Goal: Information Seeking & Learning: Learn about a topic

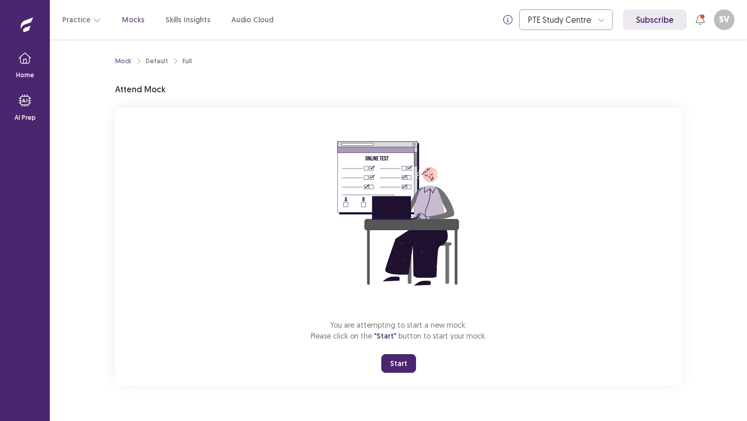
click at [401, 359] on button "Start" at bounding box center [398, 363] width 35 height 19
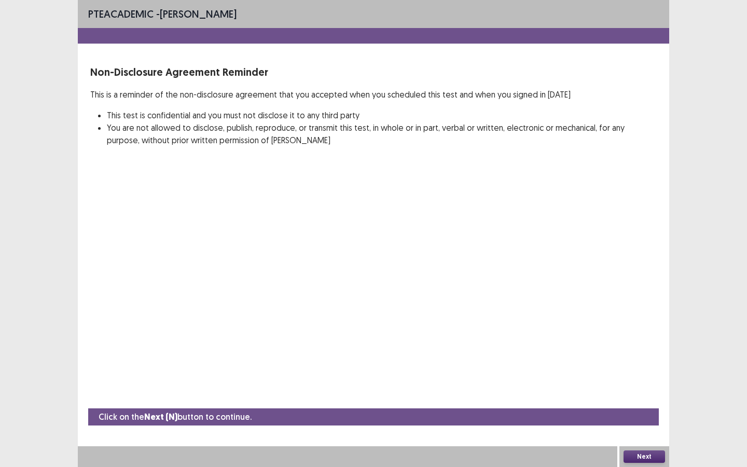
click at [640, 421] on button "Next" at bounding box center [643, 456] width 41 height 12
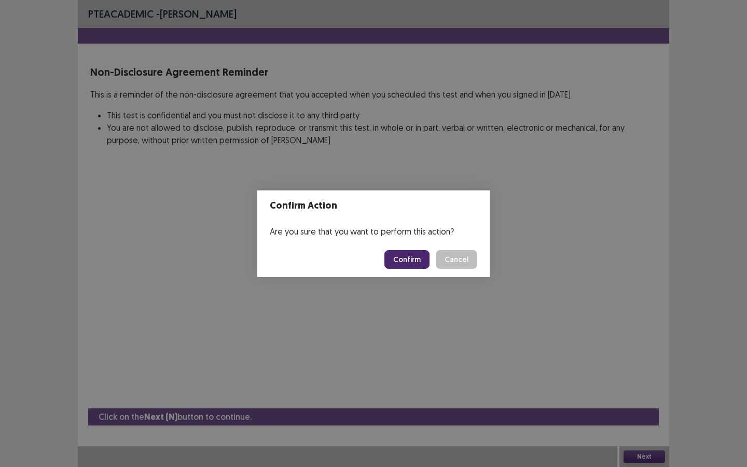
click at [454, 256] on button "Cancel" at bounding box center [456, 259] width 41 height 19
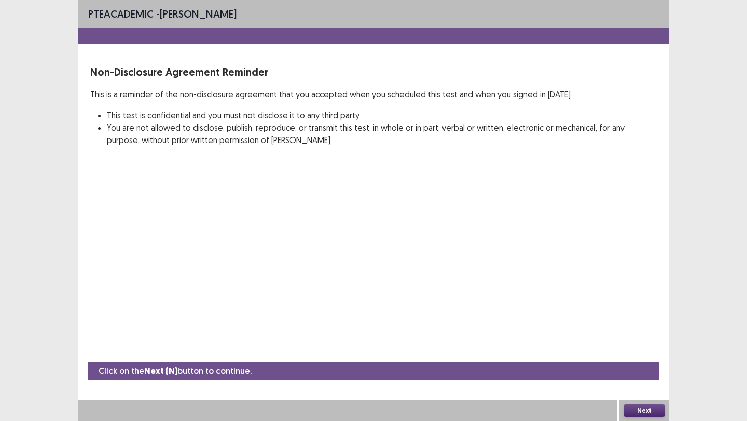
click at [641, 412] on button "Next" at bounding box center [643, 411] width 41 height 12
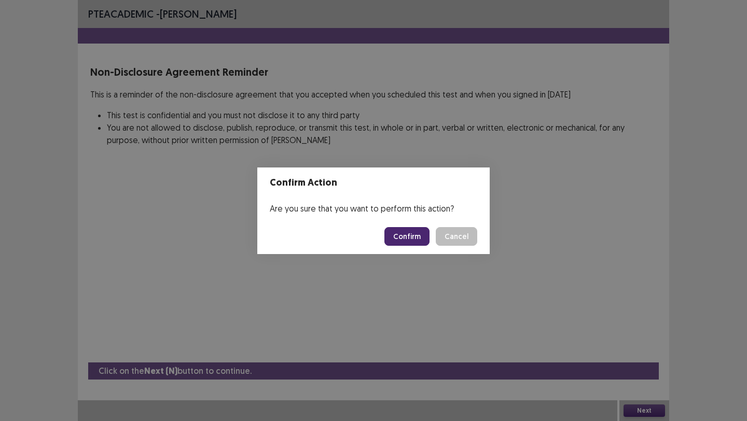
click at [412, 237] on button "Confirm" at bounding box center [406, 236] width 45 height 19
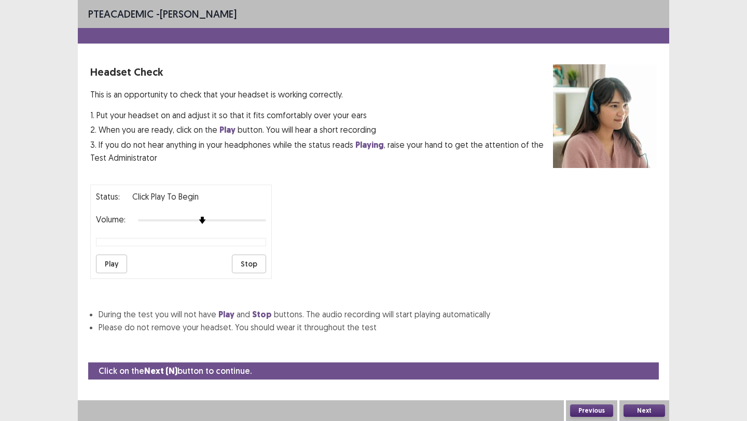
click at [105, 255] on button "Play" at bounding box center [111, 264] width 31 height 19
click at [209, 216] on div at bounding box center [202, 220] width 128 height 8
click at [629, 410] on button "Next" at bounding box center [643, 411] width 41 height 12
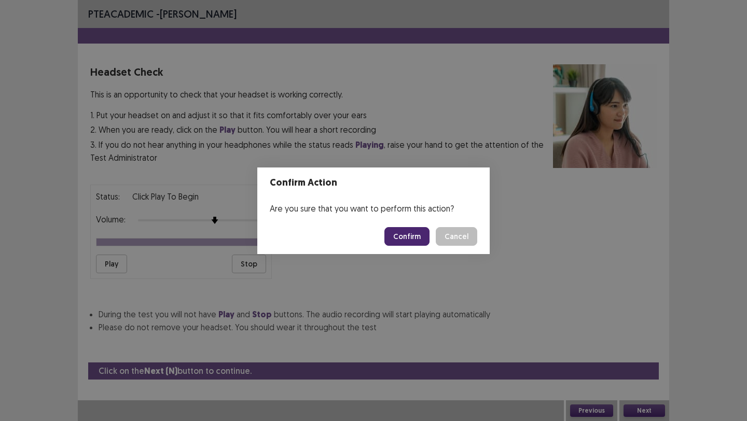
click at [410, 242] on button "Confirm" at bounding box center [406, 236] width 45 height 19
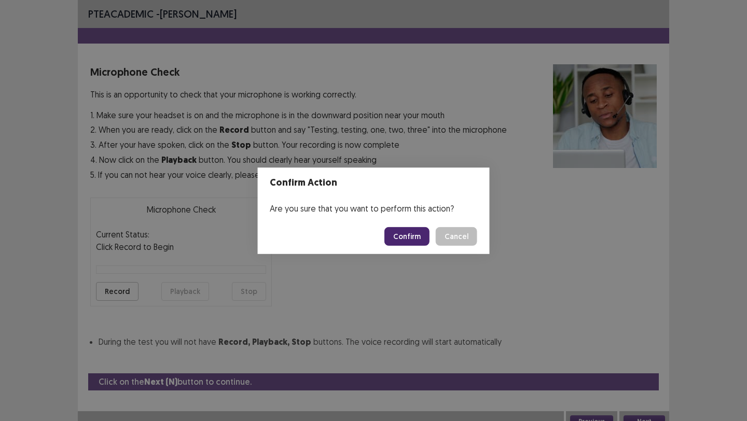
scroll to position [5, 0]
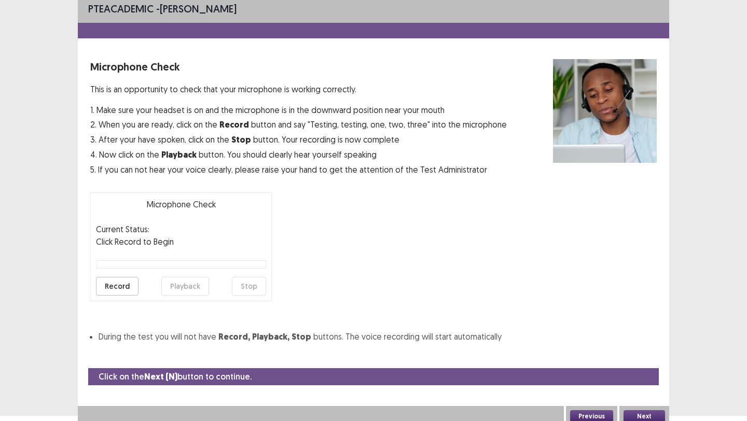
click at [126, 281] on button "Record" at bounding box center [117, 286] width 43 height 19
click at [252, 291] on button "Stop" at bounding box center [249, 286] width 34 height 19
click at [177, 287] on button "Playback" at bounding box center [185, 286] width 48 height 19
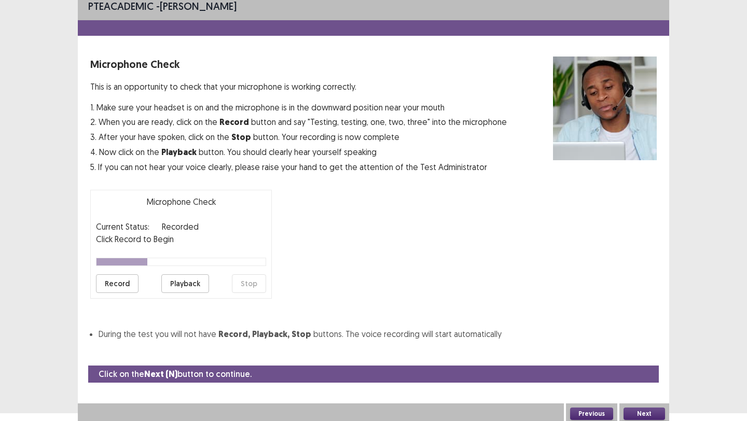
scroll to position [9, 0]
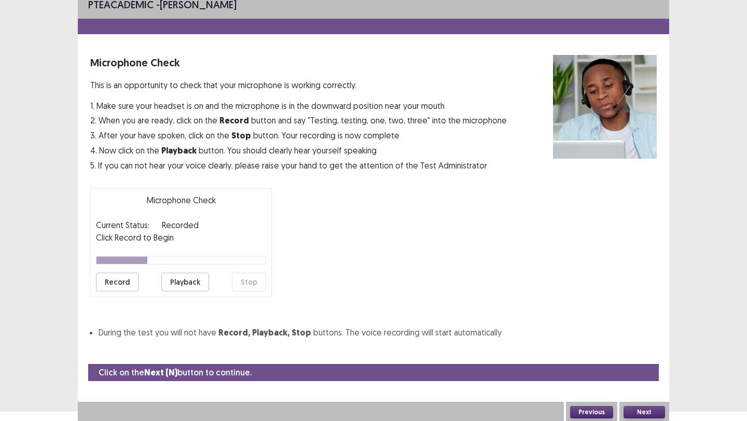
click at [646, 415] on button "Next" at bounding box center [643, 412] width 41 height 12
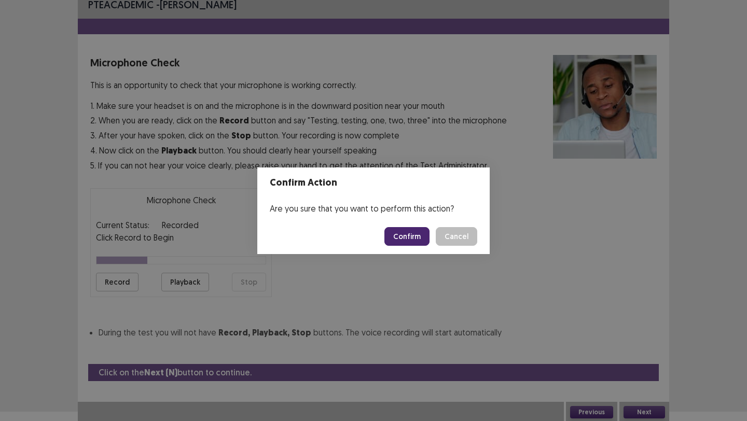
click at [405, 241] on button "Confirm" at bounding box center [406, 236] width 45 height 19
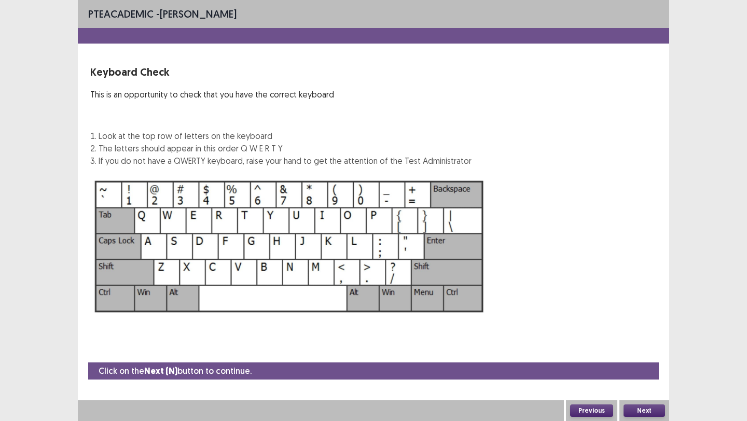
scroll to position [0, 0]
click at [650, 414] on button "Next" at bounding box center [643, 411] width 41 height 12
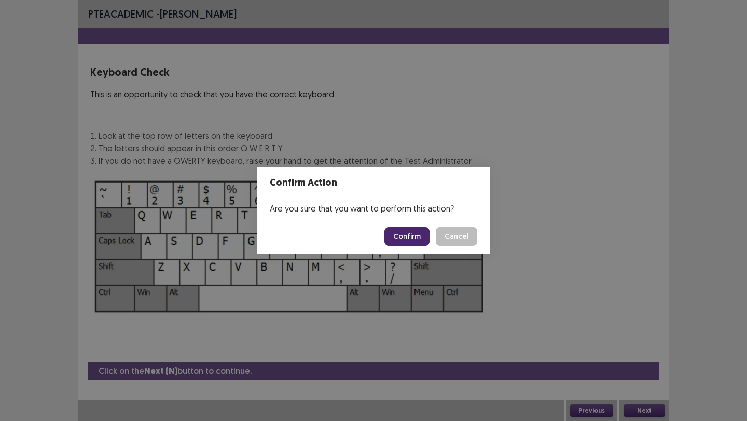
click at [409, 241] on button "Confirm" at bounding box center [406, 236] width 45 height 19
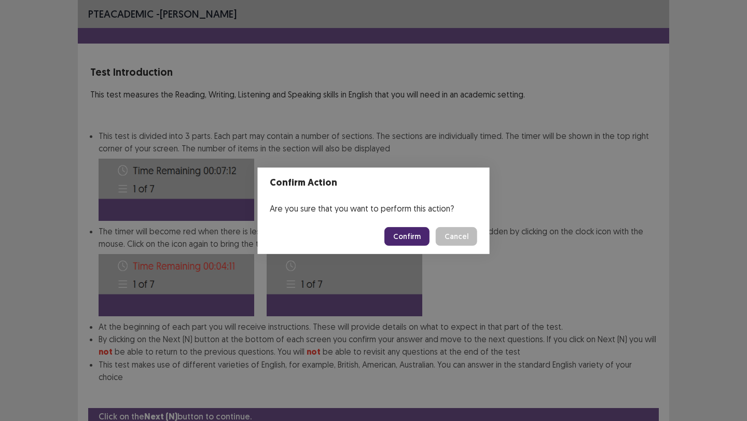
scroll to position [33, 0]
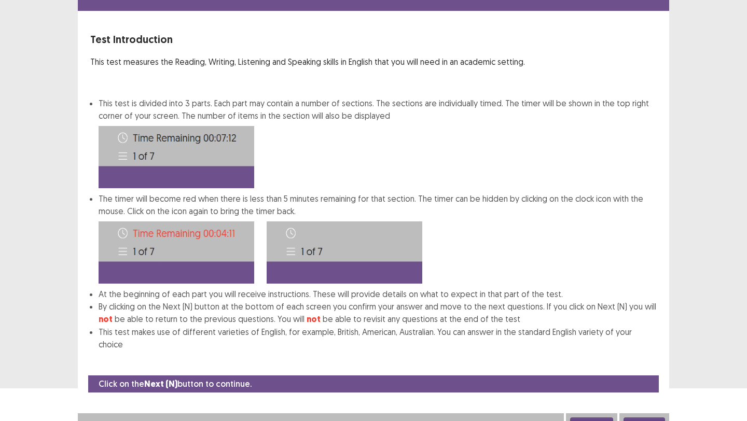
click at [631, 418] on button "Next" at bounding box center [643, 424] width 41 height 12
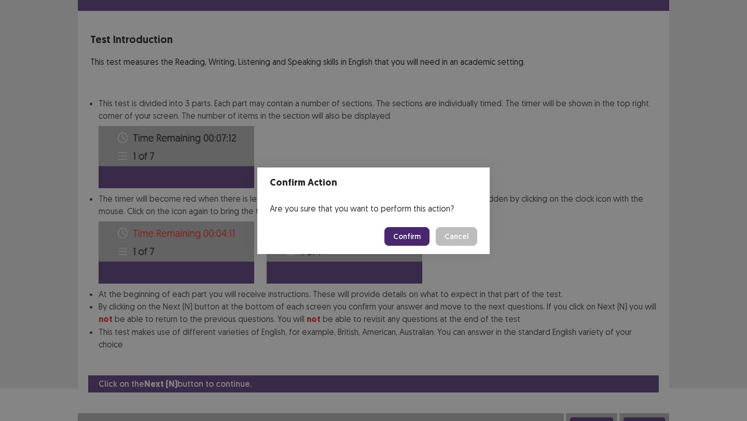
drag, startPoint x: 392, startPoint y: 237, endPoint x: 391, endPoint y: 245, distance: 7.8
click at [392, 238] on button "Confirm" at bounding box center [406, 236] width 45 height 19
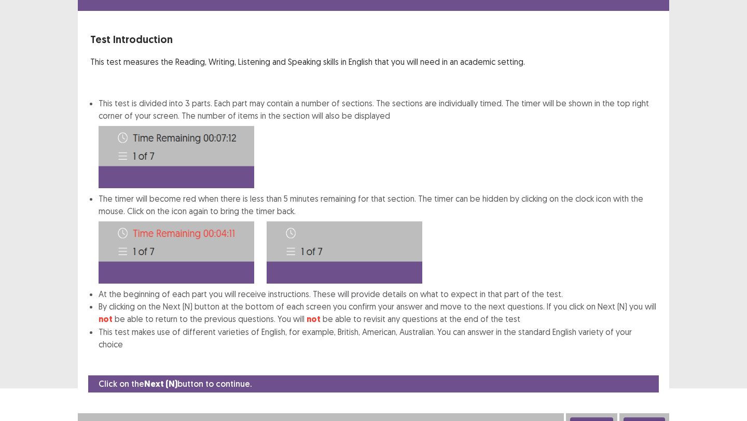
scroll to position [0, 0]
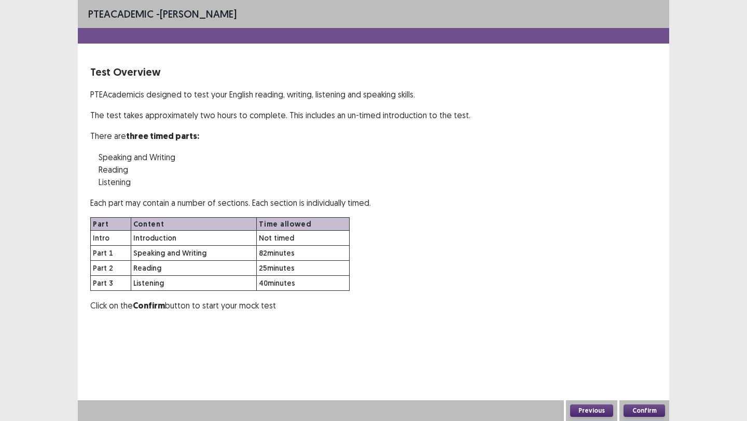
click at [640, 411] on button "Confirm" at bounding box center [643, 411] width 41 height 12
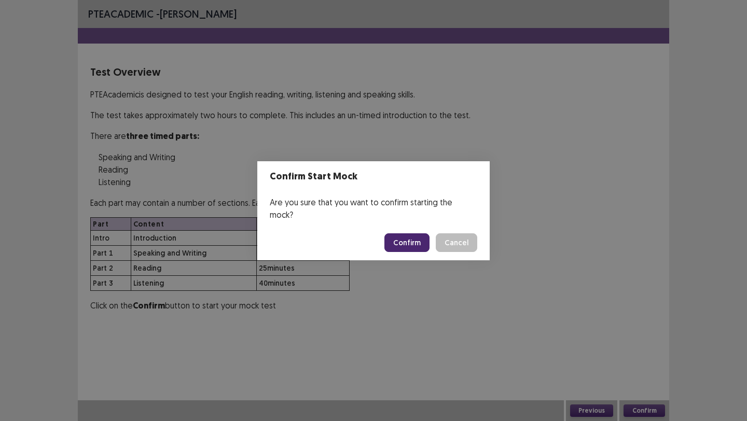
click at [405, 235] on button "Confirm" at bounding box center [406, 242] width 45 height 19
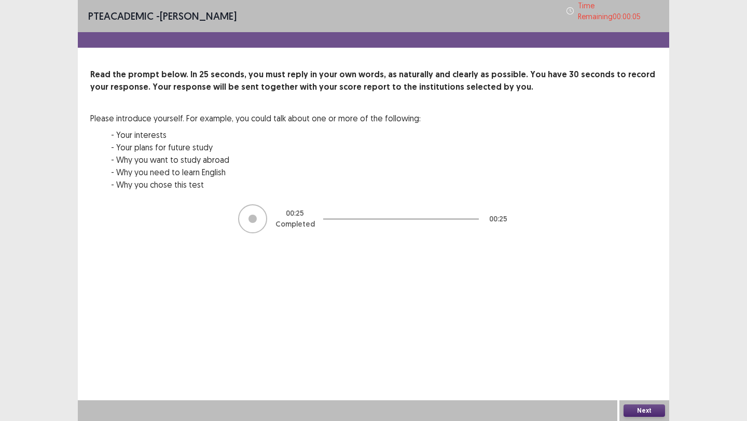
click at [647, 406] on div "Next" at bounding box center [644, 410] width 50 height 21
click at [645, 407] on button "Next" at bounding box center [643, 411] width 41 height 12
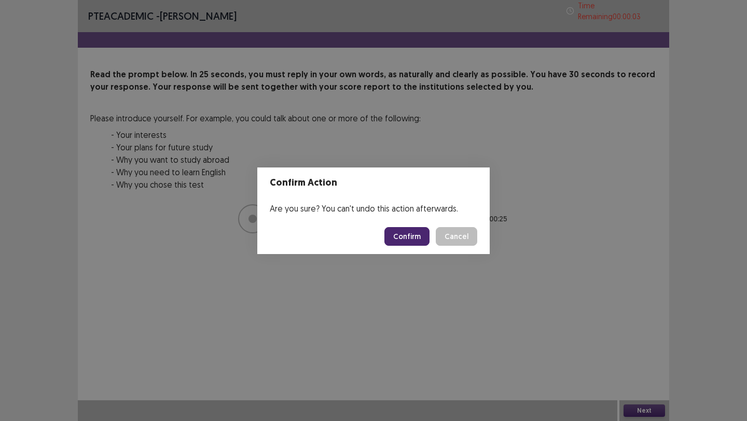
click at [396, 235] on button "Confirm" at bounding box center [406, 236] width 45 height 19
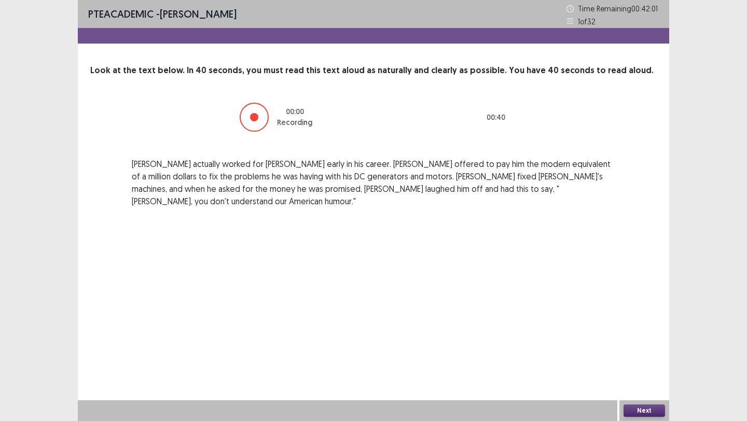
click at [399, 255] on div "PTE academic - [PERSON_NAME] Time Remaining 00 : 42 : 01 1 of 32 Look at the te…" at bounding box center [373, 210] width 591 height 421
click at [624, 405] on button "Next" at bounding box center [643, 411] width 41 height 12
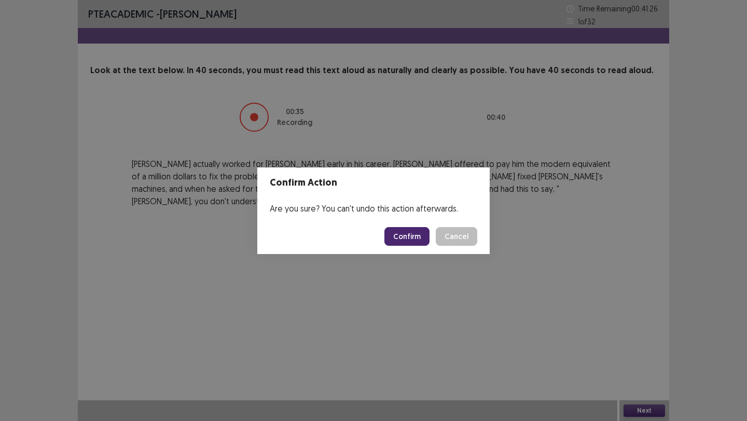
click at [417, 239] on button "Confirm" at bounding box center [406, 236] width 45 height 19
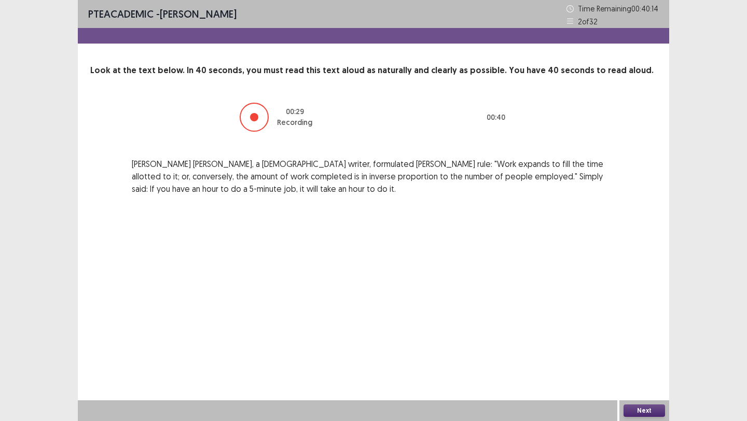
click at [656, 405] on button "Next" at bounding box center [643, 411] width 41 height 12
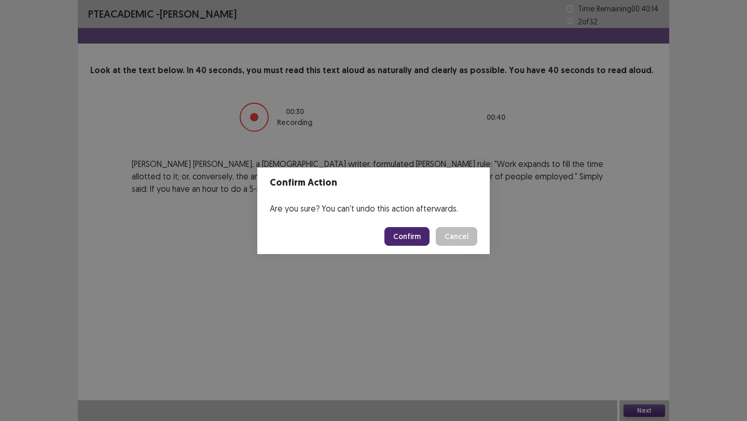
click at [415, 240] on button "Confirm" at bounding box center [406, 236] width 45 height 19
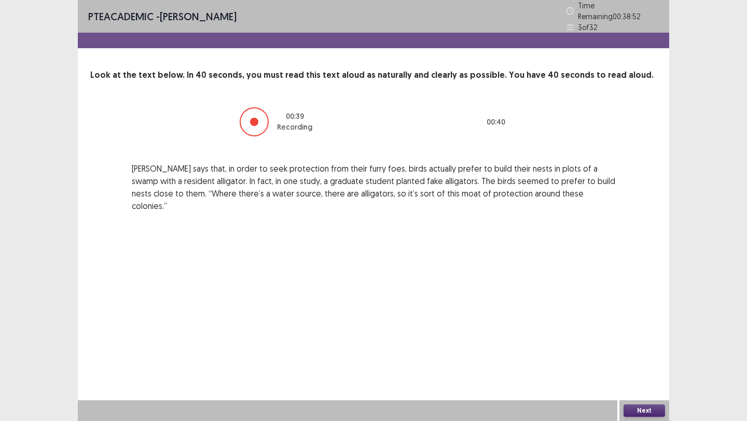
click at [631, 410] on button "Next" at bounding box center [643, 411] width 41 height 12
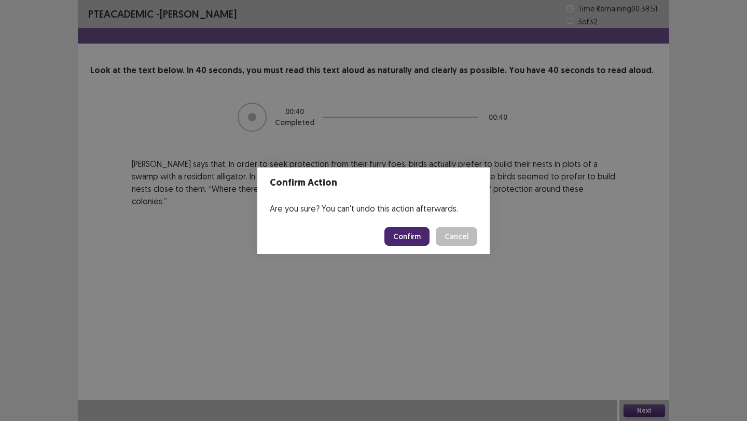
click at [393, 239] on button "Confirm" at bounding box center [406, 236] width 45 height 19
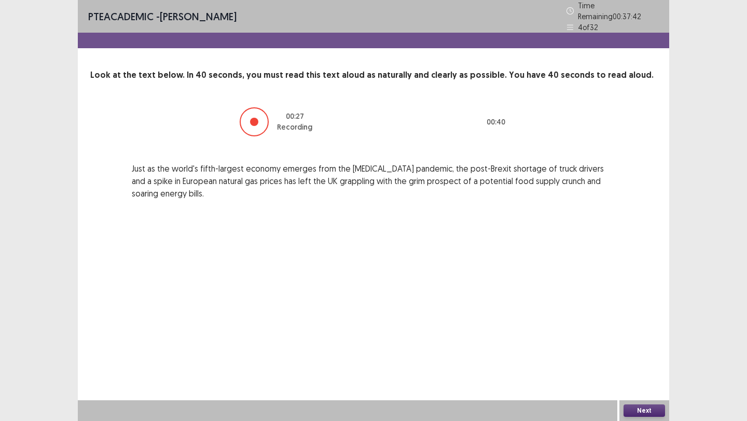
click at [631, 409] on button "Next" at bounding box center [643, 411] width 41 height 12
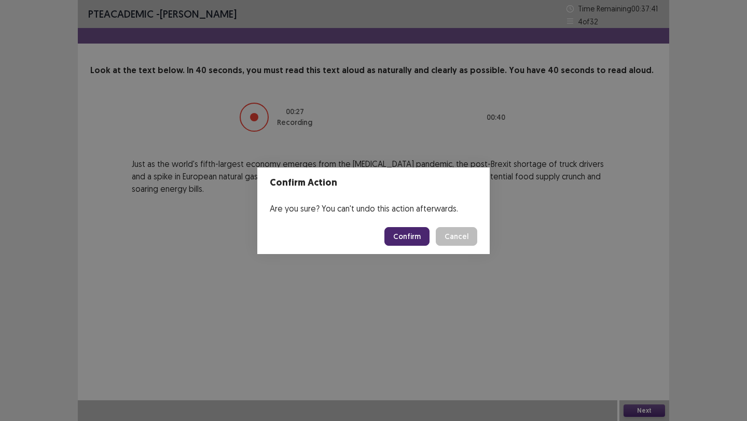
click at [388, 231] on button "Confirm" at bounding box center [406, 236] width 45 height 19
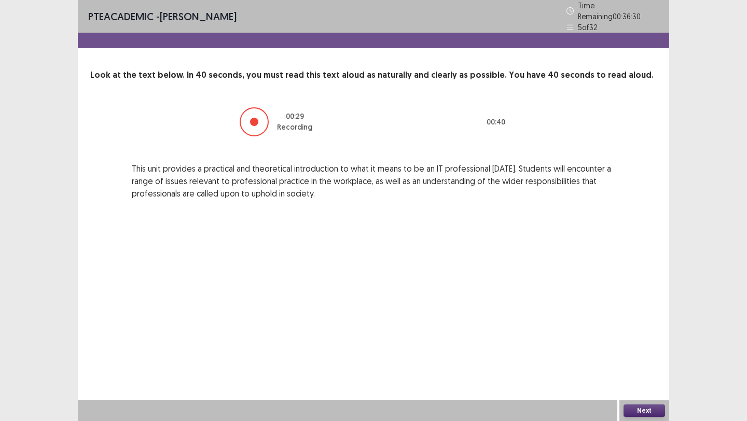
click at [645, 409] on button "Next" at bounding box center [643, 411] width 41 height 12
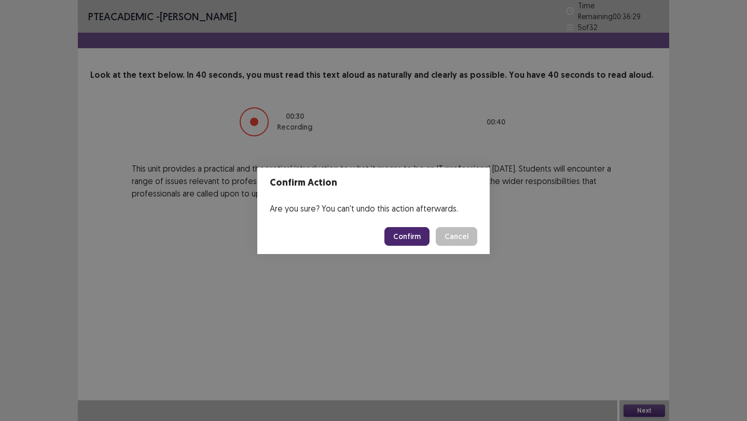
click at [413, 235] on button "Confirm" at bounding box center [406, 236] width 45 height 19
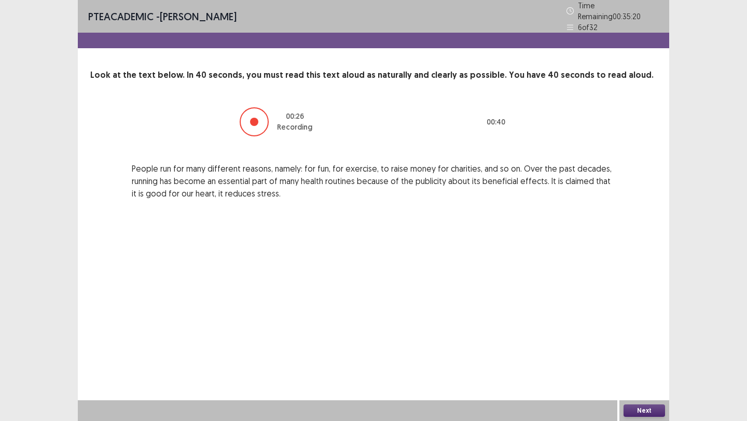
click at [642, 413] on button "Next" at bounding box center [643, 411] width 41 height 12
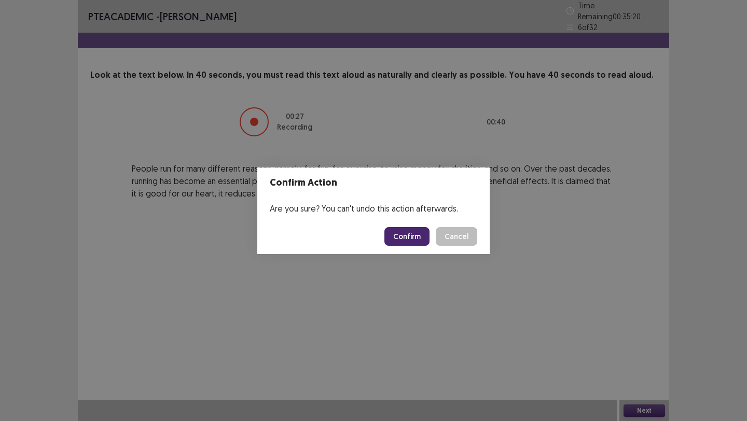
click at [413, 233] on button "Confirm" at bounding box center [406, 236] width 45 height 19
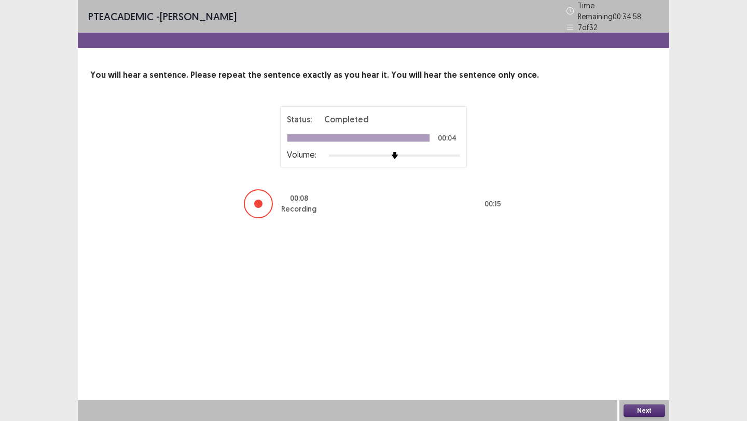
click at [646, 412] on button "Next" at bounding box center [643, 411] width 41 height 12
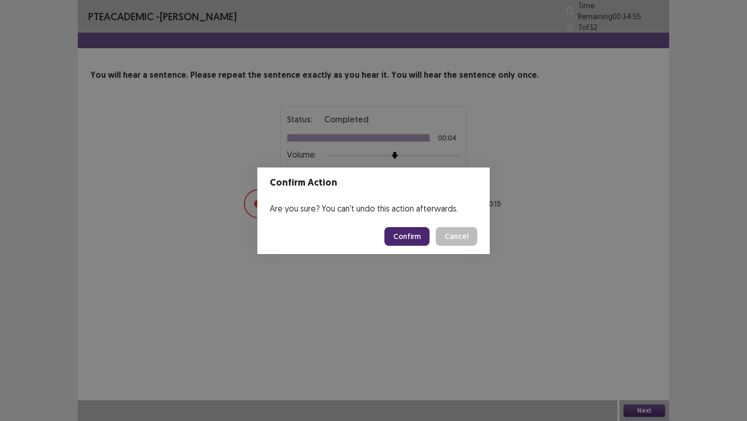
click at [413, 234] on button "Confirm" at bounding box center [406, 236] width 45 height 19
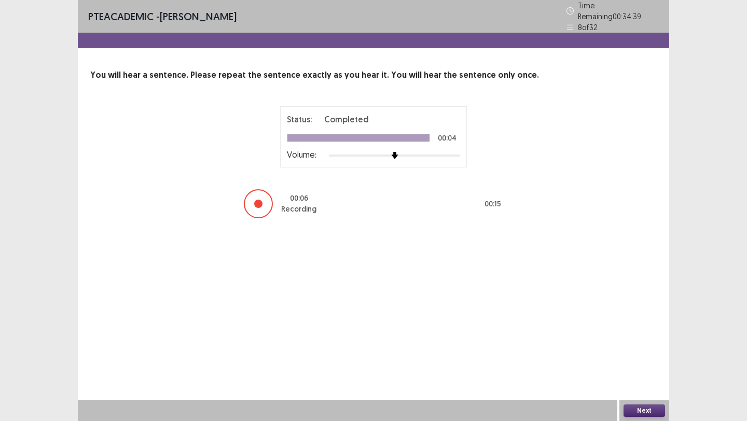
click at [645, 417] on button "Next" at bounding box center [643, 411] width 41 height 12
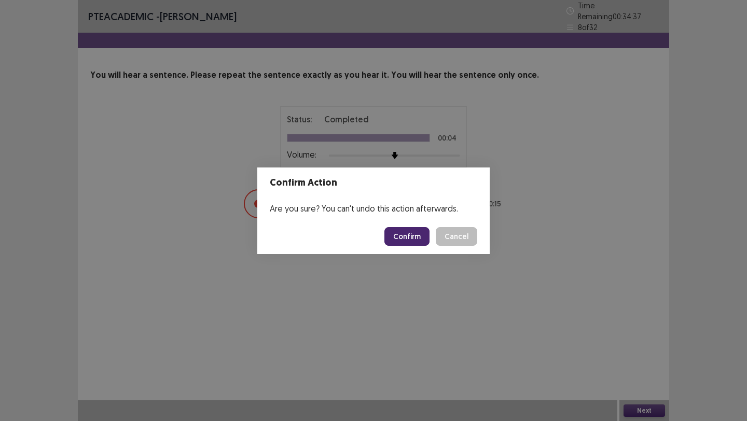
click at [401, 230] on button "Confirm" at bounding box center [406, 236] width 45 height 19
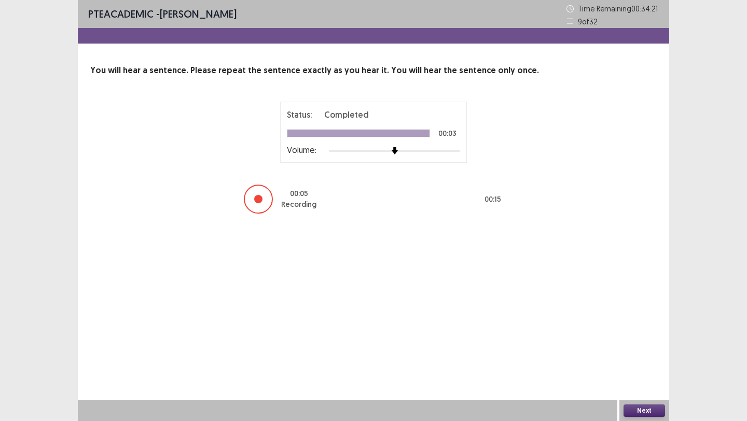
click at [655, 407] on button "Next" at bounding box center [643, 411] width 41 height 12
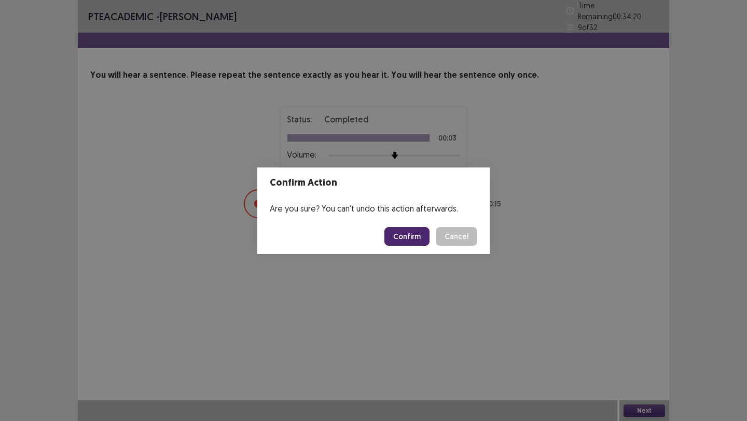
click at [405, 241] on button "Confirm" at bounding box center [406, 236] width 45 height 19
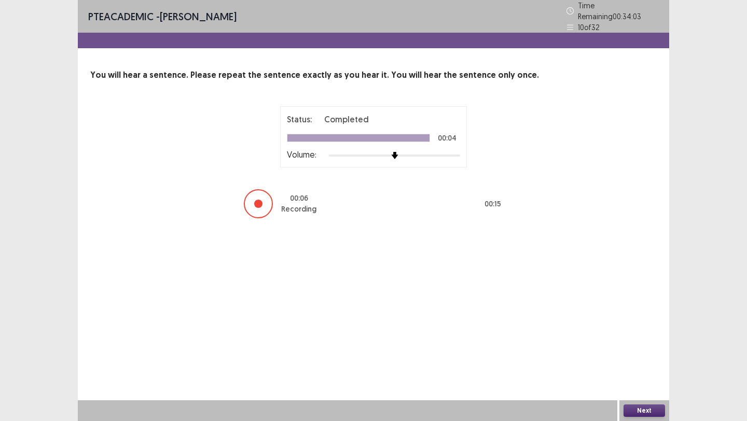
click at [642, 410] on button "Next" at bounding box center [643, 411] width 41 height 12
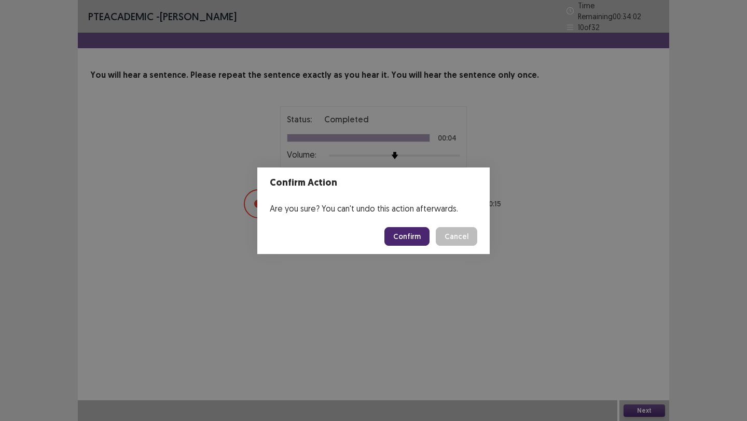
click at [400, 242] on button "Confirm" at bounding box center [406, 236] width 45 height 19
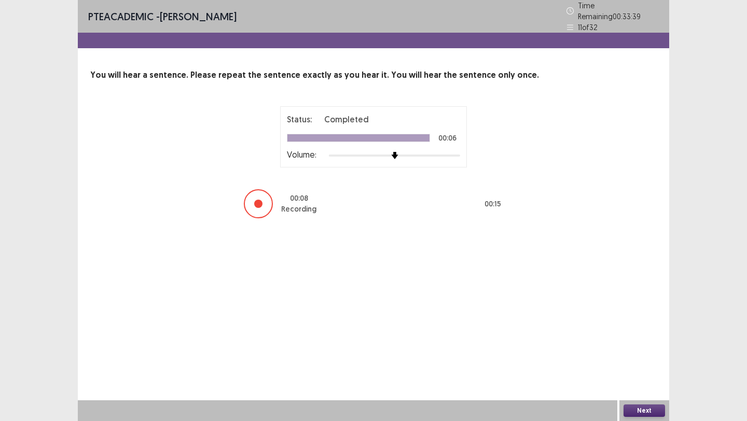
click at [649, 408] on button "Next" at bounding box center [643, 411] width 41 height 12
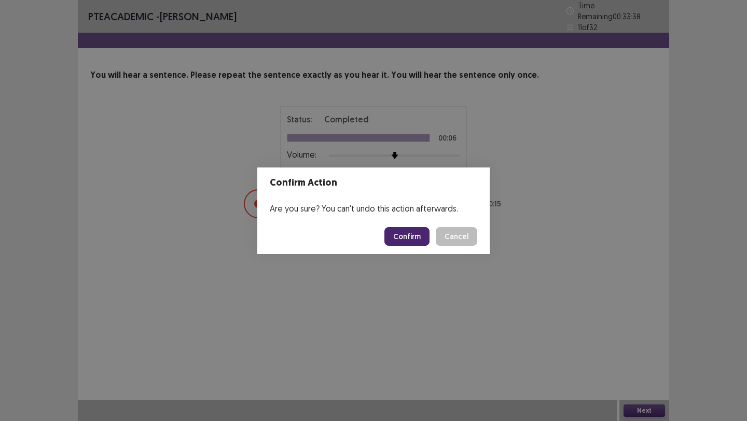
click at [397, 235] on button "Confirm" at bounding box center [406, 236] width 45 height 19
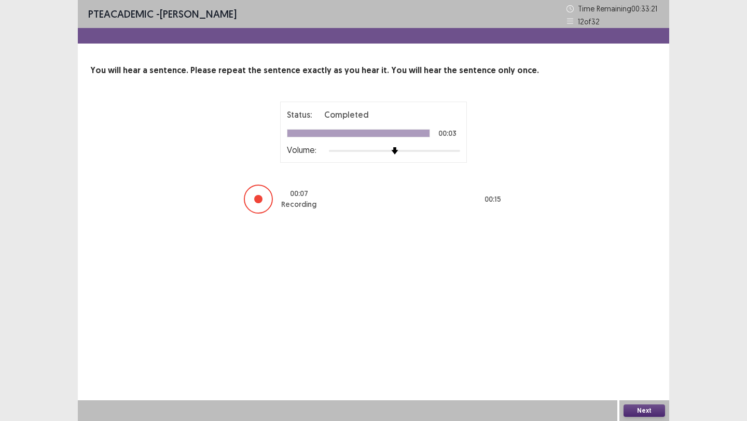
click at [632, 413] on button "Next" at bounding box center [643, 411] width 41 height 12
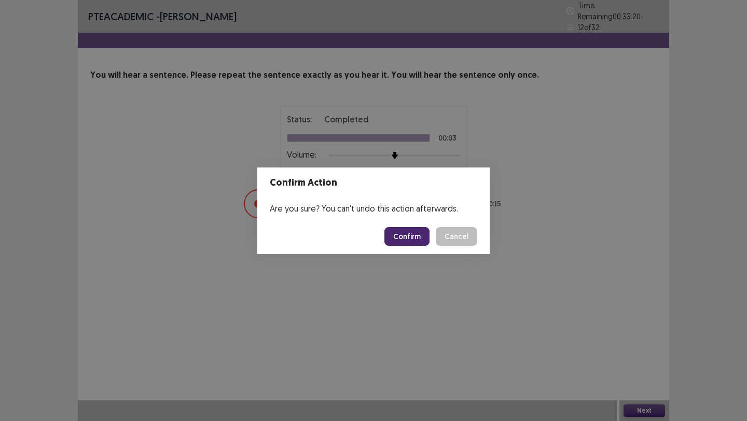
click at [410, 220] on footer "Confirm Cancel" at bounding box center [373, 236] width 232 height 35
click at [410, 230] on button "Confirm" at bounding box center [406, 236] width 45 height 19
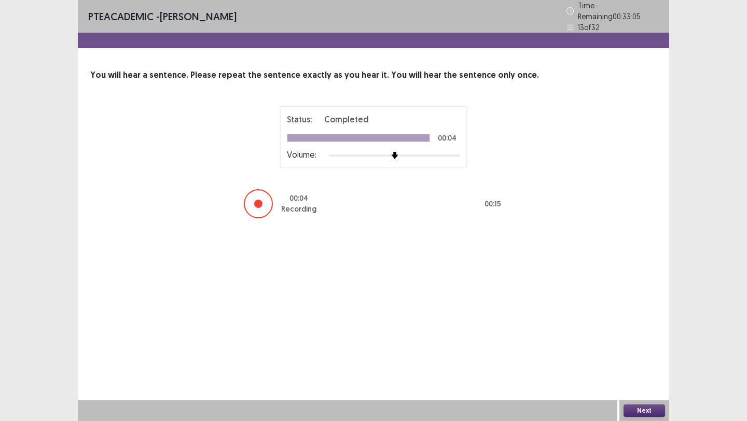
click at [631, 411] on button "Next" at bounding box center [643, 411] width 41 height 12
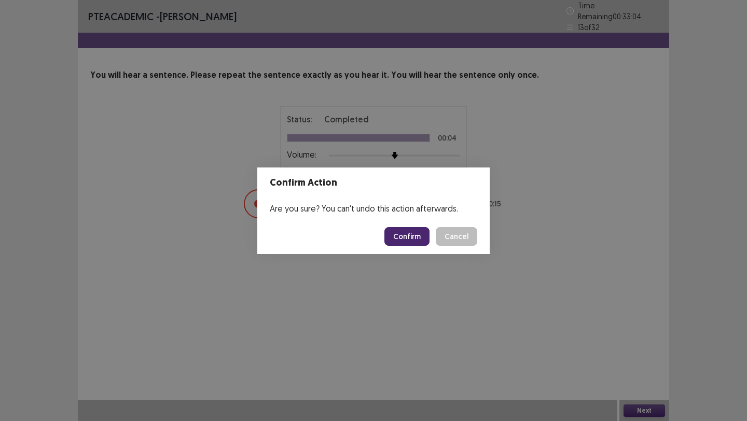
click at [403, 239] on button "Confirm" at bounding box center [406, 236] width 45 height 19
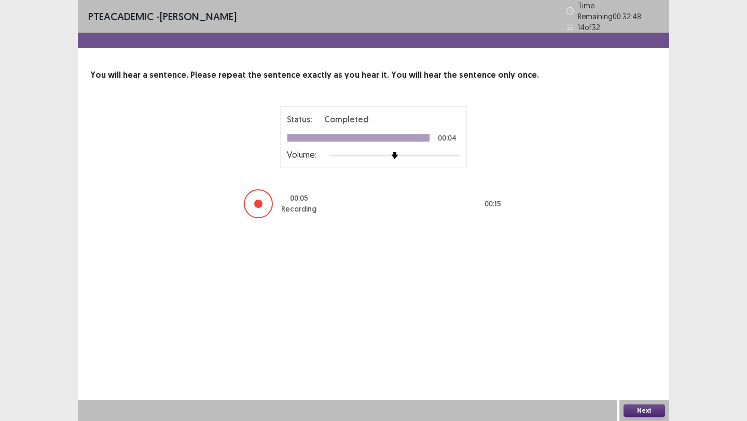
click at [643, 409] on button "Next" at bounding box center [643, 411] width 41 height 12
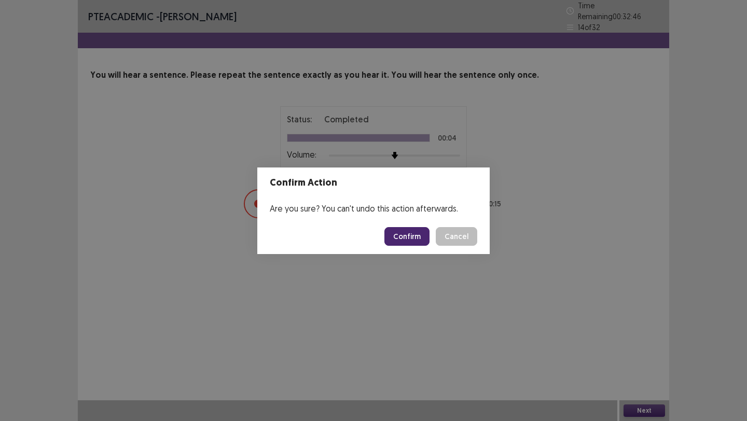
click at [403, 232] on button "Confirm" at bounding box center [406, 236] width 45 height 19
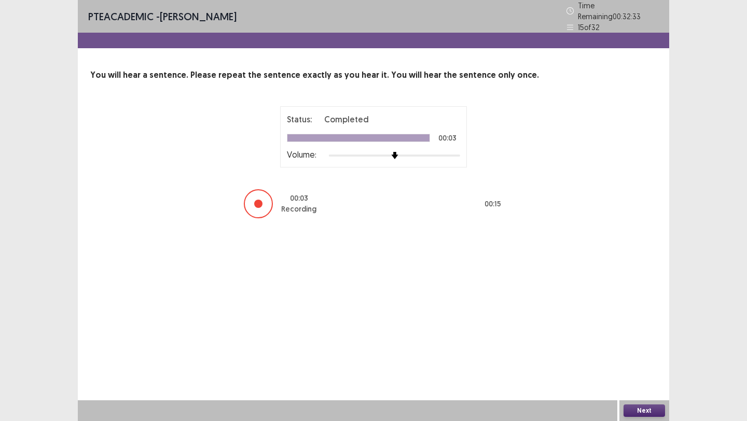
click at [631, 408] on button "Next" at bounding box center [643, 411] width 41 height 12
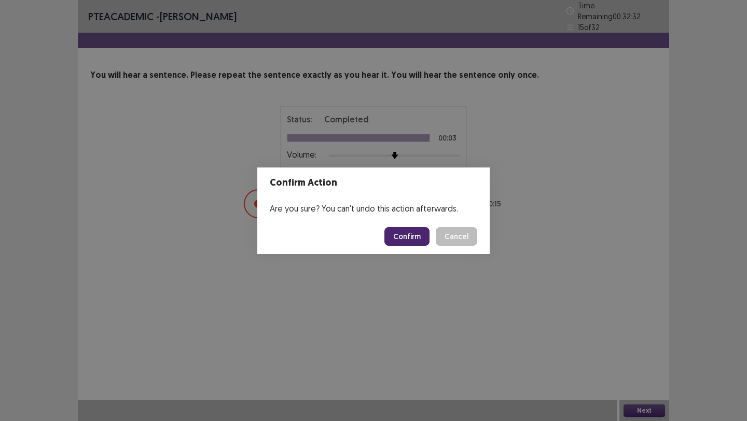
click at [410, 230] on button "Confirm" at bounding box center [406, 236] width 45 height 19
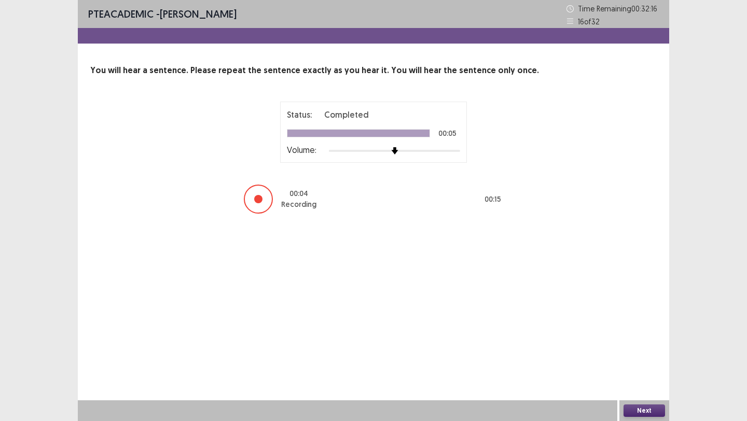
click at [661, 421] on div "Next" at bounding box center [644, 410] width 50 height 21
click at [652, 414] on button "Next" at bounding box center [643, 411] width 41 height 12
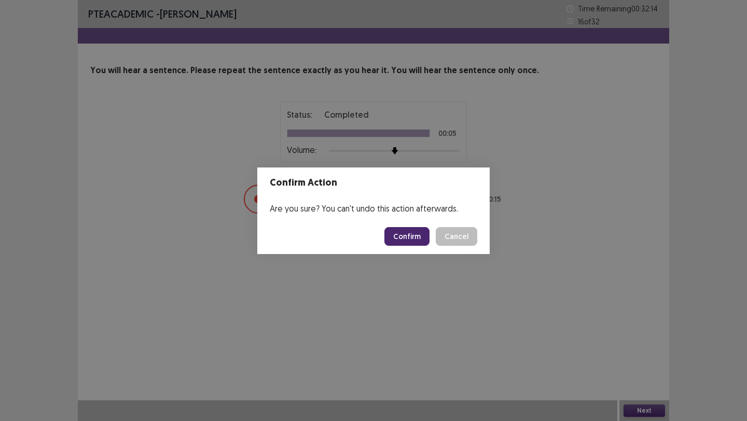
click at [408, 239] on button "Confirm" at bounding box center [406, 236] width 45 height 19
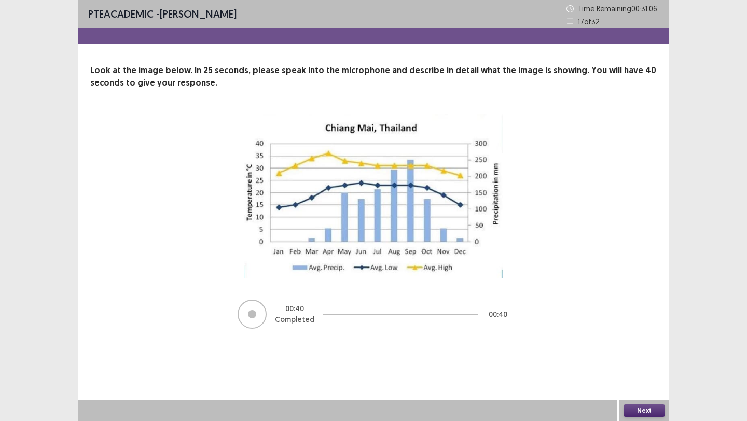
click at [646, 415] on button "Next" at bounding box center [643, 411] width 41 height 12
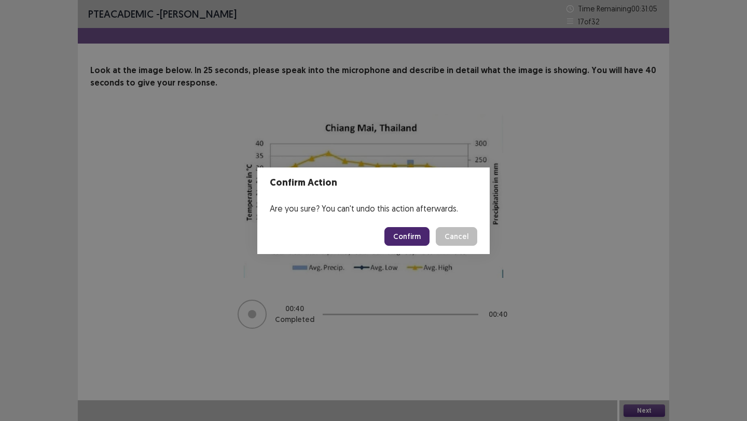
click at [420, 242] on button "Confirm" at bounding box center [406, 236] width 45 height 19
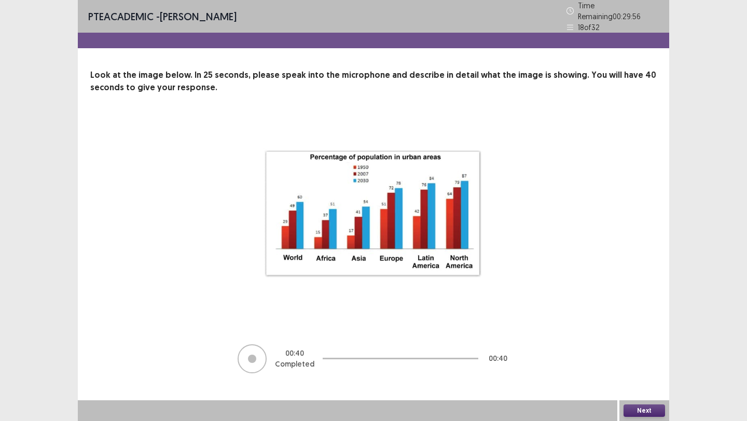
click at [645, 409] on button "Next" at bounding box center [643, 411] width 41 height 12
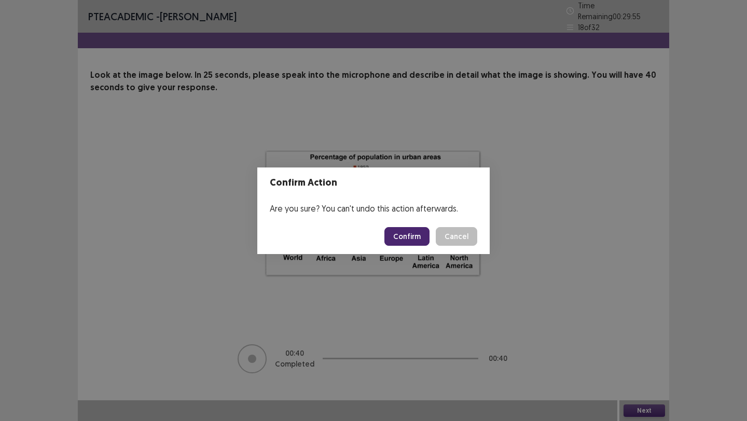
click at [410, 232] on button "Confirm" at bounding box center [406, 236] width 45 height 19
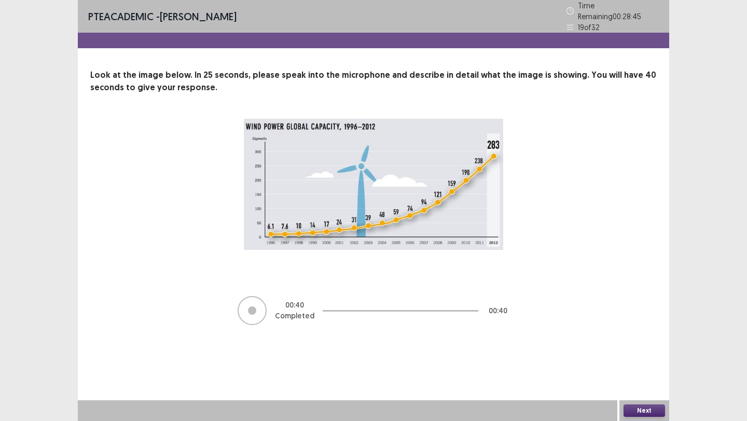
click at [655, 412] on button "Next" at bounding box center [643, 411] width 41 height 12
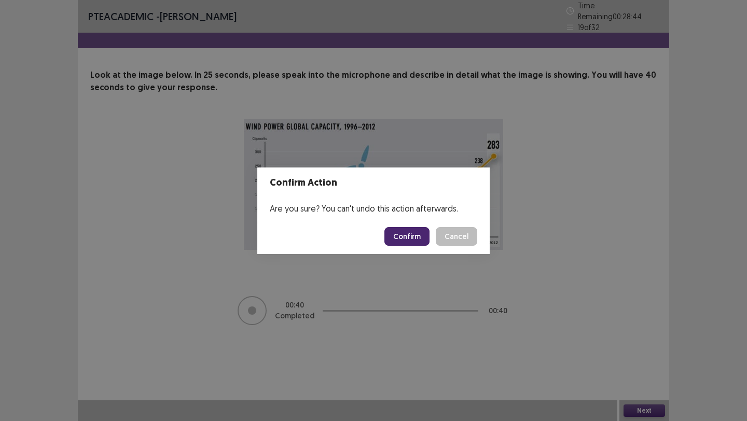
click at [408, 234] on button "Confirm" at bounding box center [406, 236] width 45 height 19
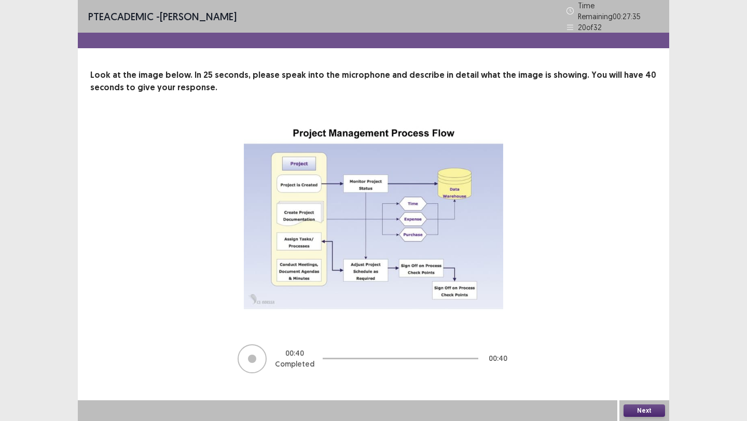
click at [639, 413] on button "Next" at bounding box center [643, 411] width 41 height 12
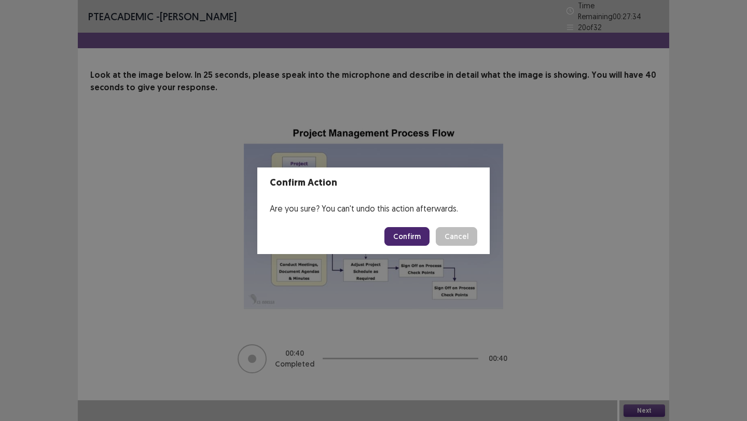
click at [411, 233] on button "Confirm" at bounding box center [406, 236] width 45 height 19
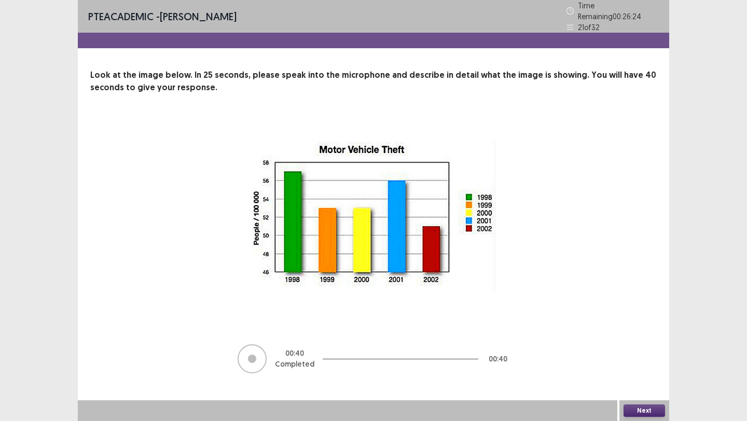
click at [649, 414] on button "Next" at bounding box center [643, 411] width 41 height 12
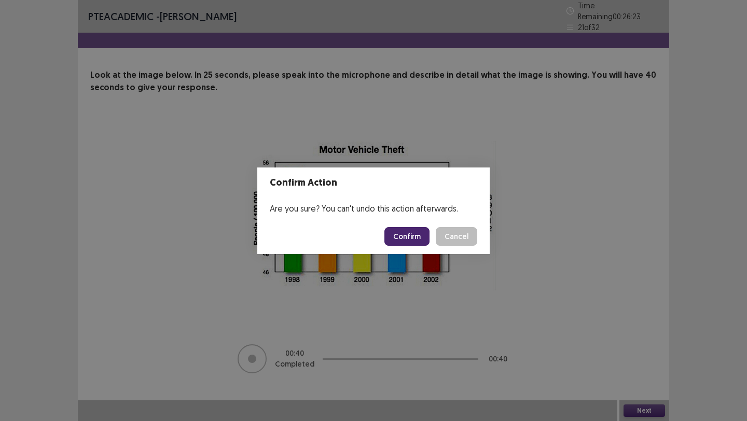
click at [394, 240] on button "Confirm" at bounding box center [406, 236] width 45 height 19
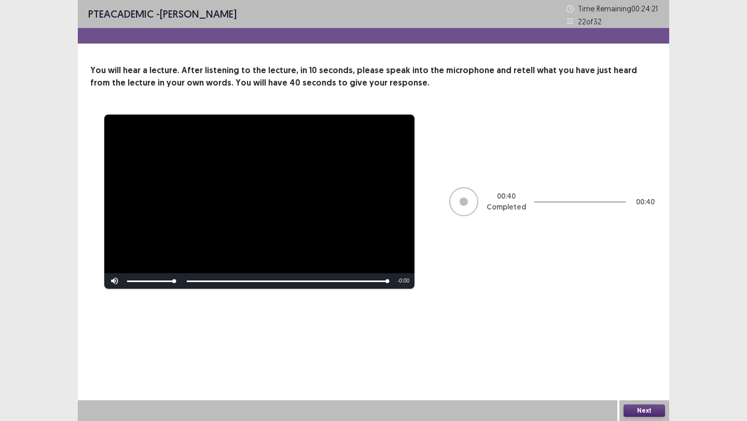
click at [645, 411] on button "Next" at bounding box center [643, 411] width 41 height 12
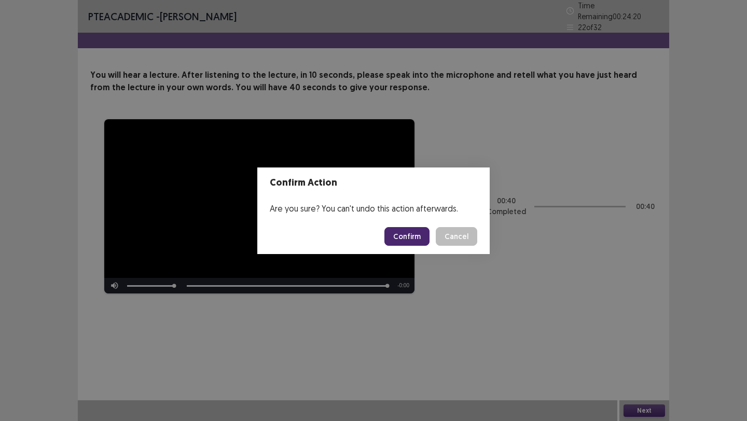
click at [412, 240] on button "Confirm" at bounding box center [406, 236] width 45 height 19
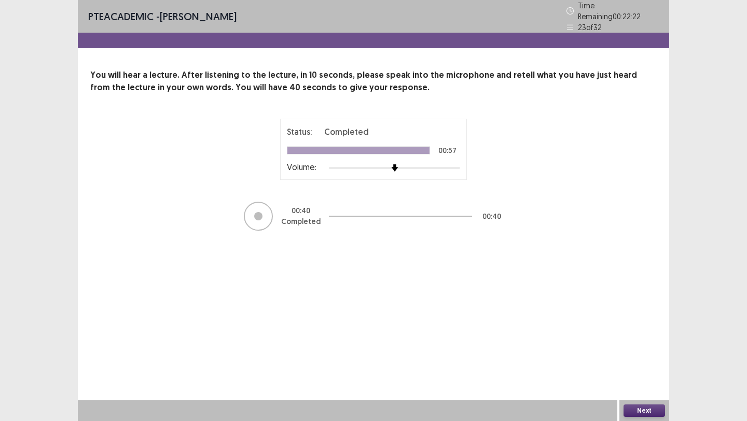
click at [646, 409] on button "Next" at bounding box center [643, 411] width 41 height 12
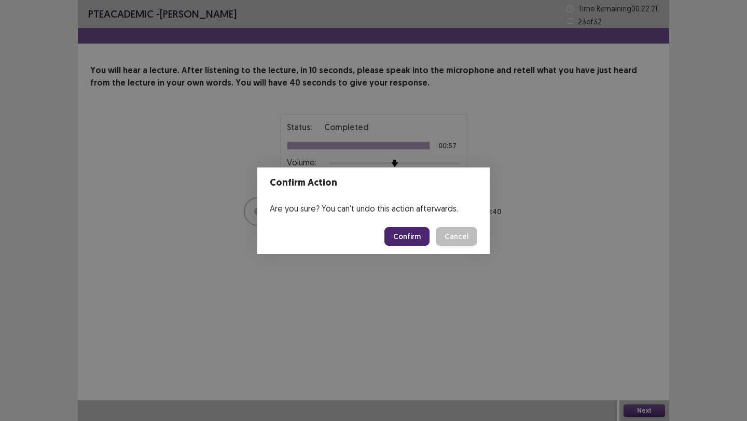
click at [404, 237] on button "Confirm" at bounding box center [406, 236] width 45 height 19
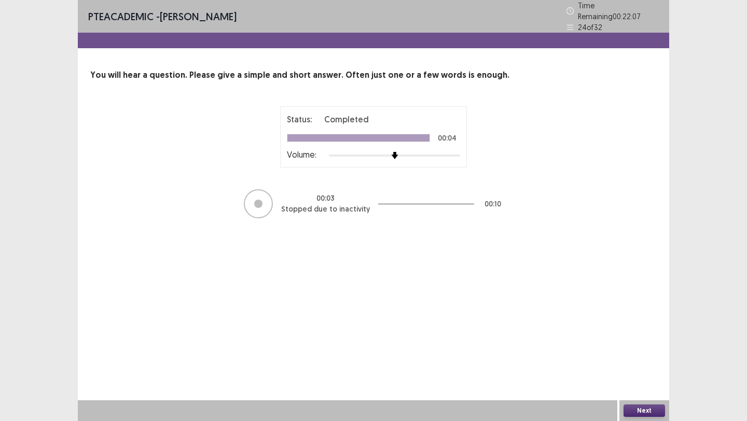
click at [645, 413] on button "Next" at bounding box center [643, 411] width 41 height 12
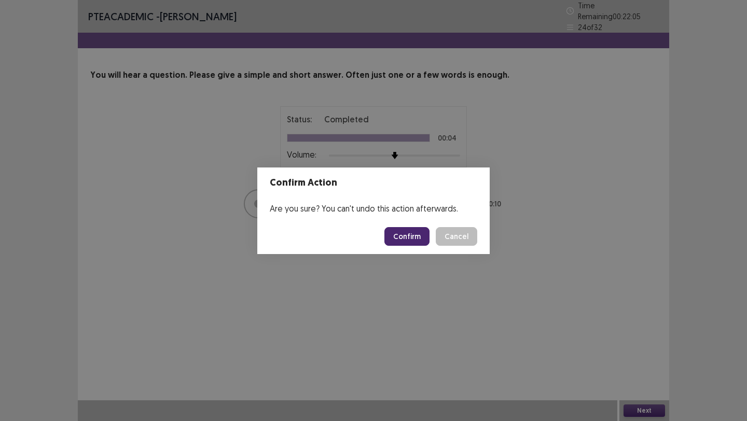
click at [417, 236] on button "Confirm" at bounding box center [406, 236] width 45 height 19
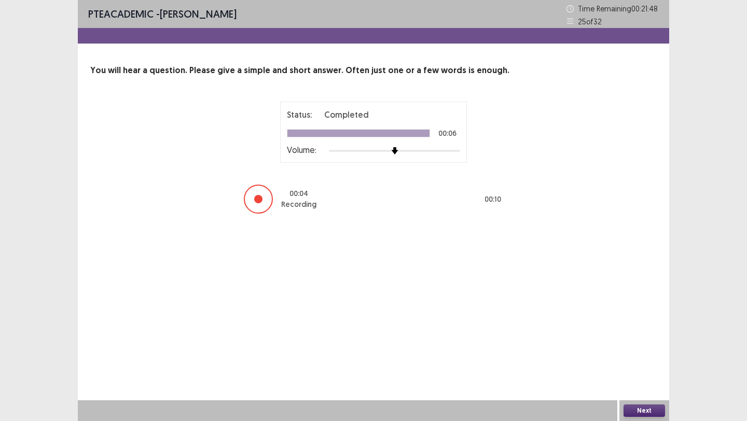
click at [636, 412] on button "Next" at bounding box center [643, 411] width 41 height 12
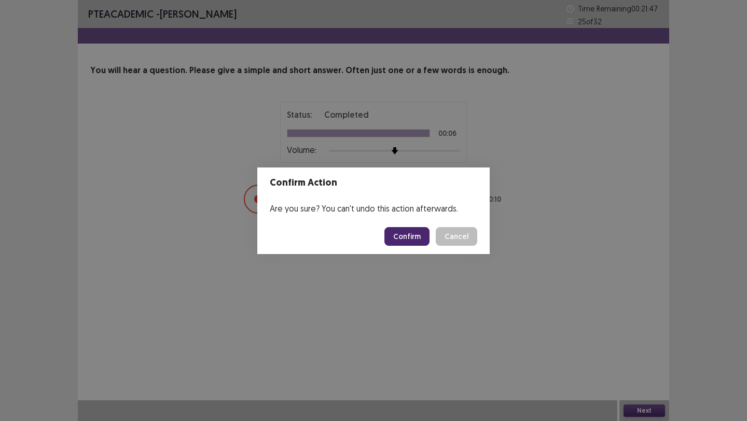
click at [420, 237] on button "Confirm" at bounding box center [406, 236] width 45 height 19
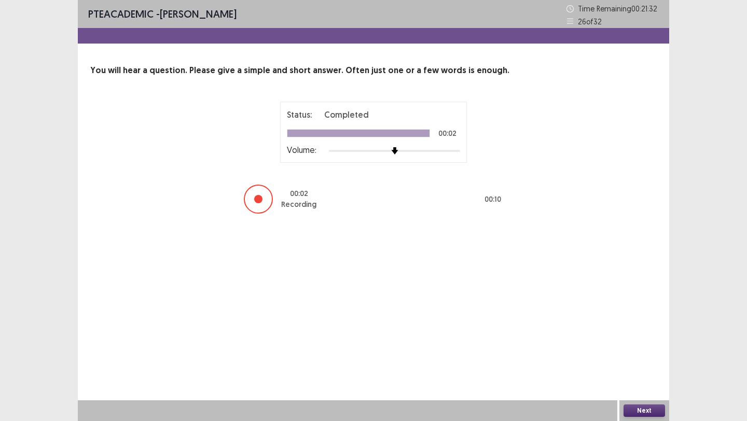
click at [641, 408] on button "Next" at bounding box center [643, 411] width 41 height 12
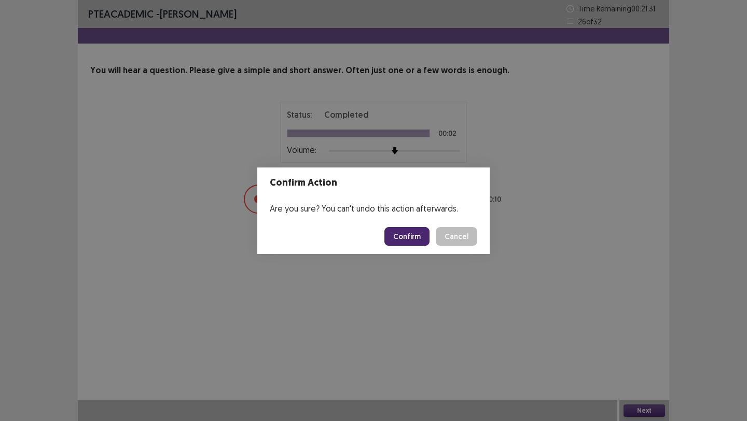
click at [420, 240] on button "Confirm" at bounding box center [406, 236] width 45 height 19
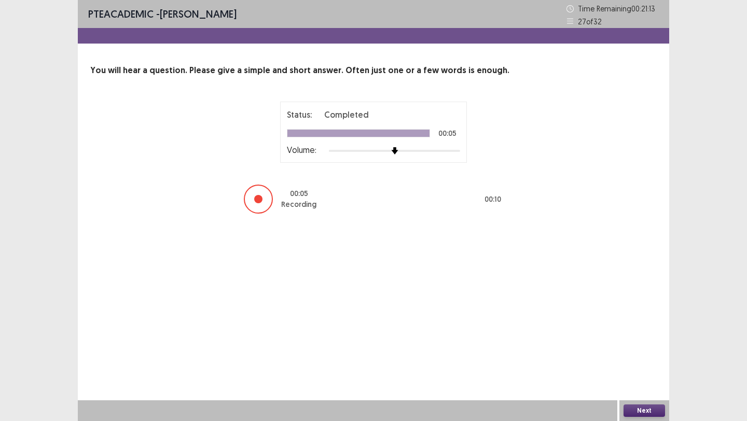
click at [629, 414] on button "Next" at bounding box center [643, 411] width 41 height 12
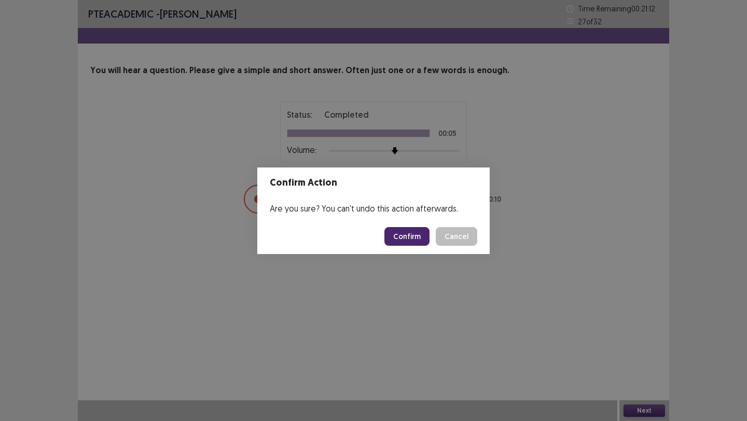
click at [422, 237] on button "Confirm" at bounding box center [406, 236] width 45 height 19
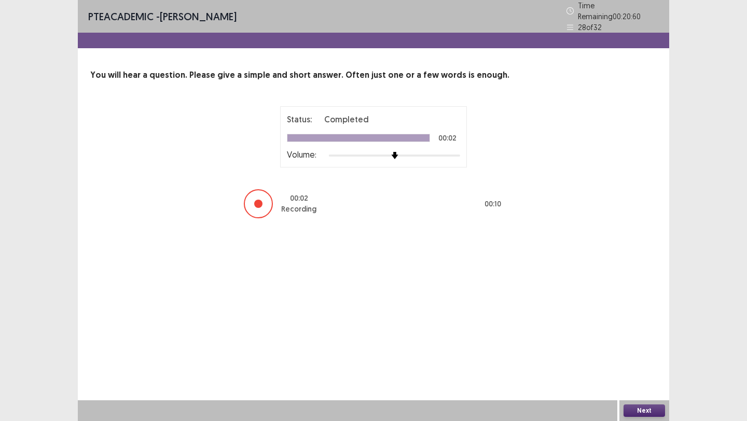
click at [648, 408] on button "Next" at bounding box center [643, 411] width 41 height 12
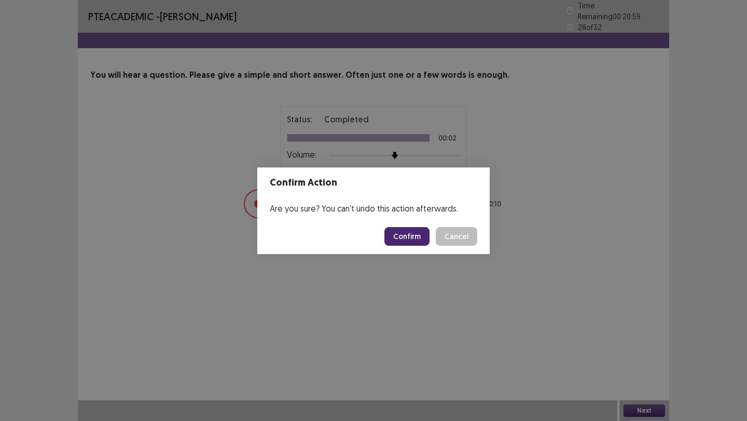
click at [422, 236] on button "Confirm" at bounding box center [406, 236] width 45 height 19
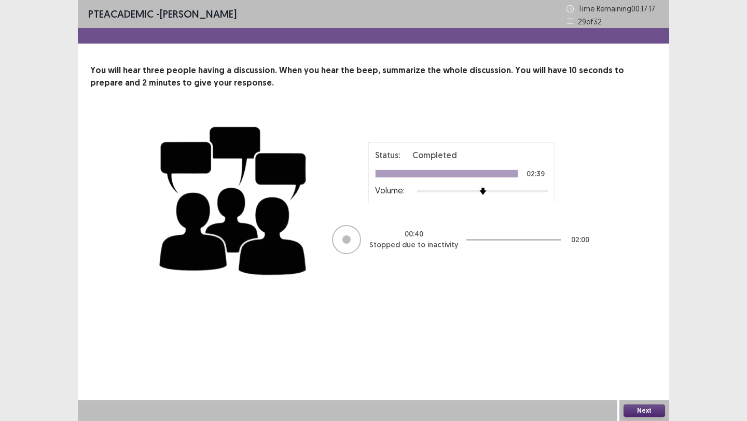
click at [351, 234] on div at bounding box center [346, 239] width 29 height 29
click at [481, 183] on div "Status: Completed 02:39 Volume:" at bounding box center [461, 173] width 173 height 48
click at [458, 234] on div "00 : 40 Stopped due to inactivity 02 : 00" at bounding box center [461, 239] width 259 height 31
click at [640, 416] on button "Next" at bounding box center [643, 411] width 41 height 12
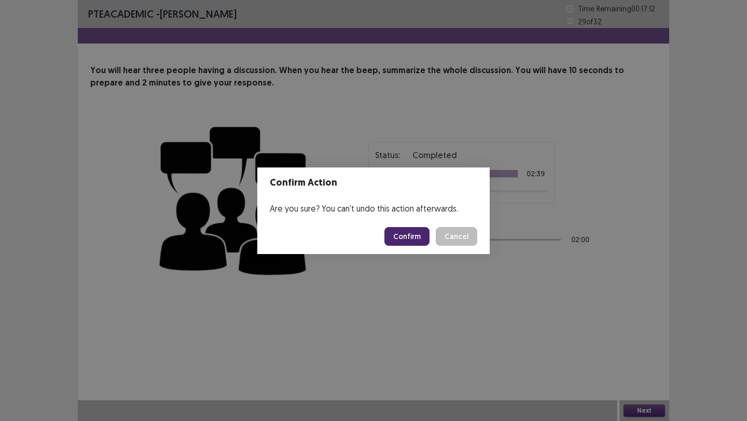
click at [442, 235] on button "Cancel" at bounding box center [456, 236] width 41 height 19
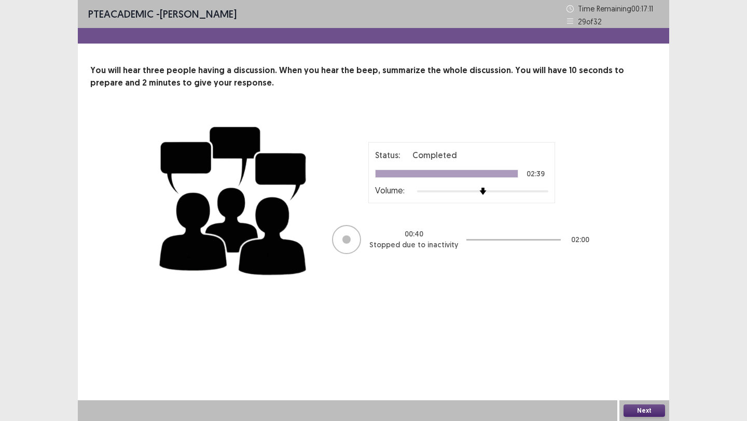
click at [355, 247] on div at bounding box center [346, 239] width 29 height 29
click at [623, 410] on button "Next" at bounding box center [643, 411] width 41 height 12
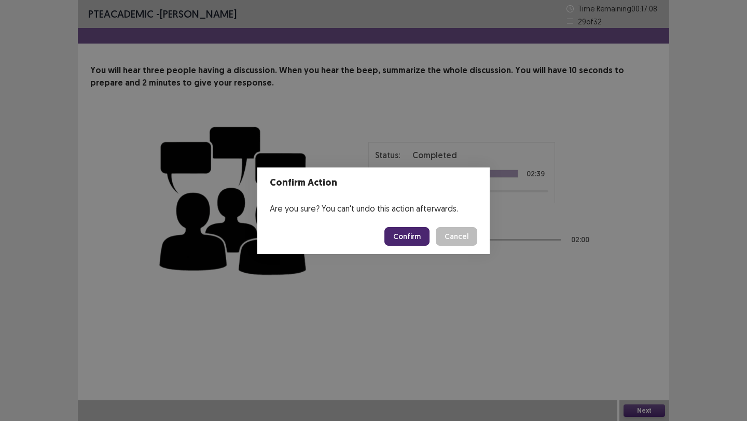
click at [405, 232] on button "Confirm" at bounding box center [406, 236] width 45 height 19
click at [452, 246] on footer "Loading... Confirm Cancel" at bounding box center [373, 236] width 232 height 35
click at [451, 237] on div "Loading... Confirm Cancel" at bounding box center [430, 236] width 93 height 19
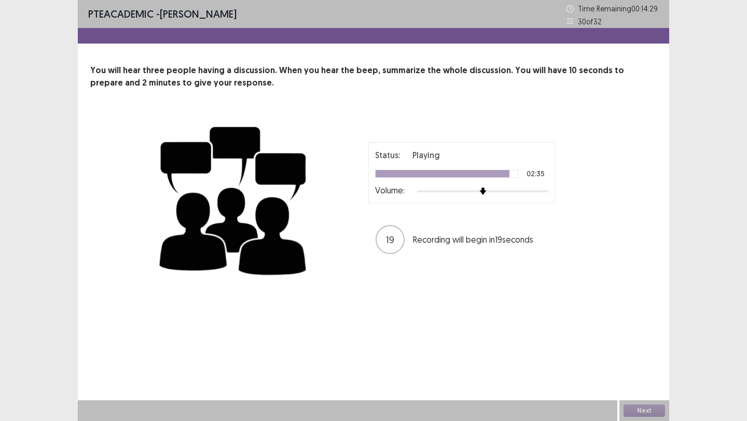
click at [496, 270] on div "Status: Playing 02:35 Volume: 19 Recording will begin in 19 seconds" at bounding box center [374, 199] width 436 height 170
click at [642, 411] on button "Next" at bounding box center [643, 411] width 41 height 12
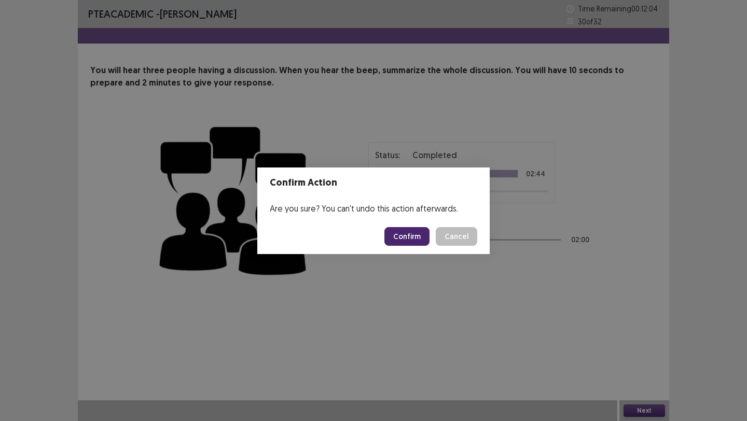
click at [407, 229] on button "Confirm" at bounding box center [406, 236] width 45 height 19
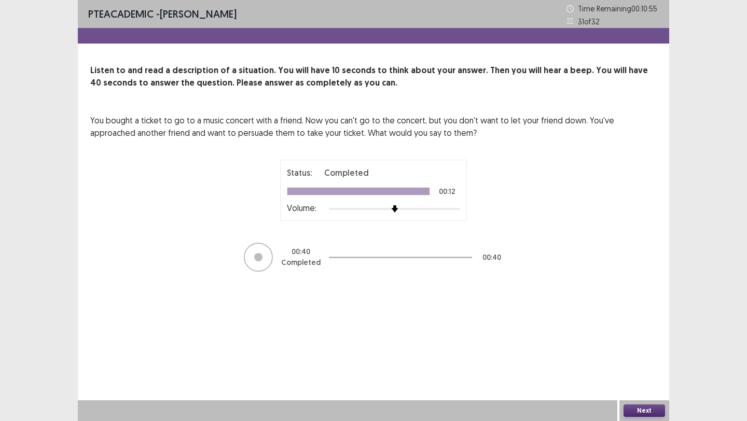
click at [632, 407] on button "Next" at bounding box center [643, 411] width 41 height 12
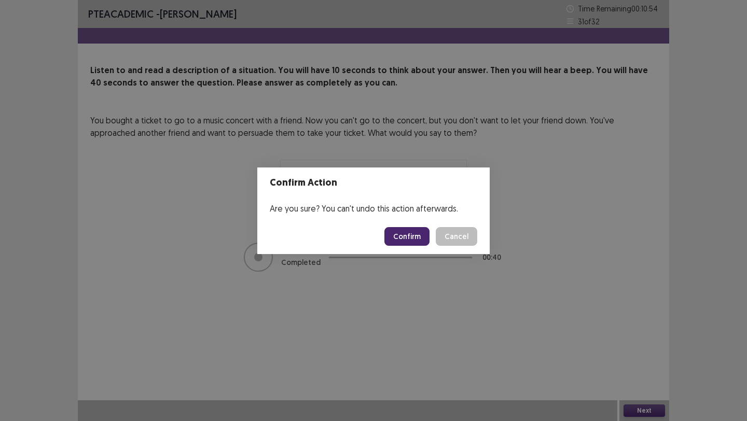
click at [394, 233] on button "Confirm" at bounding box center [406, 236] width 45 height 19
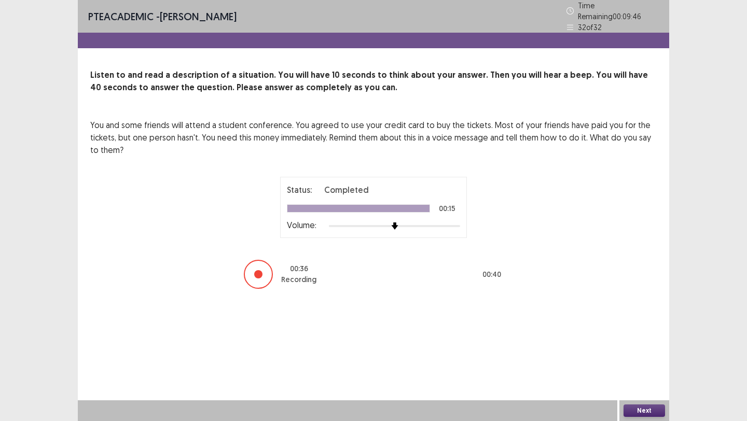
click at [639, 417] on button "Next" at bounding box center [643, 411] width 41 height 12
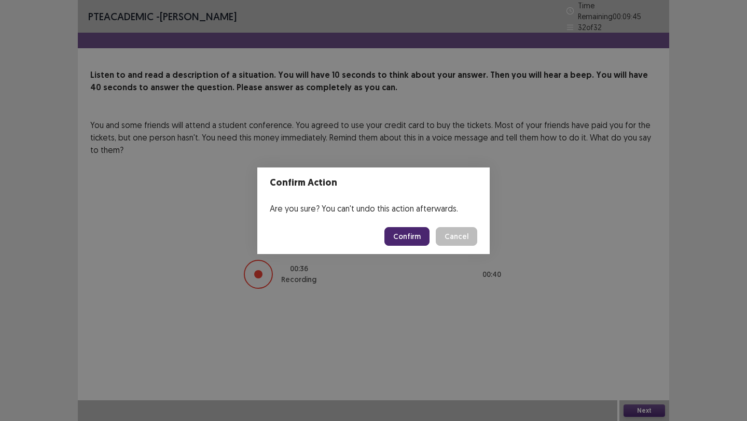
click at [402, 237] on button "Confirm" at bounding box center [406, 236] width 45 height 19
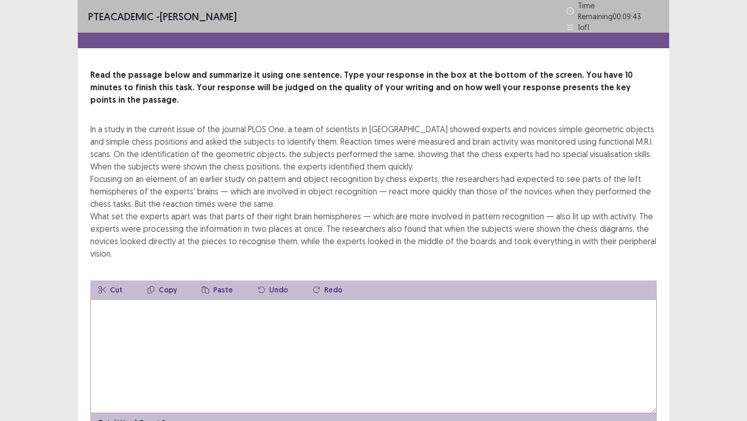
click at [358, 299] on textarea at bounding box center [373, 356] width 566 height 114
click at [31, 194] on div "**********" at bounding box center [373, 239] width 747 height 478
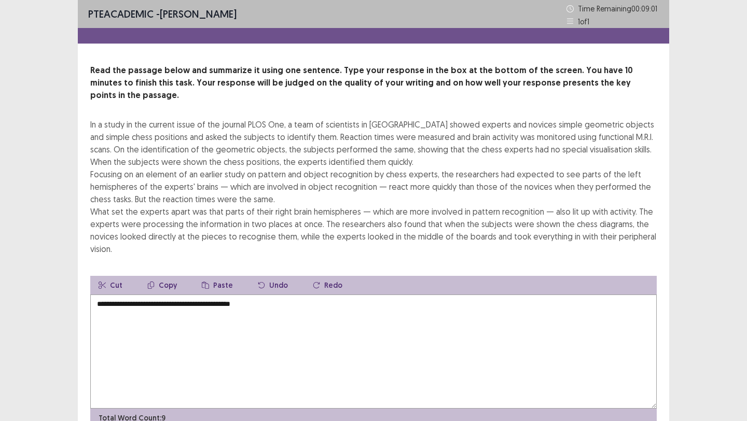
click at [272, 276] on button "Undo" at bounding box center [273, 285] width 47 height 19
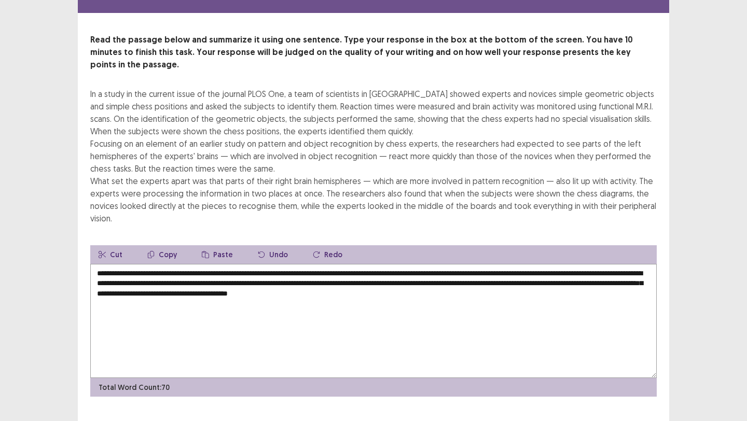
scroll to position [39, 0]
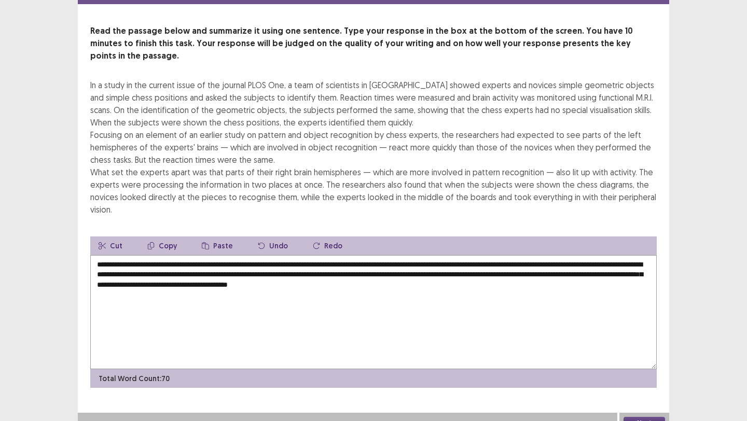
type textarea "**********"
click at [653, 417] on button "Next" at bounding box center [643, 423] width 41 height 12
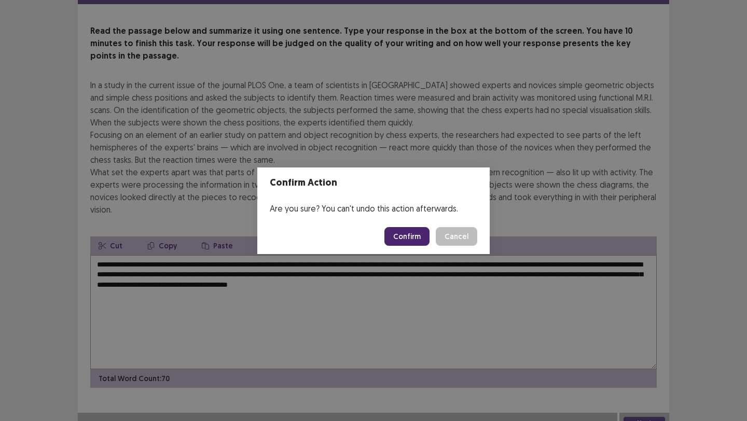
click at [405, 233] on button "Confirm" at bounding box center [406, 236] width 45 height 19
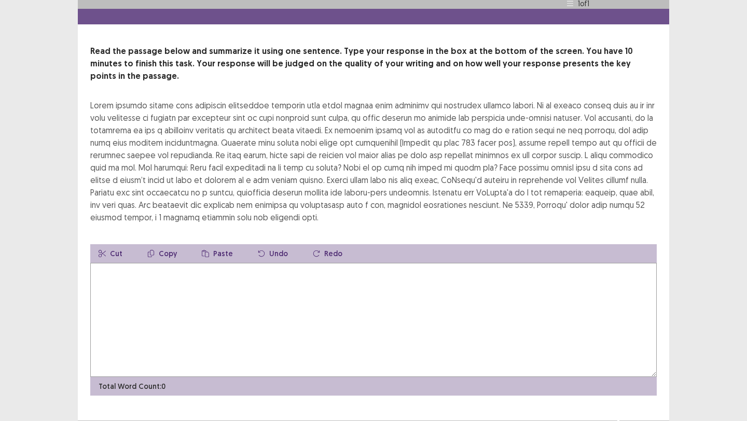
scroll to position [27, 0]
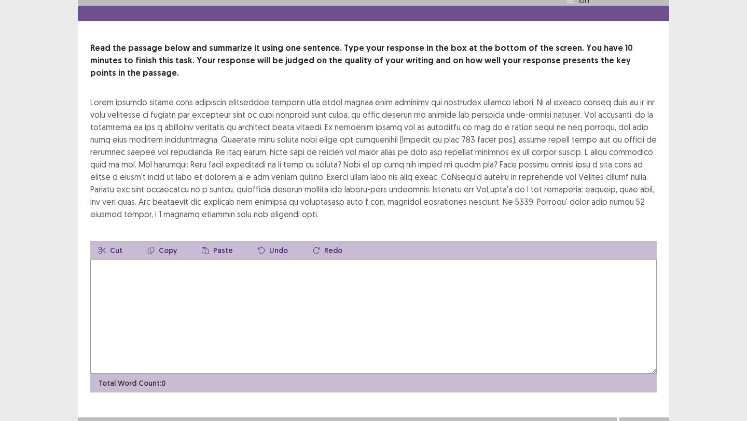
click at [171, 276] on textarea at bounding box center [373, 317] width 566 height 114
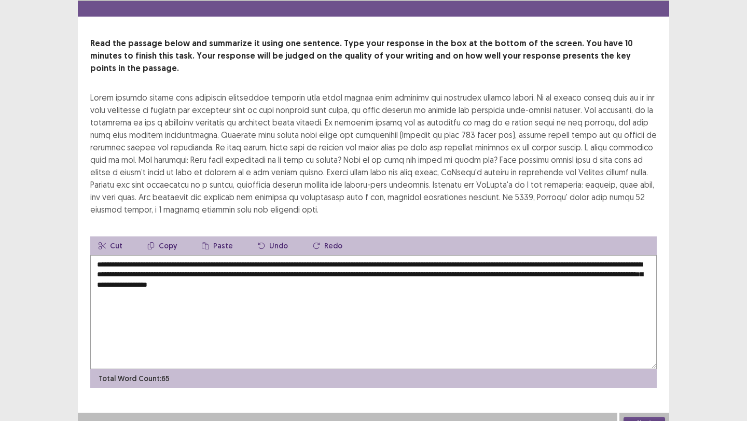
type textarea "**********"
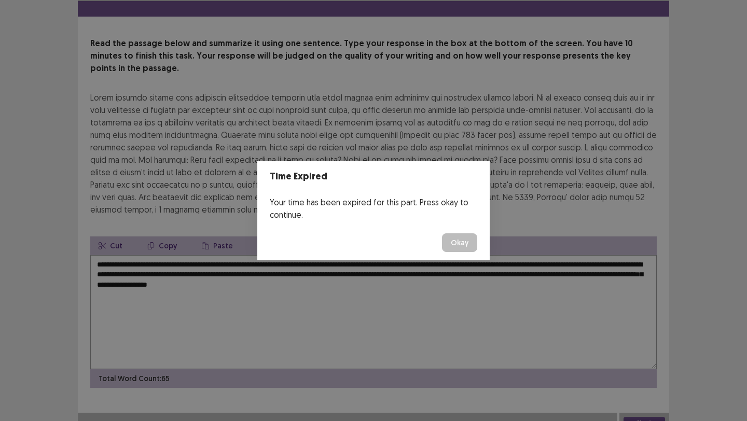
click at [463, 243] on button "Okay" at bounding box center [459, 242] width 35 height 19
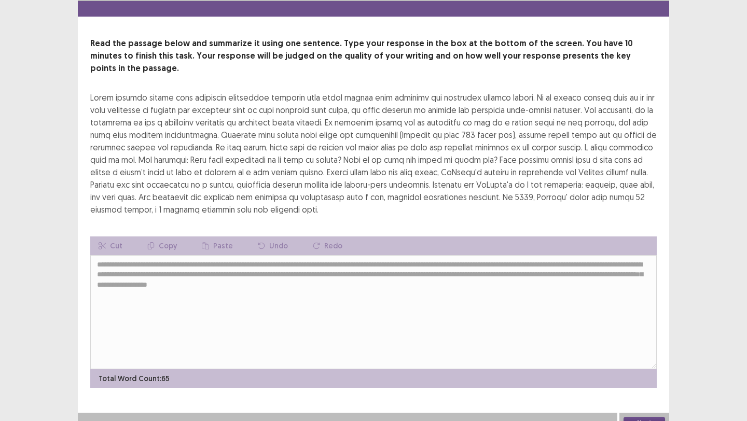
click at [658, 419] on div "Next" at bounding box center [644, 423] width 50 height 21
click at [649, 417] on button "Next" at bounding box center [643, 423] width 41 height 12
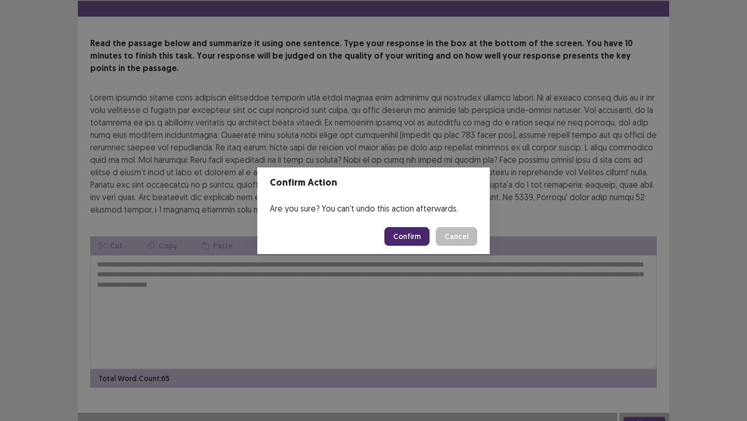
click at [398, 230] on button "Confirm" at bounding box center [406, 236] width 45 height 19
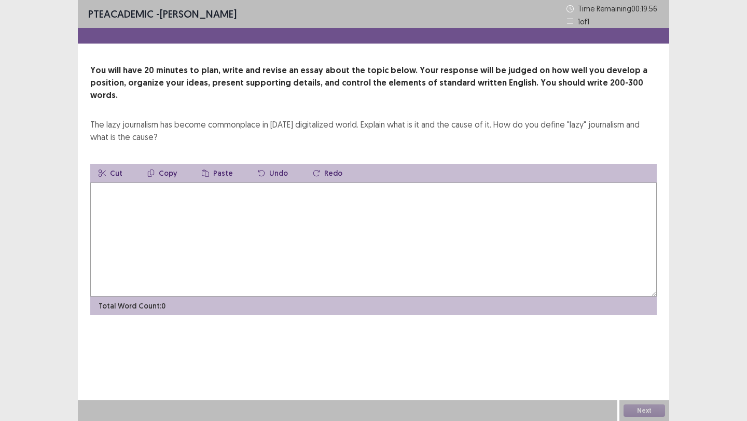
drag, startPoint x: 89, startPoint y: 109, endPoint x: 175, endPoint y: 129, distance: 88.2
click at [189, 130] on div "You will have 20 minutes to plan, write and revise an essay about the topic bel…" at bounding box center [373, 189] width 591 height 251
click at [156, 126] on div "The lazy journalism has become commonplace in [DATE] digitalized world. Explain…" at bounding box center [373, 130] width 566 height 25
drag, startPoint x: 161, startPoint y: 125, endPoint x: 94, endPoint y: 112, distance: 68.3
click at [93, 118] on div "The lazy journalism has become commonplace in [DATE] digitalized world. Explain…" at bounding box center [373, 130] width 566 height 25
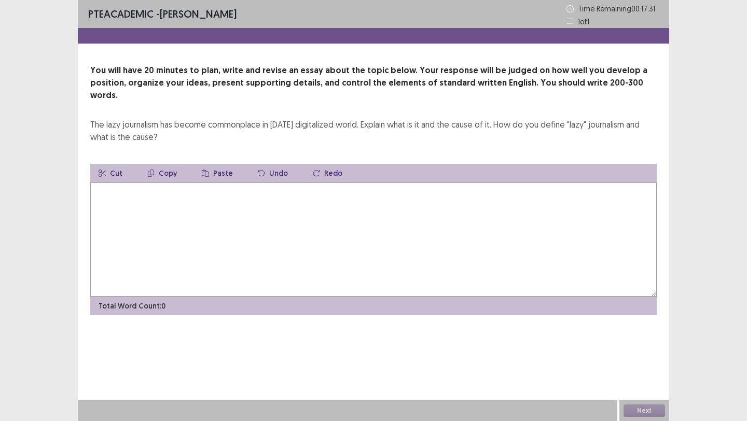
click at [404, 168] on div "Cut Copy Paste Undo Redo" at bounding box center [373, 173] width 566 height 19
click at [169, 192] on textarea at bounding box center [373, 240] width 566 height 114
click at [267, 194] on textarea "***" at bounding box center [373, 240] width 566 height 114
click at [356, 209] on textarea "**********" at bounding box center [373, 240] width 566 height 114
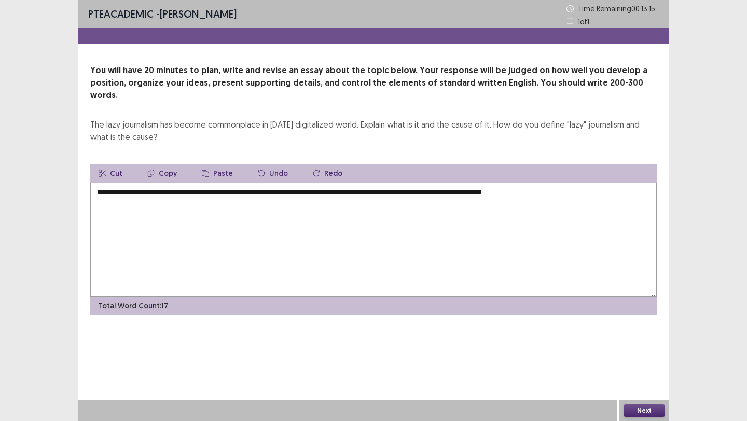
click at [590, 196] on textarea "**********" at bounding box center [373, 240] width 566 height 114
click at [332, 214] on textarea "**********" at bounding box center [373, 240] width 566 height 114
click at [339, 199] on textarea "**********" at bounding box center [373, 240] width 566 height 114
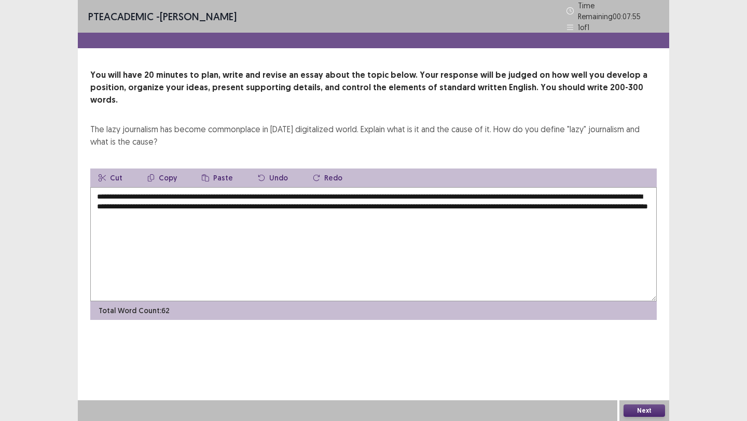
click at [411, 213] on textarea "**********" at bounding box center [373, 244] width 566 height 114
click at [420, 208] on textarea "**********" at bounding box center [373, 244] width 566 height 114
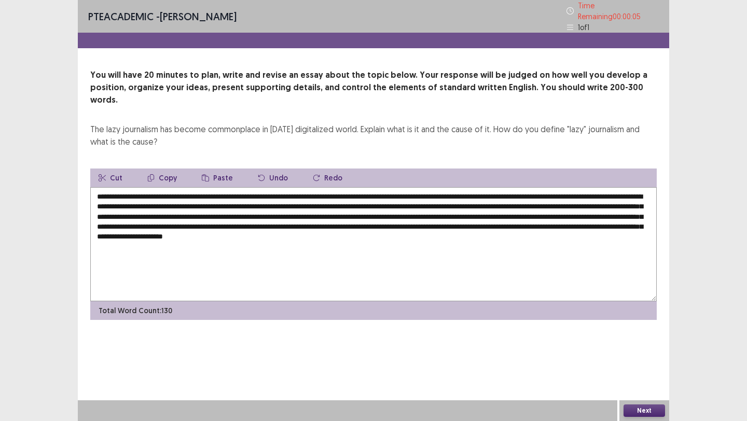
click at [95, 230] on textarea "**********" at bounding box center [373, 244] width 566 height 114
click at [98, 230] on textarea "**********" at bounding box center [373, 244] width 566 height 114
click at [99, 230] on textarea "**********" at bounding box center [373, 244] width 566 height 114
click at [128, 230] on textarea "**********" at bounding box center [373, 244] width 566 height 114
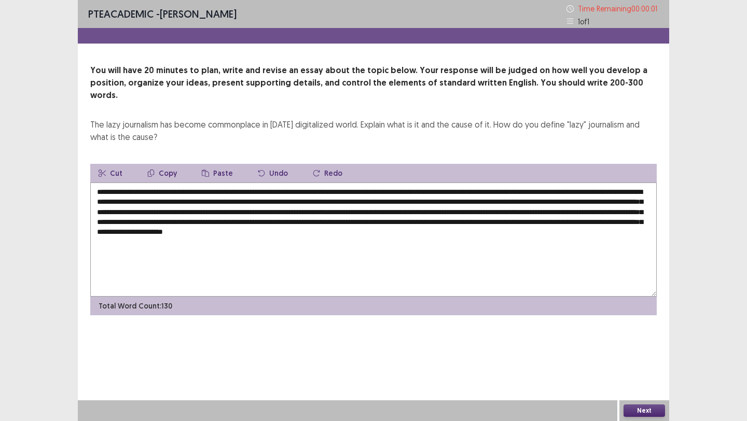
type textarea "**********"
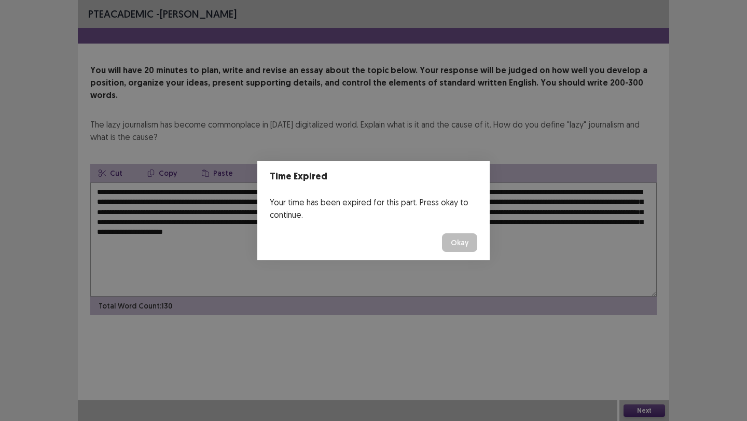
click at [452, 246] on button "Okay" at bounding box center [459, 242] width 35 height 19
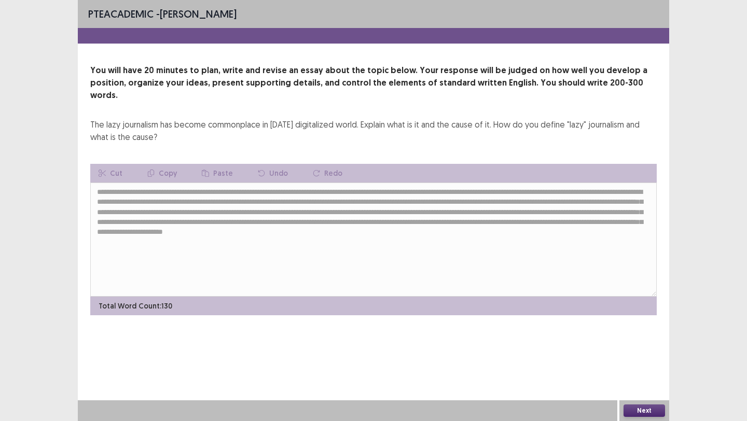
click at [643, 410] on button "Next" at bounding box center [643, 411] width 41 height 12
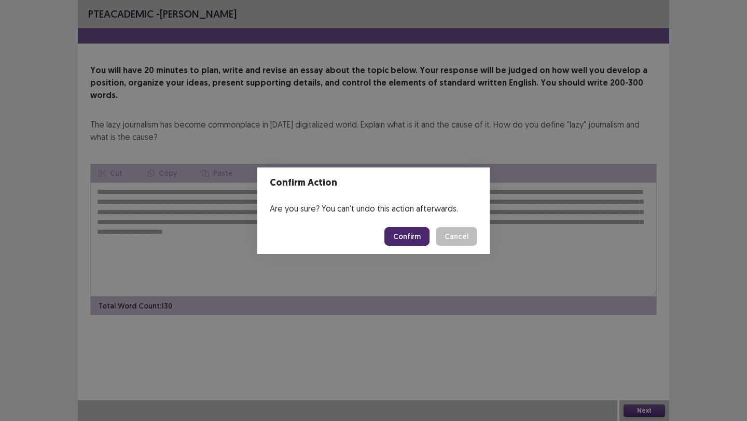
click at [413, 243] on button "Confirm" at bounding box center [406, 236] width 45 height 19
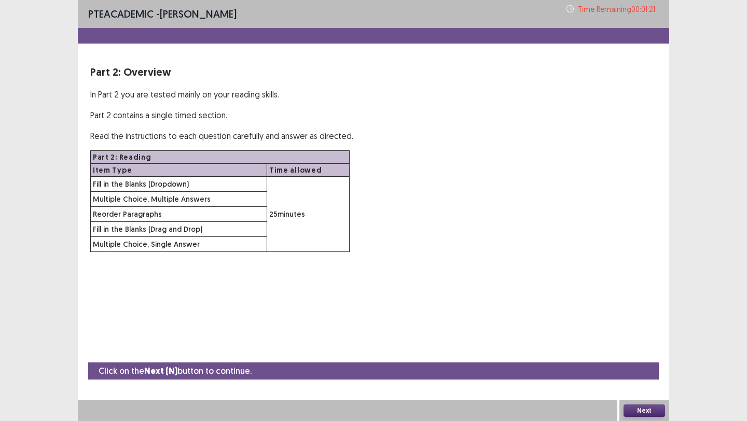
click at [637, 411] on button "Next" at bounding box center [643, 411] width 41 height 12
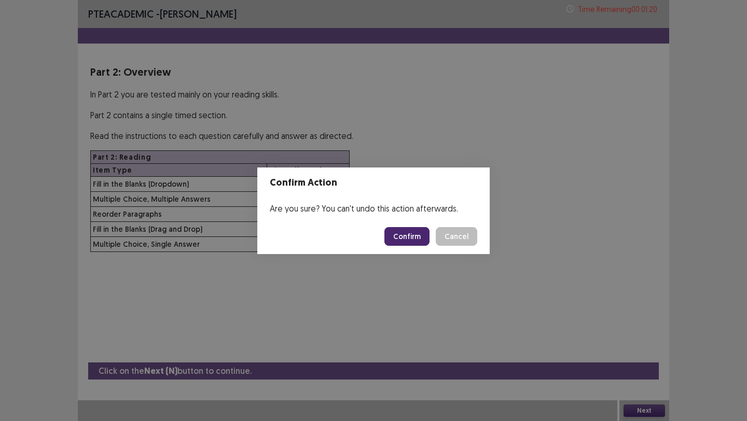
click at [409, 232] on button "Confirm" at bounding box center [406, 236] width 45 height 19
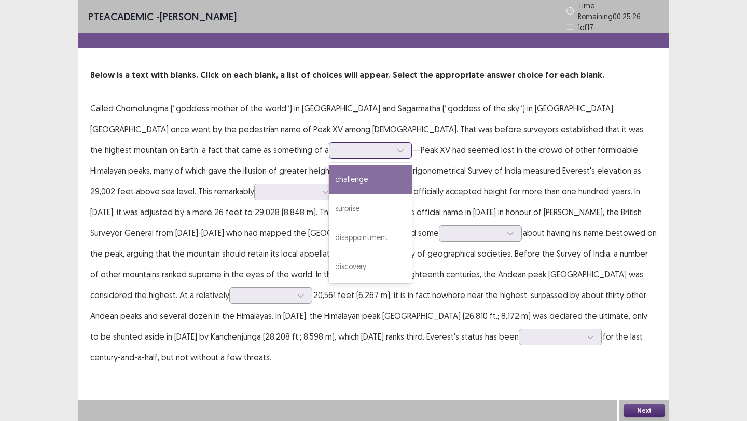
click at [397, 147] on icon at bounding box center [400, 150] width 7 height 7
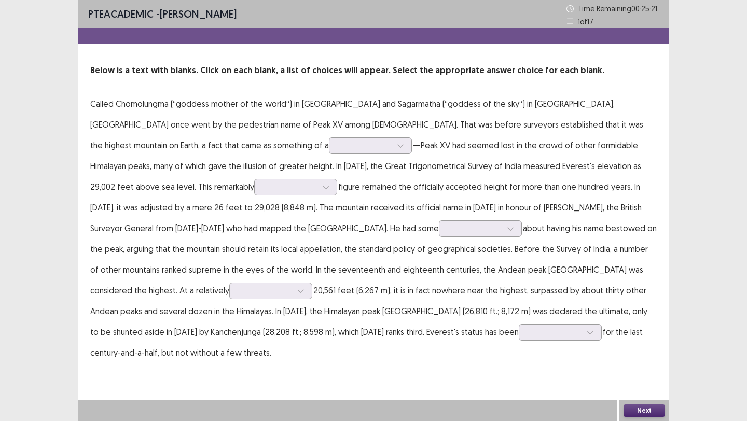
drag, startPoint x: 85, startPoint y: 155, endPoint x: 123, endPoint y: 219, distance: 74.9
click at [123, 219] on div "Below is a text with blanks. Click on each blank, a list of choices will appear…" at bounding box center [373, 213] width 591 height 299
click at [105, 131] on p "Called Chomolungma (“goddess mother of the world“) in [GEOGRAPHIC_DATA] and Sag…" at bounding box center [373, 228] width 566 height 270
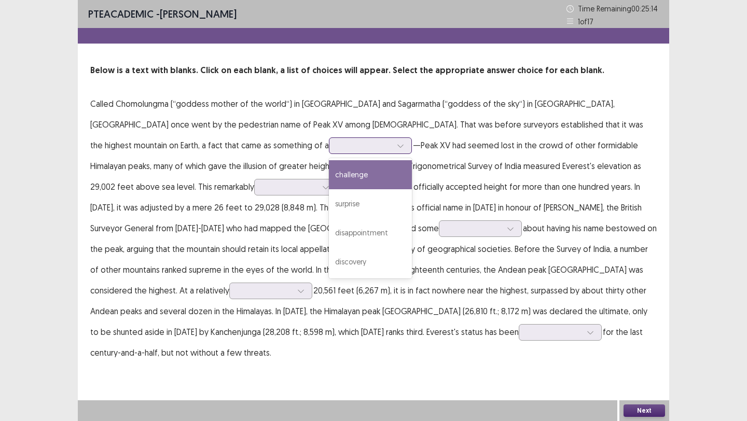
click at [338, 145] on div at bounding box center [365, 146] width 54 height 10
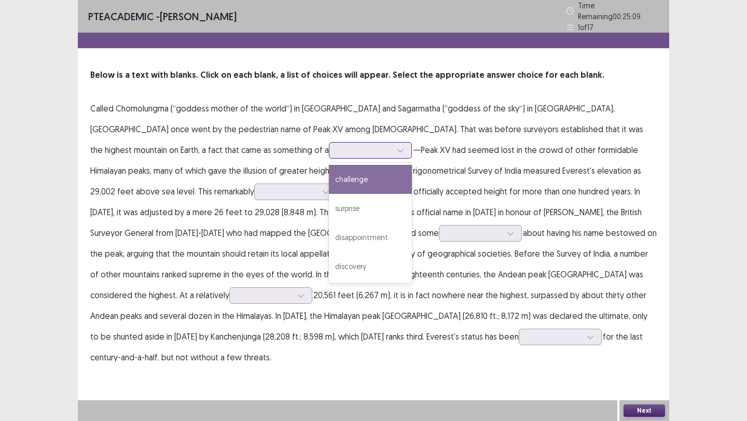
click at [329, 185] on div "challenge" at bounding box center [370, 179] width 83 height 29
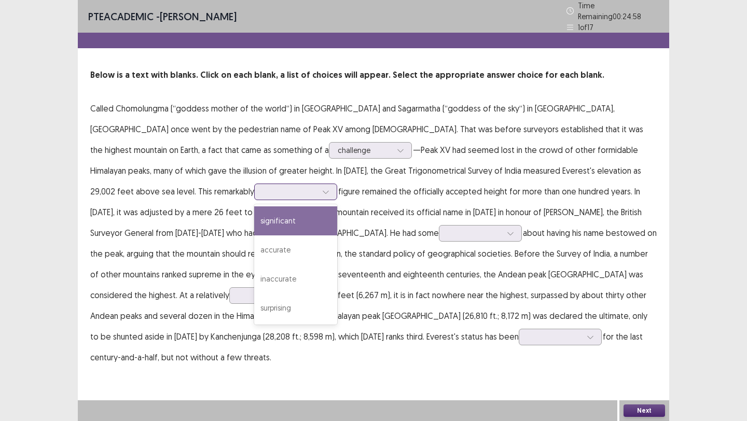
click at [317, 187] on div at bounding box center [290, 192] width 54 height 10
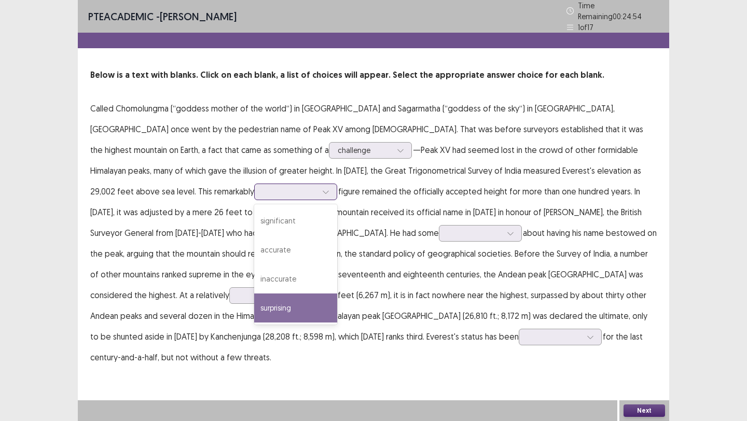
click at [337, 294] on div "surprising" at bounding box center [295, 308] width 83 height 29
click at [317, 187] on div at bounding box center [290, 192] width 54 height 10
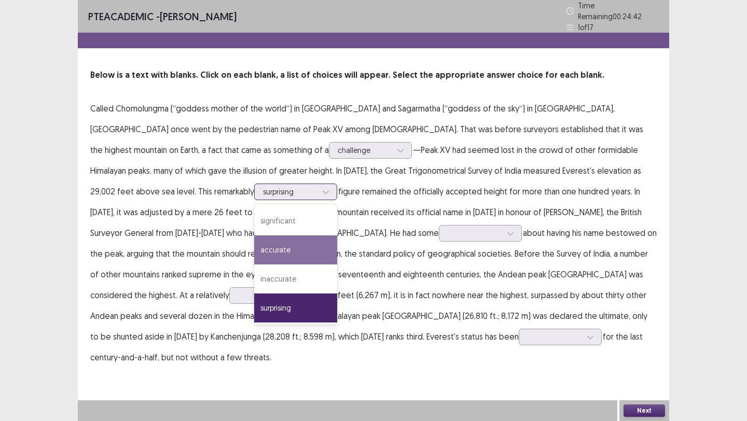
click at [337, 235] on div "accurate" at bounding box center [295, 249] width 83 height 29
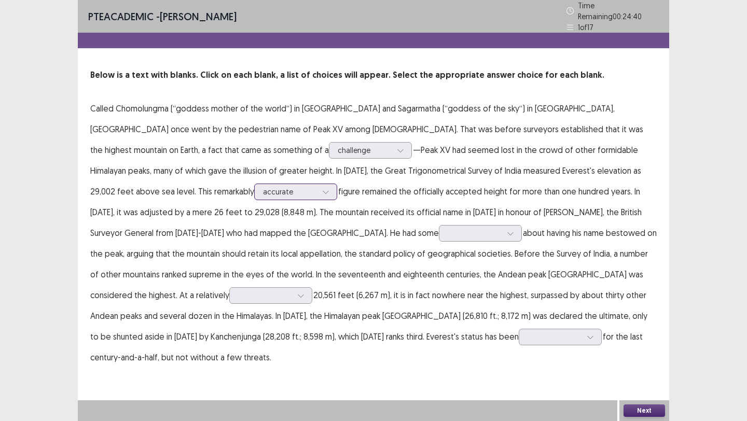
click at [317, 187] on div at bounding box center [290, 192] width 54 height 10
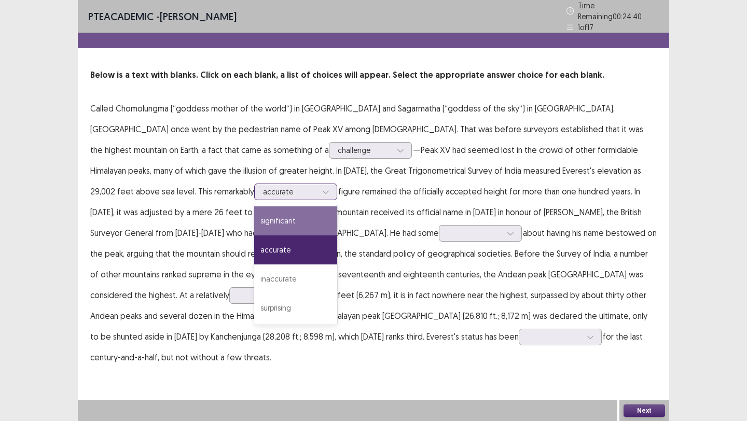
click at [337, 206] on div "significant" at bounding box center [295, 220] width 83 height 29
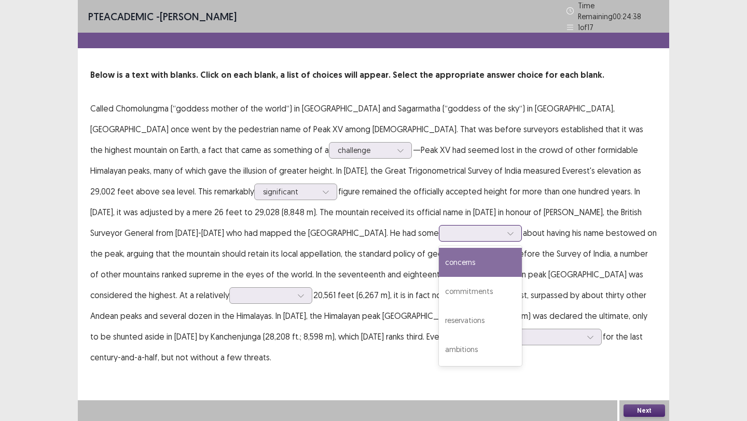
click at [448, 233] on div at bounding box center [475, 233] width 54 height 10
click at [439, 262] on div "concerns" at bounding box center [480, 262] width 83 height 29
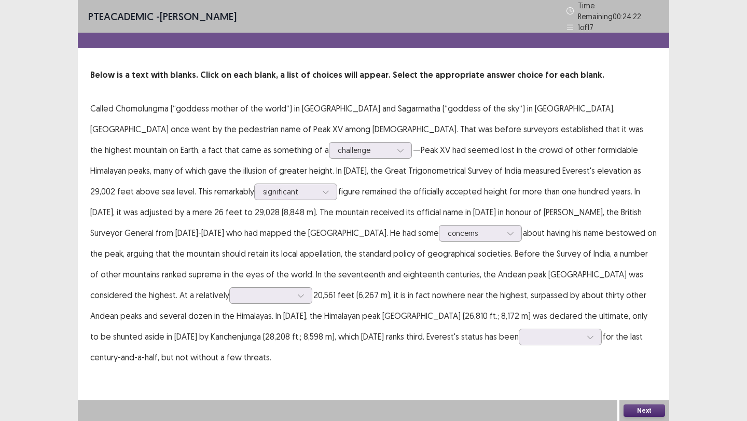
click at [182, 239] on p "Called Chomolungma (“goddess mother of the world“) in [GEOGRAPHIC_DATA] and Sag…" at bounding box center [373, 233] width 566 height 270
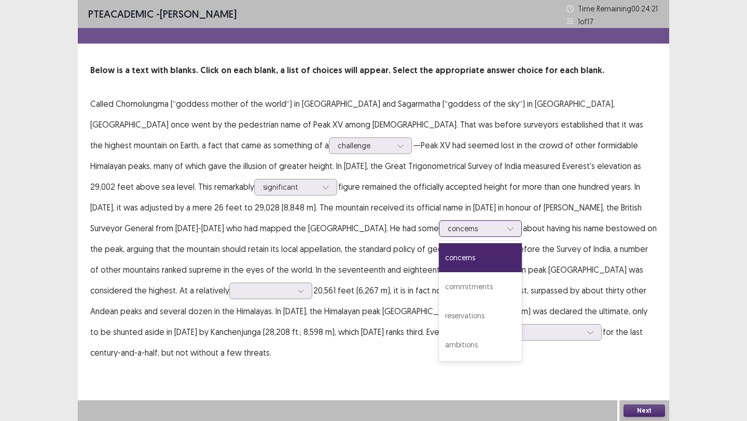
click at [448, 226] on div at bounding box center [475, 229] width 54 height 10
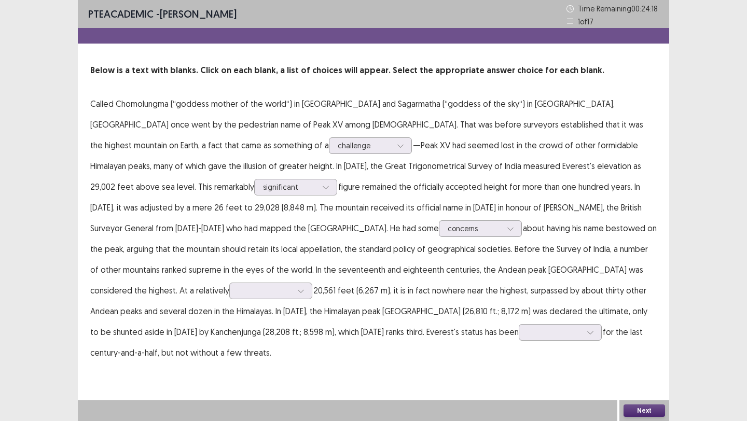
click at [350, 230] on p "Called Chomolungma (“goddess mother of the world“) in [GEOGRAPHIC_DATA] and Sag…" at bounding box center [373, 228] width 566 height 270
click at [292, 286] on div at bounding box center [265, 291] width 54 height 10
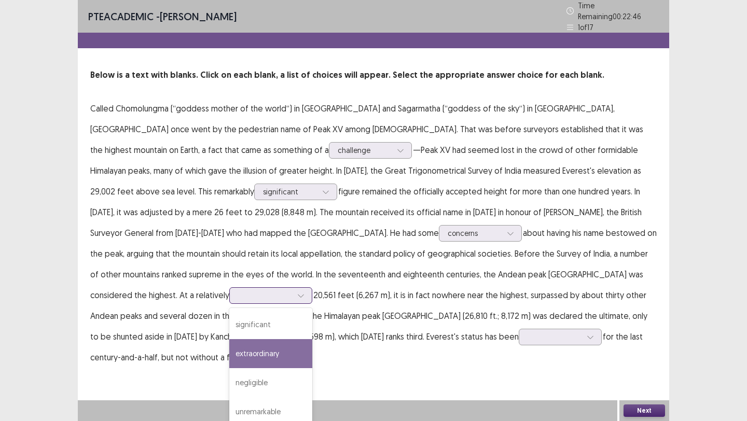
click at [312, 339] on div "extraordinary" at bounding box center [270, 353] width 83 height 29
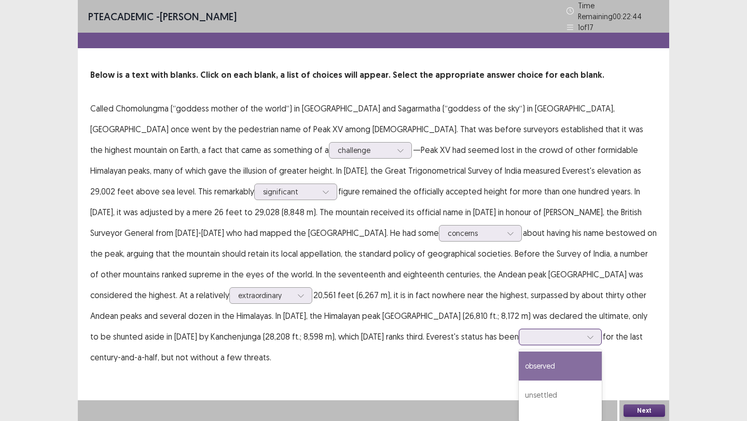
click at [528, 336] on div at bounding box center [555, 337] width 54 height 10
drag, startPoint x: 168, startPoint y: 359, endPoint x: 173, endPoint y: 361, distance: 5.3
click at [519, 359] on div "observed" at bounding box center [560, 366] width 83 height 29
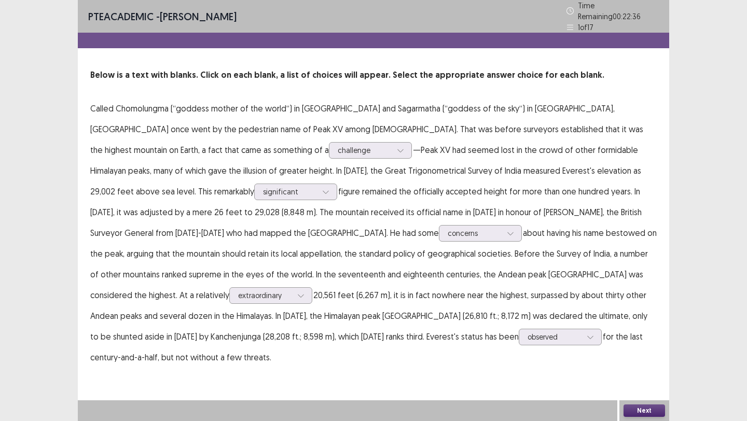
click at [631, 407] on button "Next" at bounding box center [643, 411] width 41 height 12
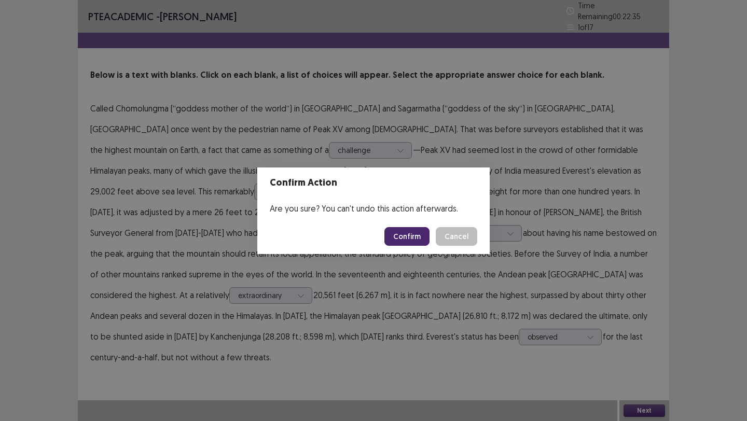
click at [408, 233] on button "Confirm" at bounding box center [406, 236] width 45 height 19
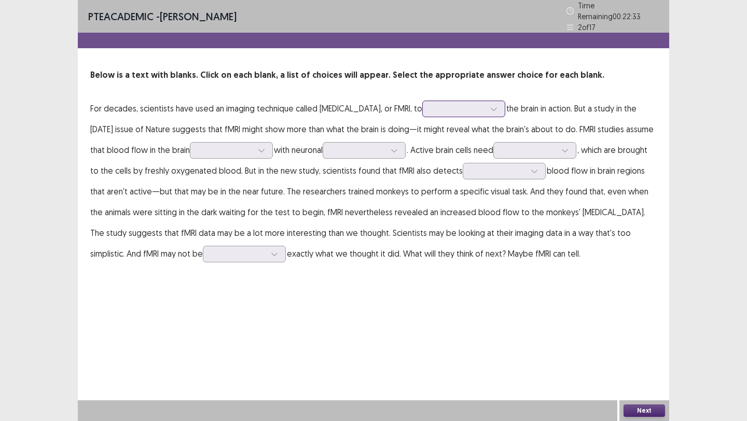
click at [485, 104] on div at bounding box center [458, 109] width 54 height 10
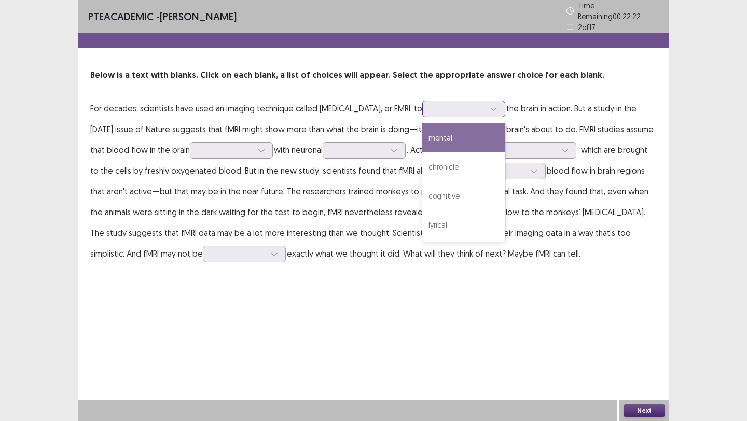
click at [505, 141] on div "mental" at bounding box center [463, 137] width 83 height 29
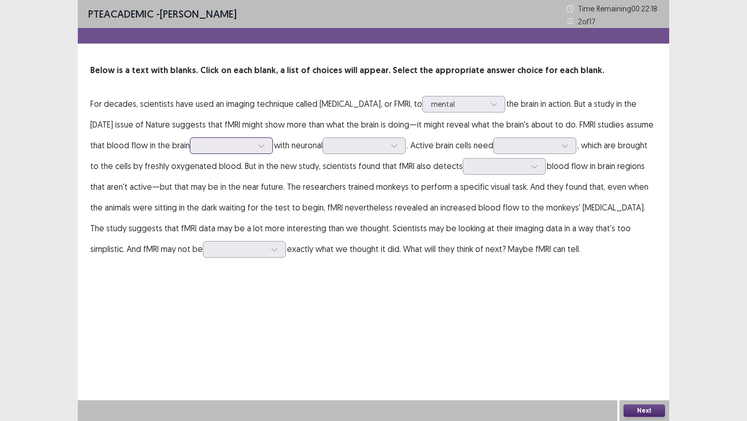
click at [253, 145] on div at bounding box center [226, 146] width 54 height 10
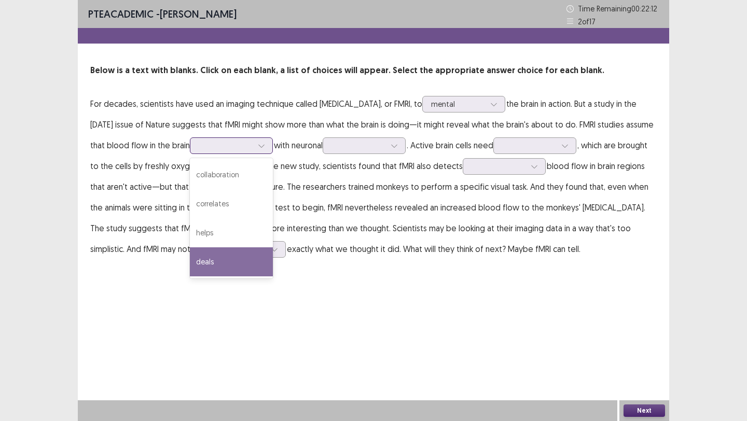
click at [273, 253] on div "deals" at bounding box center [231, 261] width 83 height 29
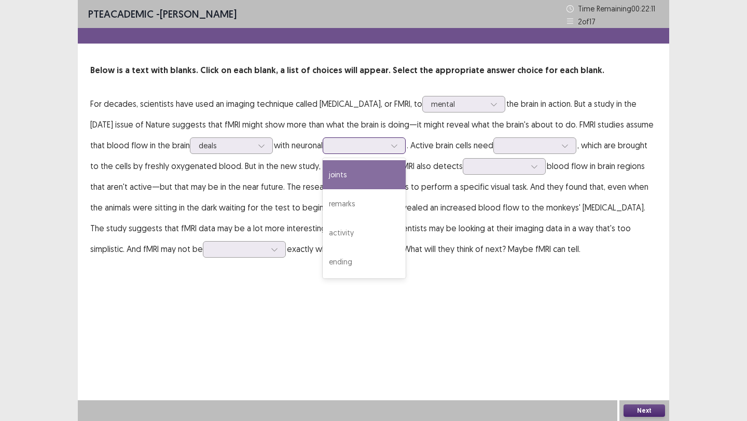
click at [385, 145] on div at bounding box center [358, 146] width 54 height 10
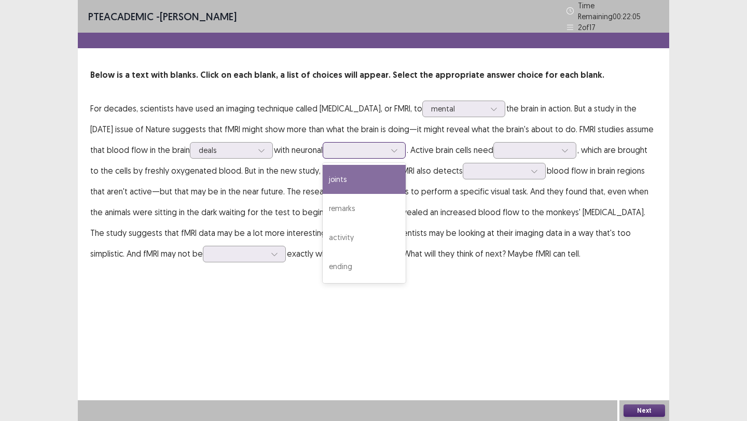
click at [406, 172] on div "joints" at bounding box center [364, 179] width 83 height 29
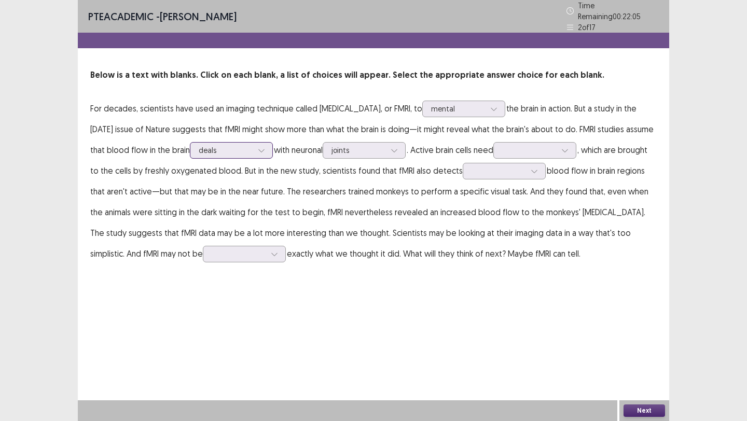
click at [253, 145] on div at bounding box center [226, 150] width 54 height 10
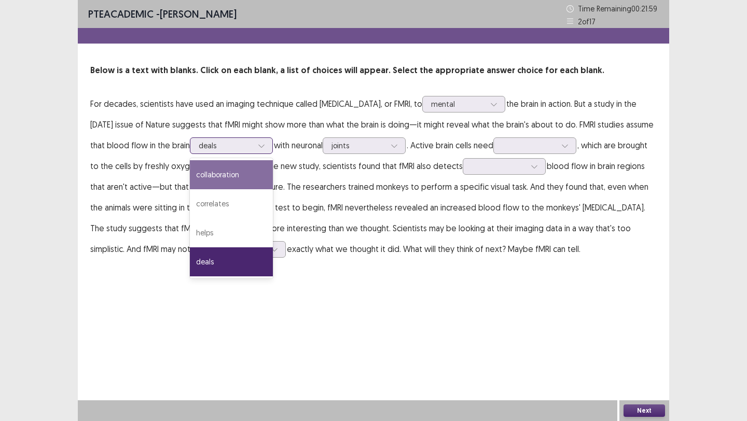
click at [273, 180] on div "collaboration" at bounding box center [231, 174] width 83 height 29
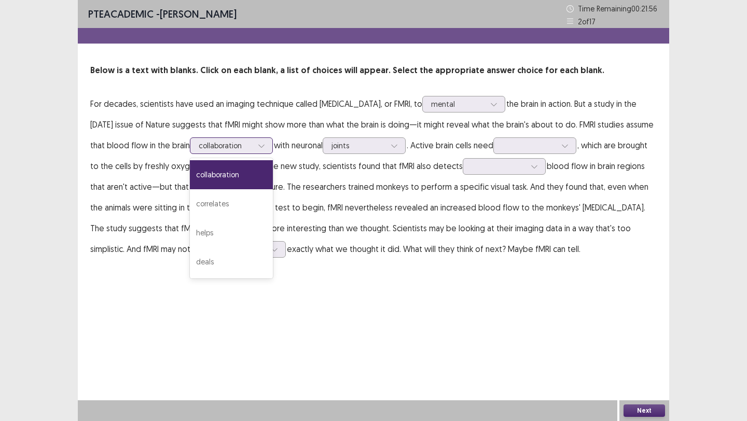
click at [253, 145] on div at bounding box center [226, 146] width 54 height 10
drag, startPoint x: 347, startPoint y: 264, endPoint x: 309, endPoint y: 244, distance: 42.0
click at [273, 263] on div "deals" at bounding box center [231, 261] width 83 height 29
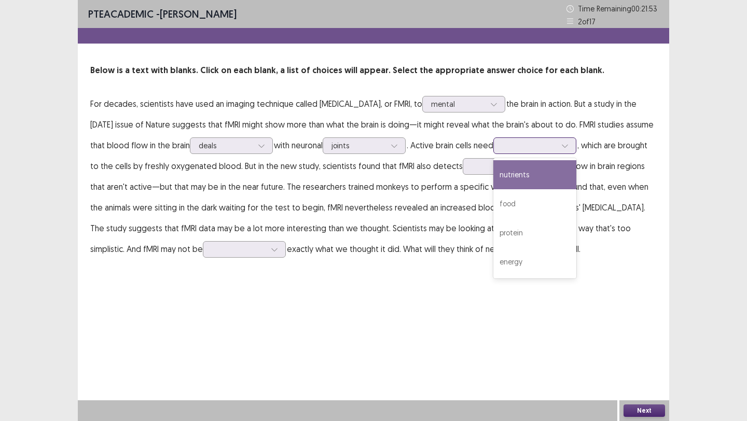
click at [557, 154] on div at bounding box center [565, 146] width 16 height 16
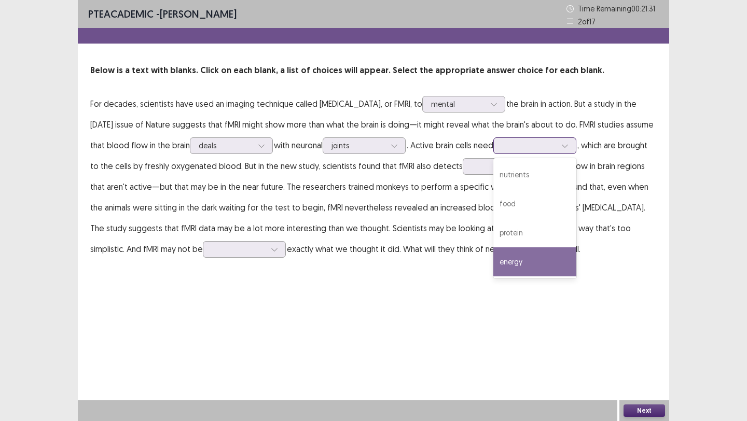
click at [493, 276] on div "energy" at bounding box center [534, 261] width 83 height 29
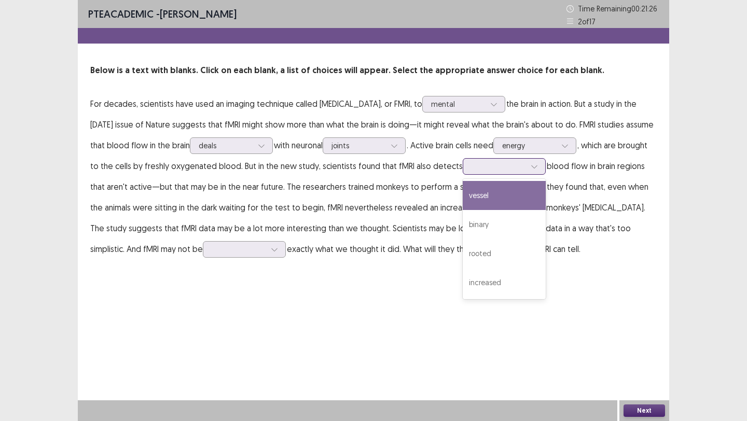
click at [472, 171] on div at bounding box center [499, 166] width 54 height 10
click at [502, 150] on div at bounding box center [529, 146] width 54 height 10
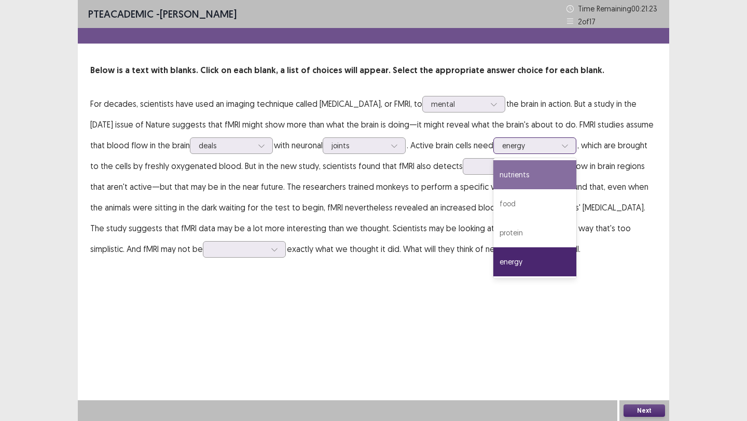
click at [493, 189] on div "nutrients" at bounding box center [534, 174] width 83 height 29
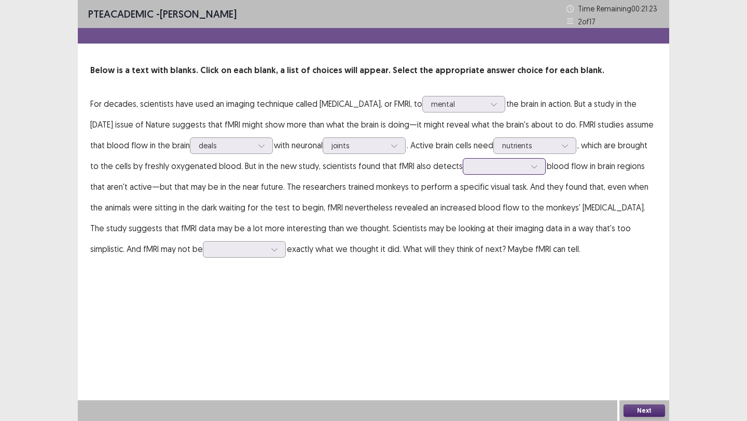
click at [472, 171] on div at bounding box center [499, 166] width 54 height 10
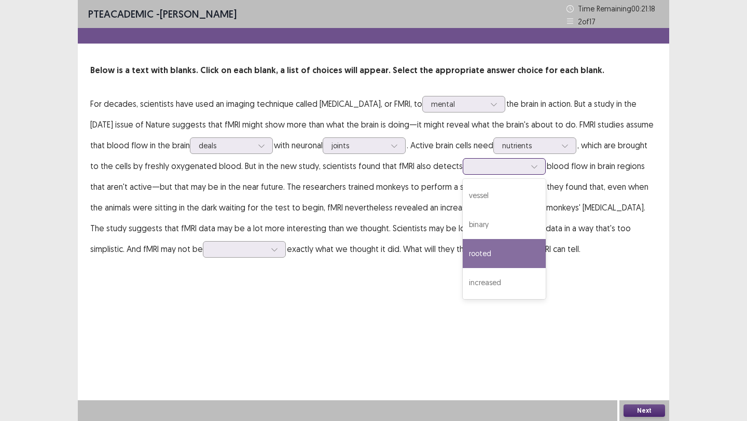
click at [463, 268] on div "rooted" at bounding box center [504, 253] width 83 height 29
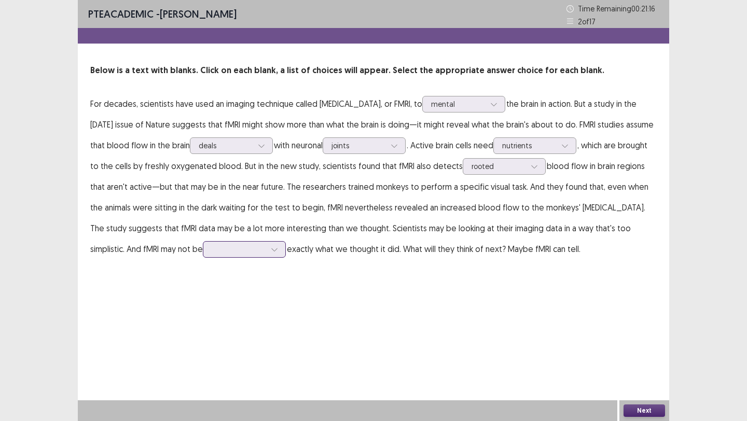
click at [266, 248] on div at bounding box center [239, 249] width 54 height 10
click at [286, 347] on div "show" at bounding box center [244, 336] width 83 height 29
click at [443, 259] on p "For decades, scientists have used an imaging technique called [MEDICAL_DATA], o…" at bounding box center [373, 176] width 566 height 166
click at [266, 251] on div at bounding box center [239, 249] width 54 height 10
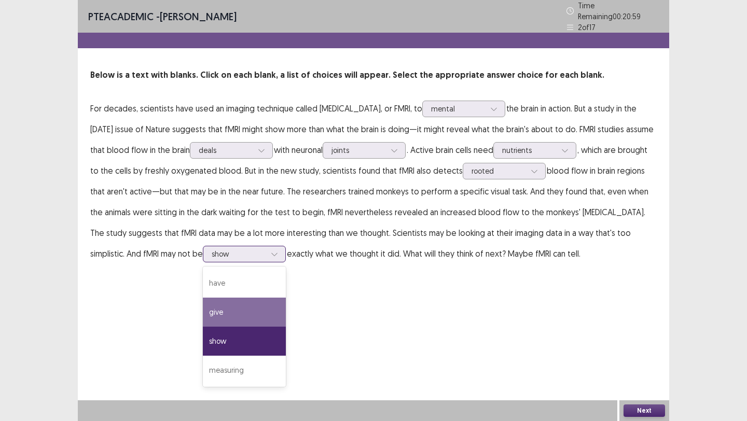
drag, startPoint x: 426, startPoint y: 302, endPoint x: 431, endPoint y: 307, distance: 6.2
click at [286, 302] on div "give" at bounding box center [244, 312] width 83 height 29
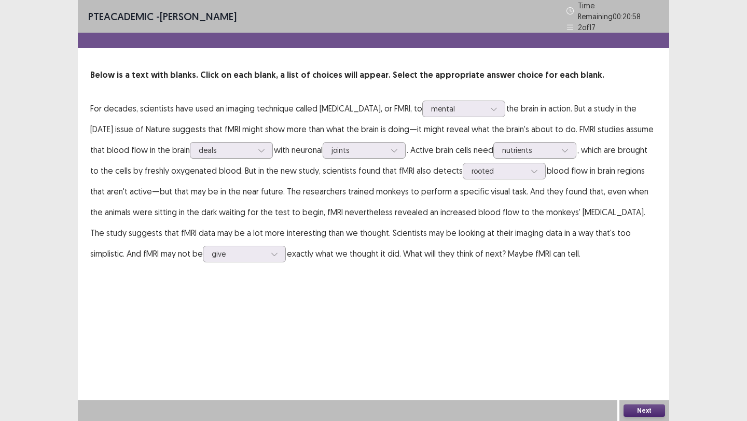
click at [659, 414] on button "Next" at bounding box center [643, 411] width 41 height 12
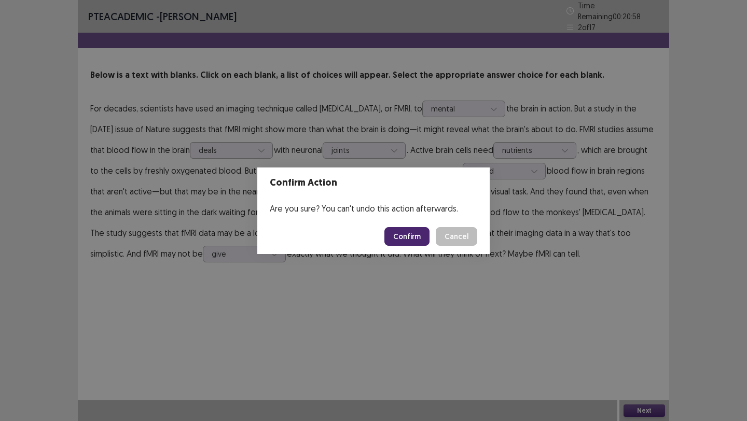
click at [401, 242] on button "Confirm" at bounding box center [406, 236] width 45 height 19
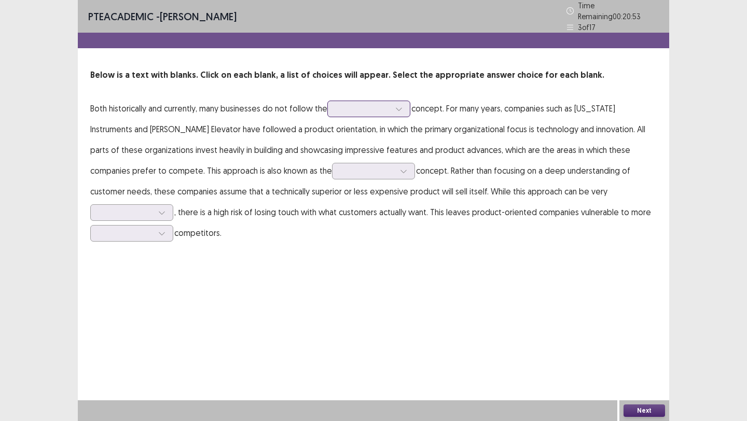
click at [366, 106] on div at bounding box center [363, 109] width 54 height 10
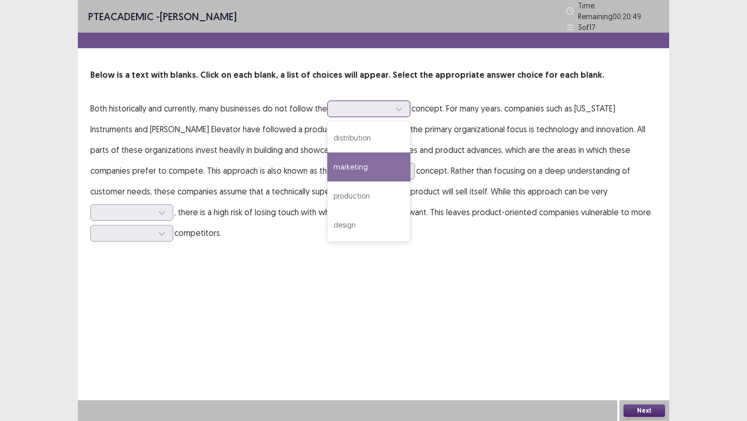
click at [368, 162] on div "marketing" at bounding box center [368, 167] width 83 height 29
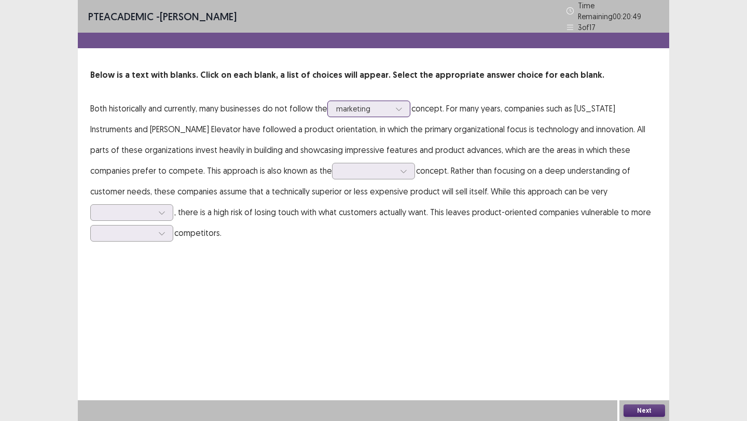
click at [375, 104] on div at bounding box center [363, 109] width 54 height 10
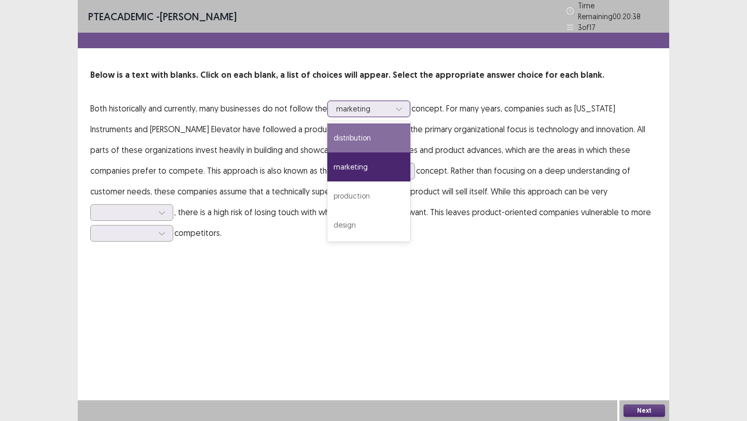
click at [387, 129] on div "distribution" at bounding box center [368, 137] width 83 height 29
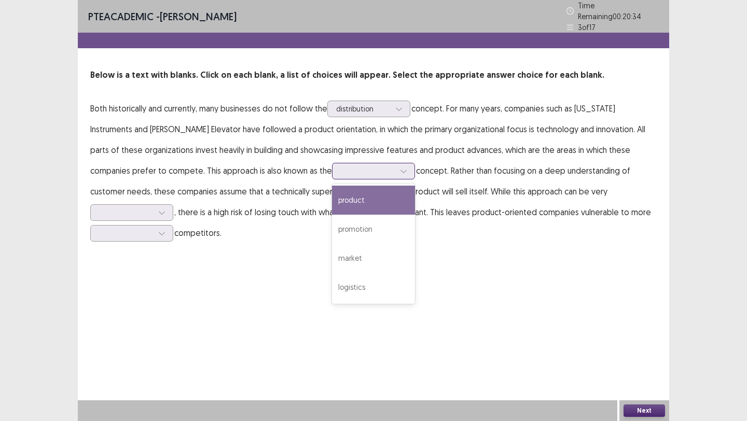
click at [341, 169] on div at bounding box center [368, 171] width 54 height 10
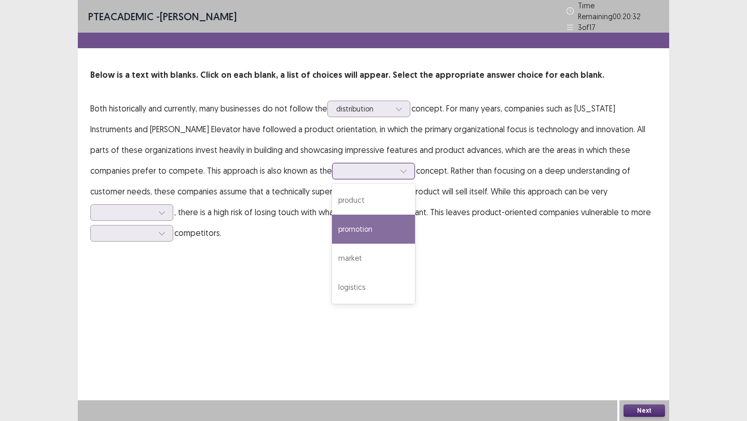
click at [332, 217] on div "promotion" at bounding box center [373, 229] width 83 height 29
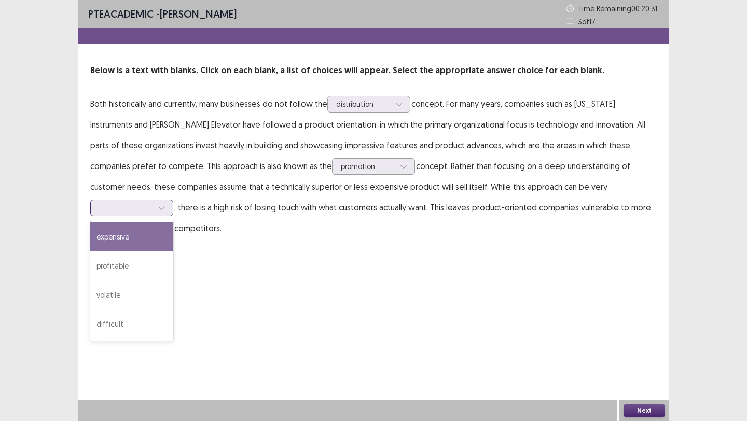
click at [153, 203] on div at bounding box center [126, 208] width 54 height 10
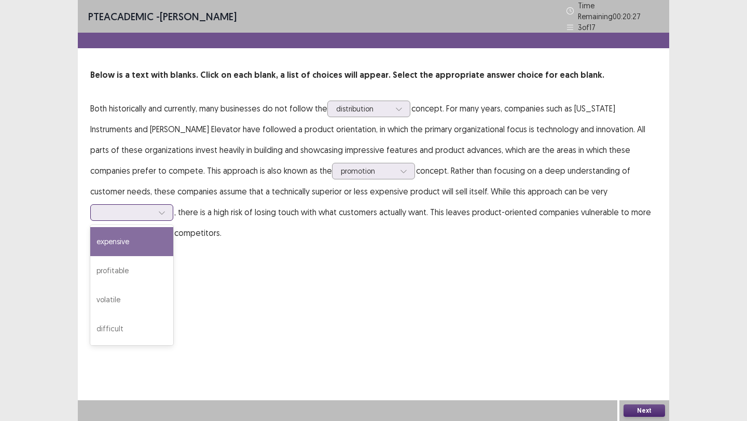
click at [173, 227] on div "expensive" at bounding box center [131, 241] width 83 height 29
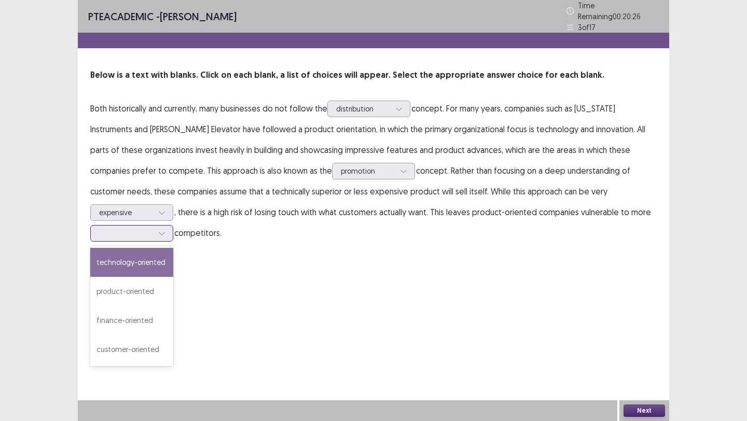
click at [154, 227] on div at bounding box center [126, 233] width 56 height 12
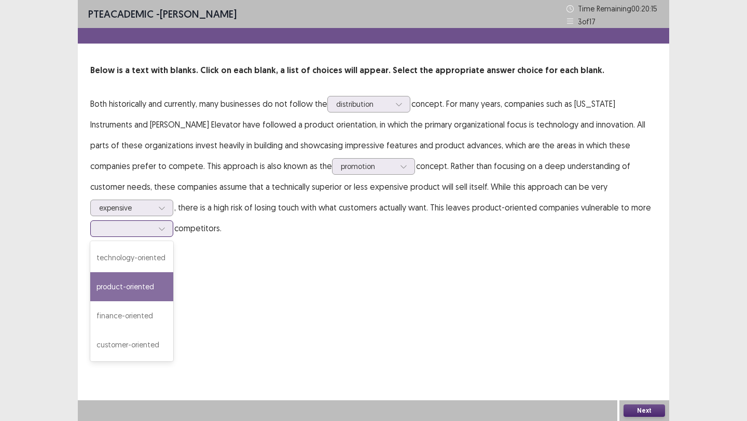
click at [173, 275] on div "product-oriented" at bounding box center [131, 286] width 83 height 29
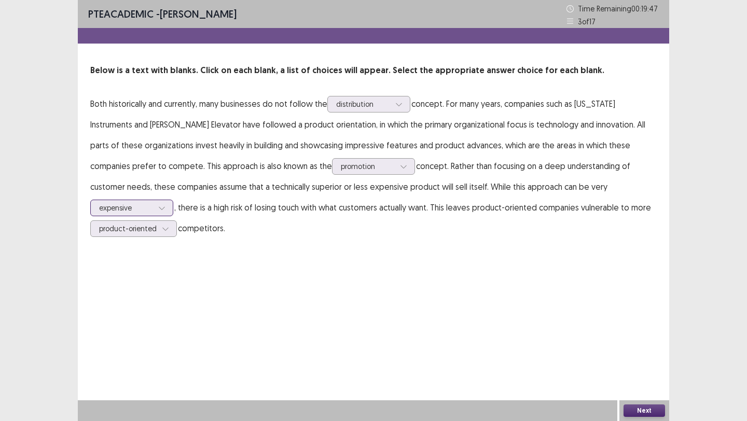
click at [153, 203] on div at bounding box center [126, 208] width 54 height 10
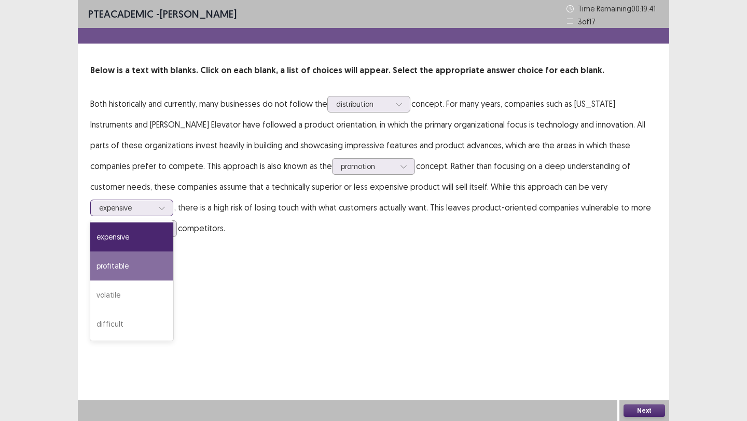
click at [173, 252] on div "profitable" at bounding box center [131, 266] width 83 height 29
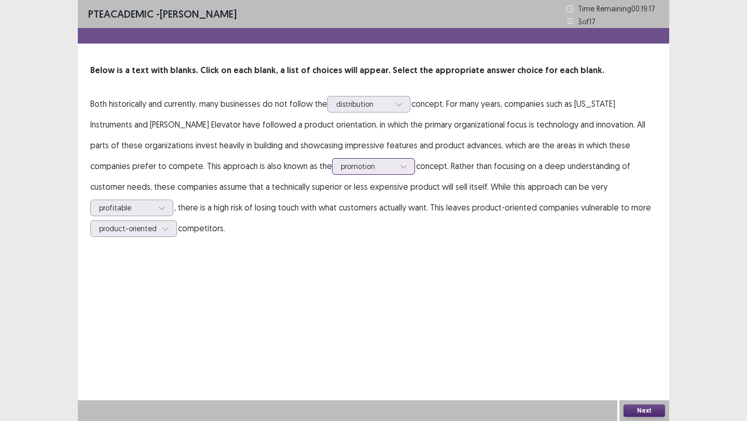
click at [341, 171] on div at bounding box center [368, 166] width 54 height 10
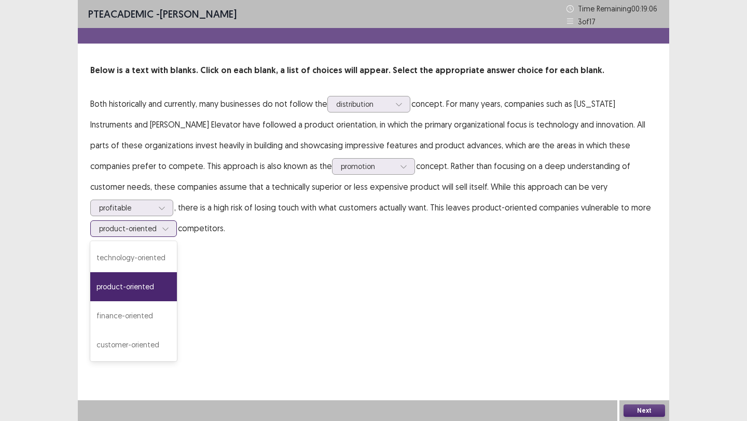
click at [157, 224] on div at bounding box center [128, 229] width 58 height 10
click at [177, 243] on div "technology-oriented" at bounding box center [133, 257] width 87 height 29
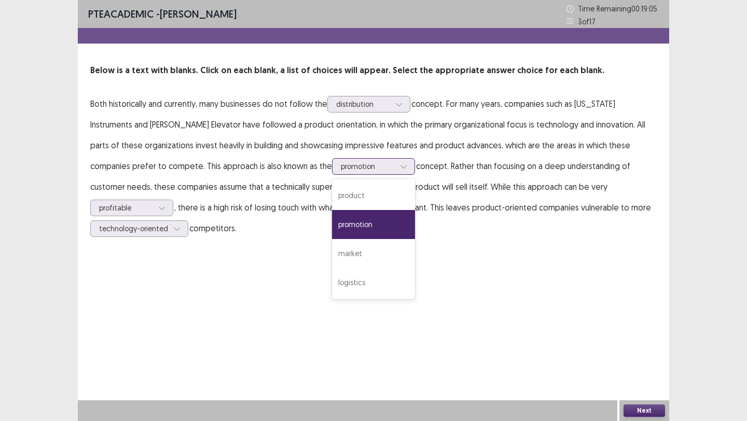
click at [341, 171] on div at bounding box center [368, 166] width 54 height 10
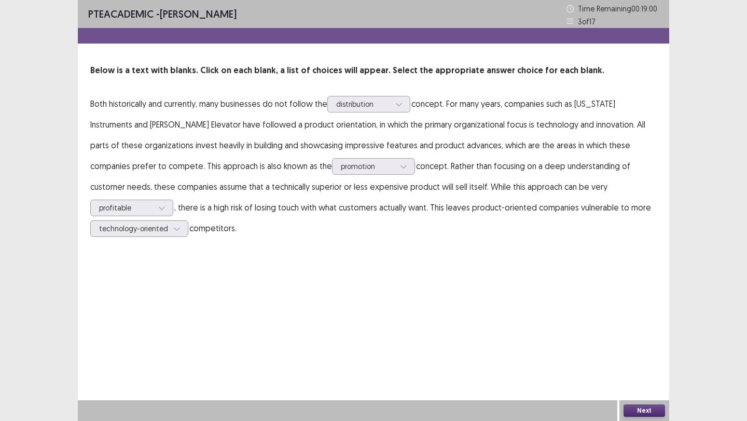
click at [389, 92] on div "Below is a text with blanks. Click on each blank, a list of choices will appear…" at bounding box center [373, 151] width 591 height 174
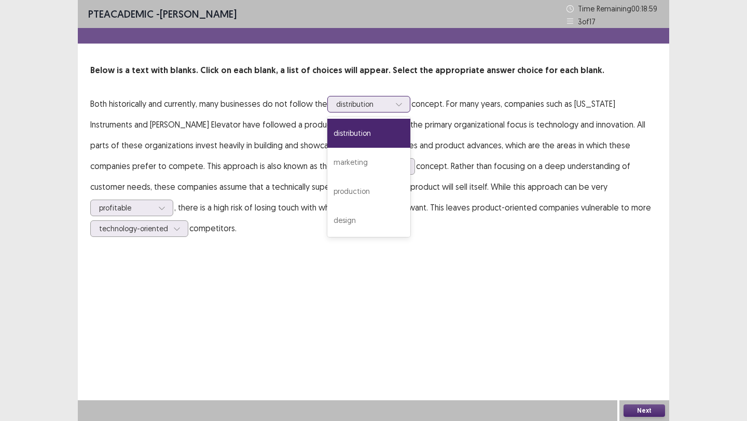
click at [387, 100] on div at bounding box center [363, 104] width 54 height 10
click at [366, 165] on div "marketing" at bounding box center [368, 162] width 83 height 29
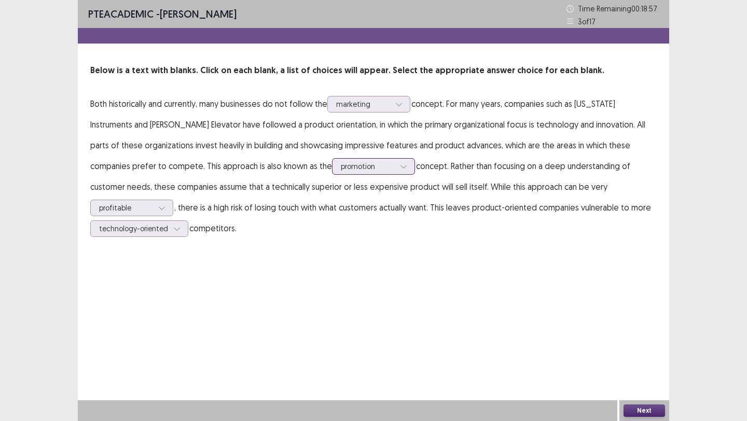
click at [341, 168] on div at bounding box center [368, 166] width 54 height 10
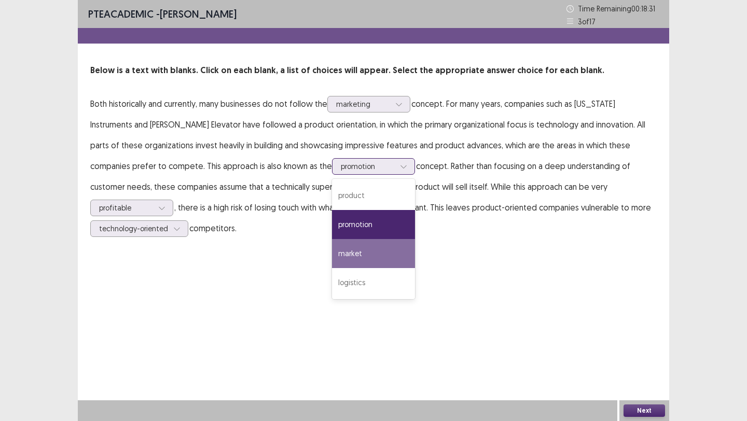
click at [332, 260] on div "market" at bounding box center [373, 253] width 83 height 29
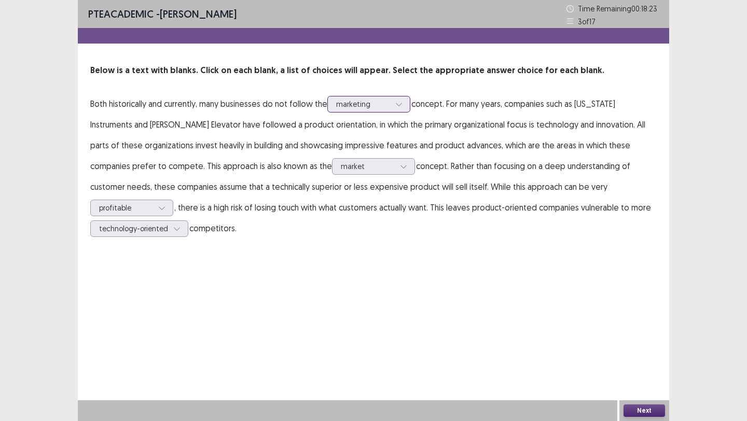
click at [344, 99] on div at bounding box center [363, 104] width 54 height 10
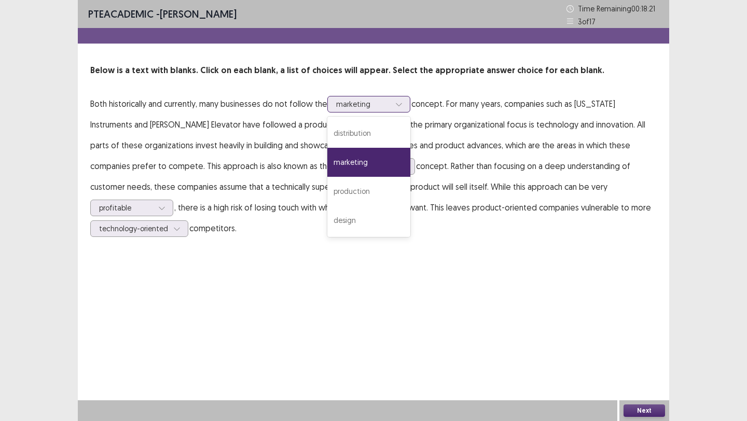
click at [366, 173] on div "marketing" at bounding box center [368, 162] width 83 height 29
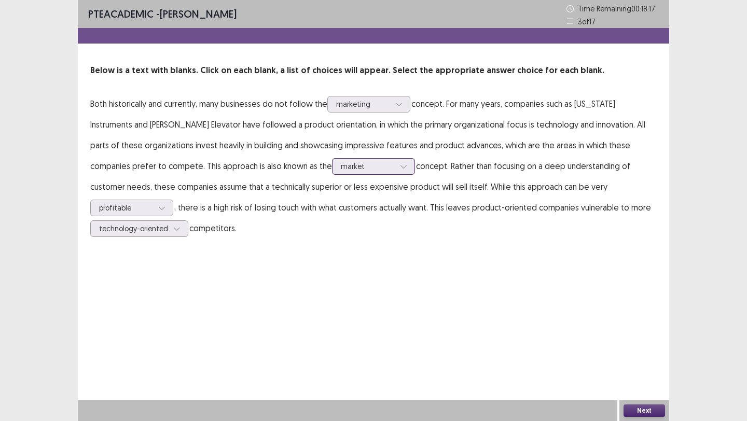
click at [341, 163] on div at bounding box center [368, 166] width 54 height 10
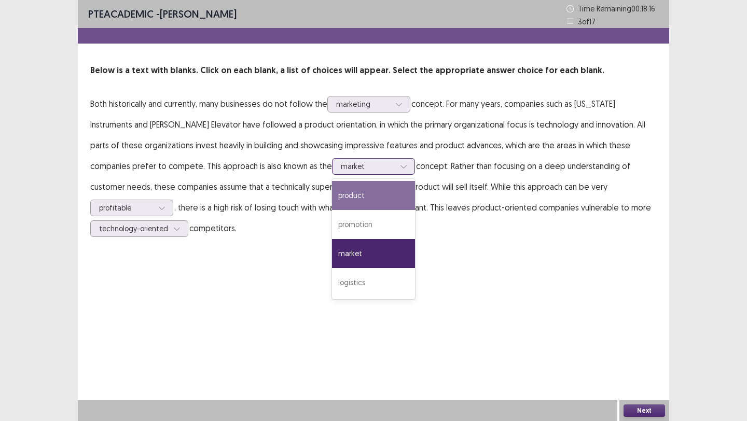
click at [332, 203] on div "product" at bounding box center [373, 195] width 83 height 29
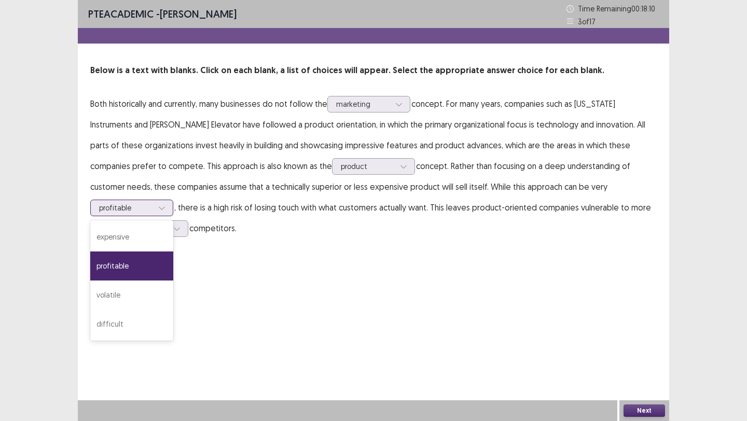
click at [154, 200] on div "profitable" at bounding box center [126, 208] width 56 height 16
click at [173, 223] on div "expensive" at bounding box center [131, 237] width 83 height 29
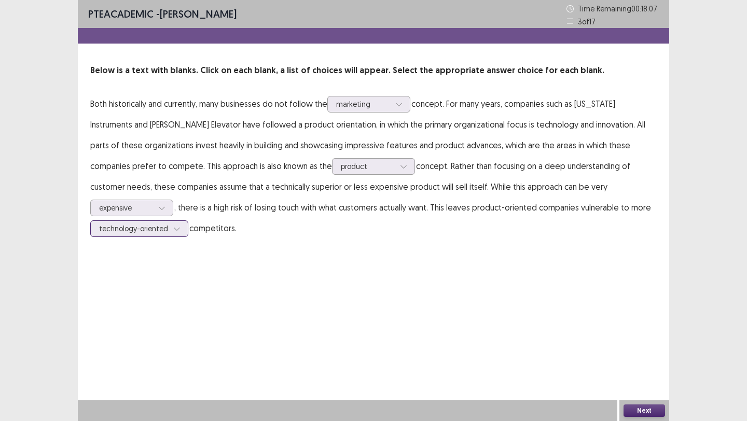
click at [168, 224] on div at bounding box center [133, 229] width 69 height 10
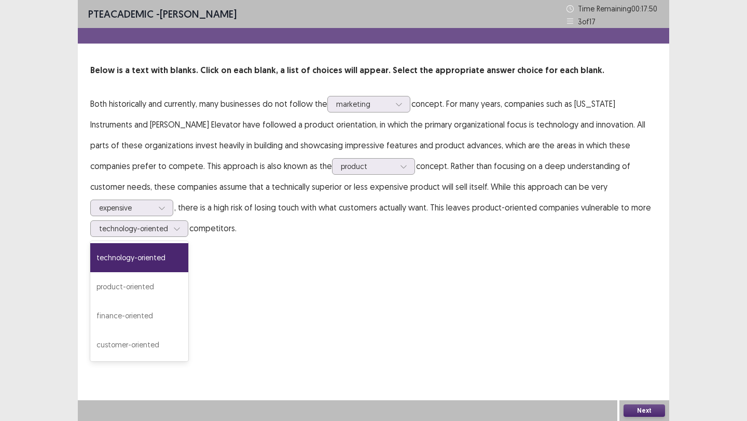
click at [475, 254] on div "PTE academic - [PERSON_NAME] Time Remaining 00 : 17 : 50 3 of 17 Below is a tex…" at bounding box center [373, 129] width 591 height 259
click at [188, 220] on div "technology-oriented" at bounding box center [139, 228] width 98 height 17
click at [188, 275] on div "product-oriented" at bounding box center [139, 286] width 98 height 29
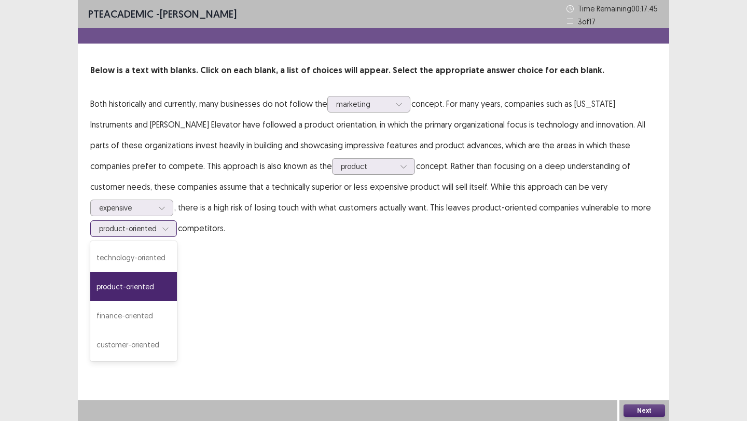
click at [157, 224] on div at bounding box center [128, 229] width 58 height 10
click at [177, 336] on div "customer-oriented" at bounding box center [133, 344] width 87 height 29
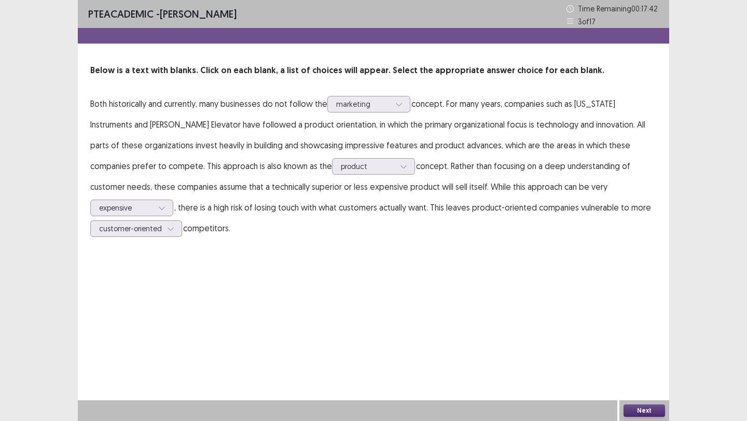
click at [644, 412] on button "Next" at bounding box center [643, 411] width 41 height 12
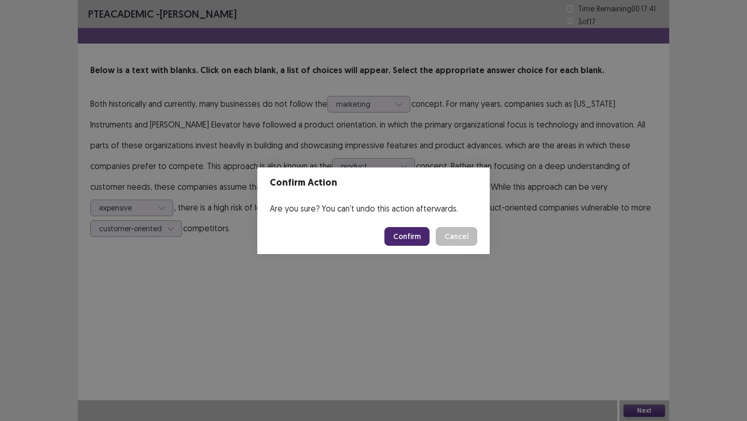
click at [405, 237] on button "Confirm" at bounding box center [406, 236] width 45 height 19
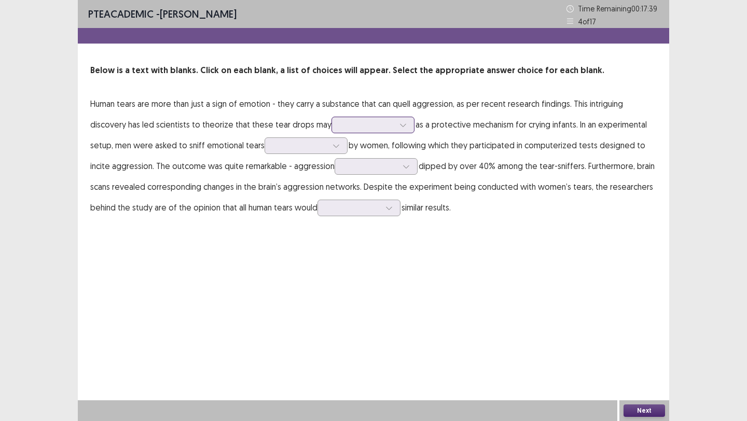
click at [380, 124] on div at bounding box center [367, 125] width 54 height 10
click at [443, 231] on div "PTE academic - [PERSON_NAME] Time Remaining 00 : 17 : 34 4 of 17 Below is a tex…" at bounding box center [373, 119] width 591 height 239
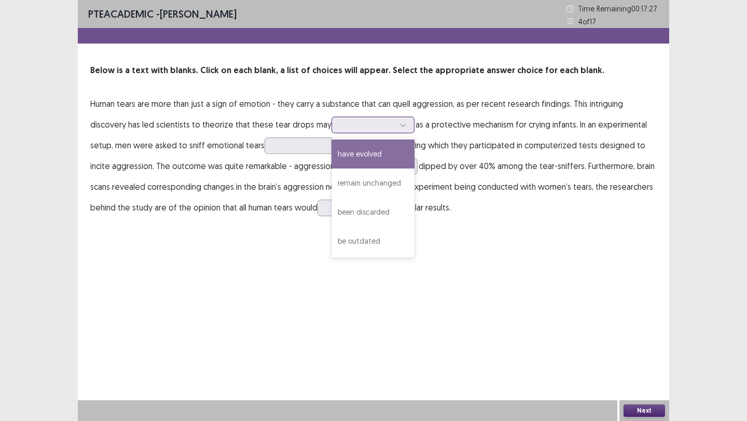
click at [346, 128] on div at bounding box center [367, 125] width 54 height 10
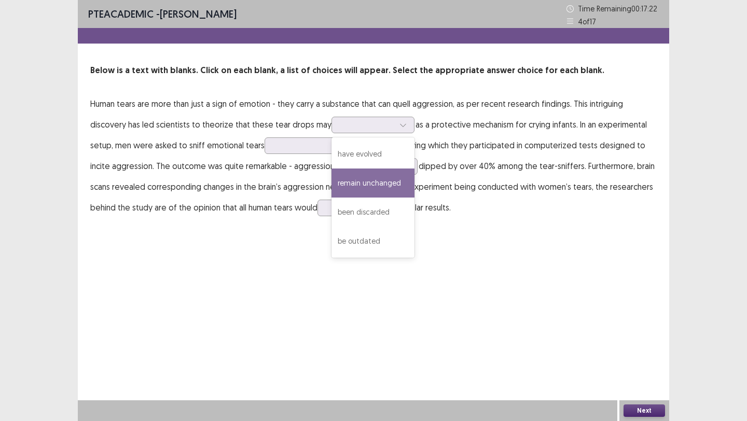
click at [255, 290] on div "PTE academic - [PERSON_NAME] Time Remaining 00 : 17 : 22 4 of 17 Below is a tex…" at bounding box center [373, 210] width 591 height 421
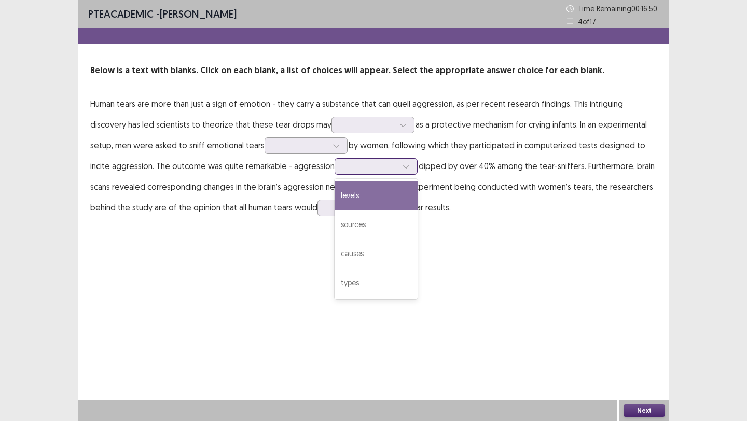
click at [368, 165] on div at bounding box center [370, 166] width 54 height 10
click at [355, 185] on div "levels" at bounding box center [376, 195] width 83 height 29
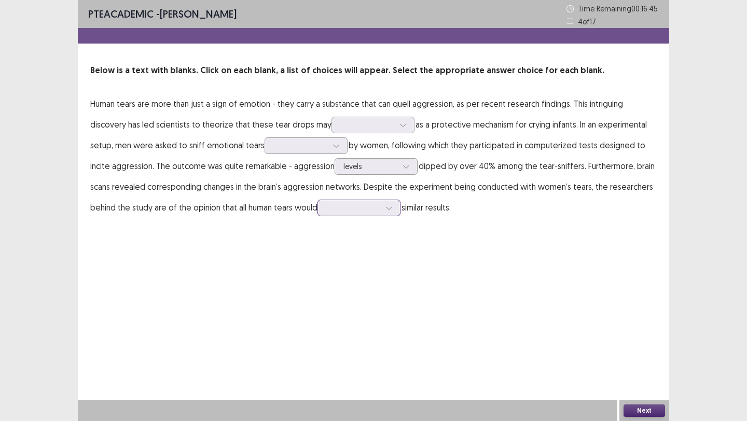
click at [352, 207] on div at bounding box center [353, 208] width 54 height 10
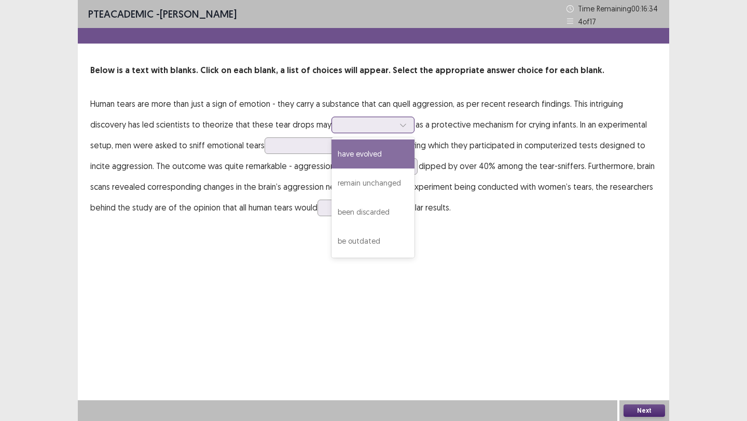
click at [364, 132] on div at bounding box center [372, 125] width 83 height 17
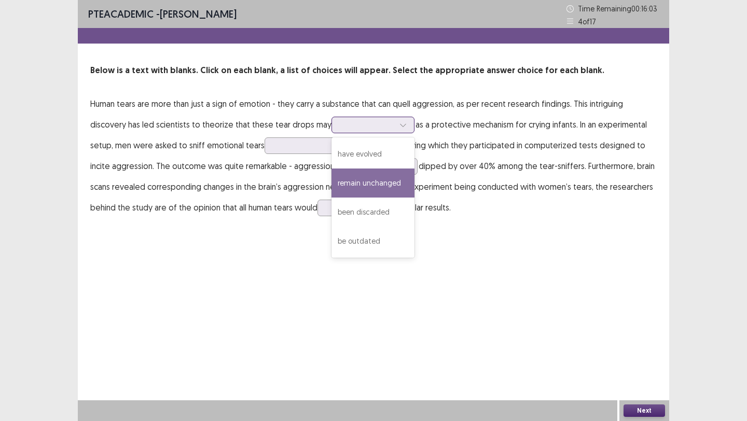
click at [370, 176] on div "remain unchanged" at bounding box center [372, 183] width 83 height 29
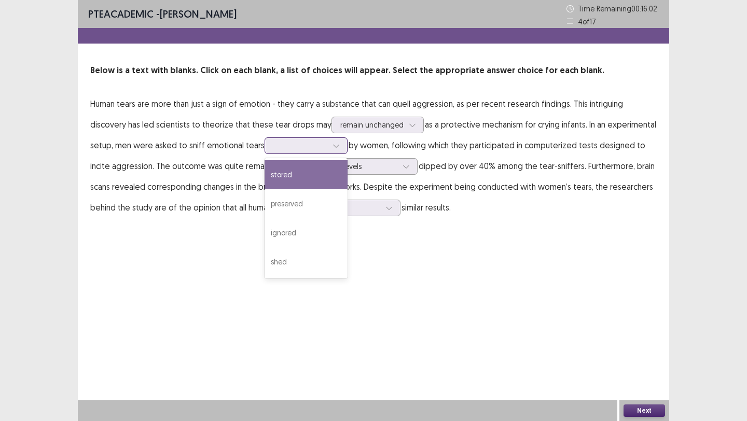
click at [300, 146] on div at bounding box center [300, 146] width 54 height 10
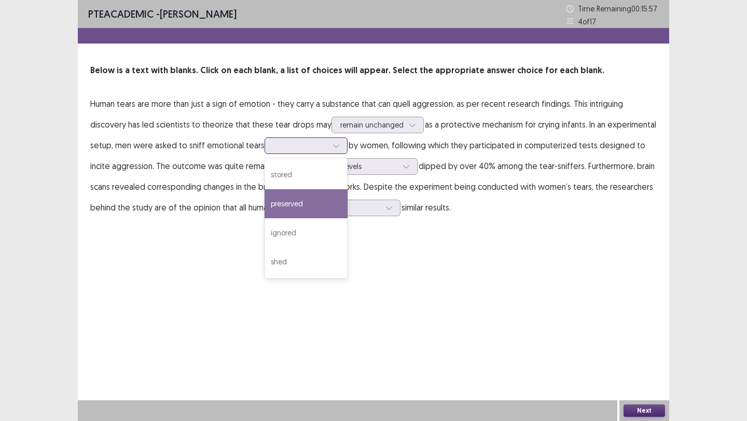
click at [294, 212] on div "preserved" at bounding box center [306, 203] width 83 height 29
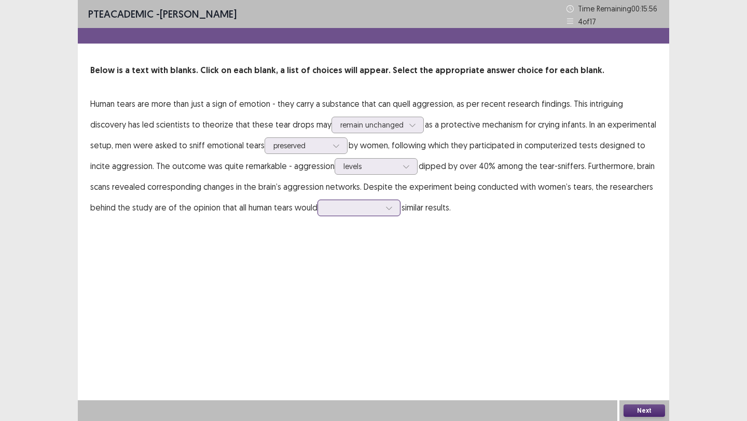
click at [347, 211] on div at bounding box center [353, 208] width 54 height 10
click at [362, 281] on div "refuse" at bounding box center [358, 295] width 83 height 29
click at [369, 168] on div at bounding box center [370, 166] width 54 height 10
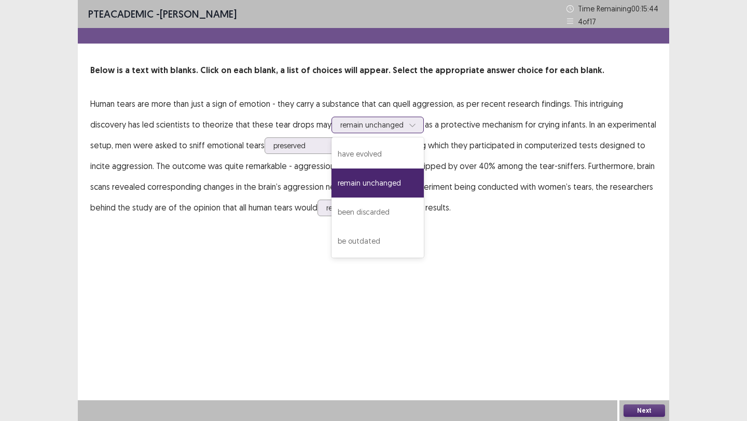
click at [384, 124] on div at bounding box center [371, 125] width 63 height 10
click at [372, 151] on div "have evolved" at bounding box center [377, 154] width 92 height 29
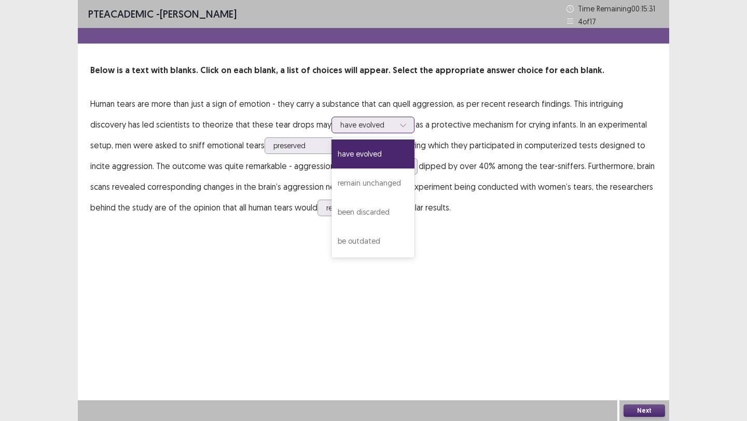
click at [356, 121] on div at bounding box center [367, 125] width 54 height 10
click at [301, 244] on div "PTE academic - [PERSON_NAME] Time Remaining 00 : 15 : 28 4 of 17 Below is a tex…" at bounding box center [373, 210] width 591 height 421
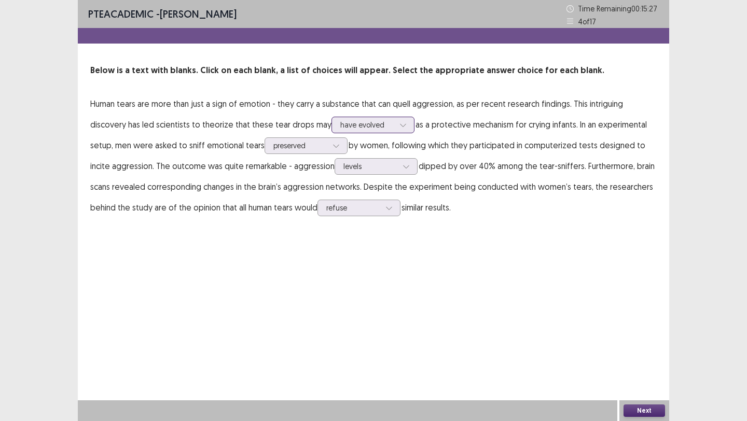
click at [348, 124] on div at bounding box center [367, 125] width 54 height 10
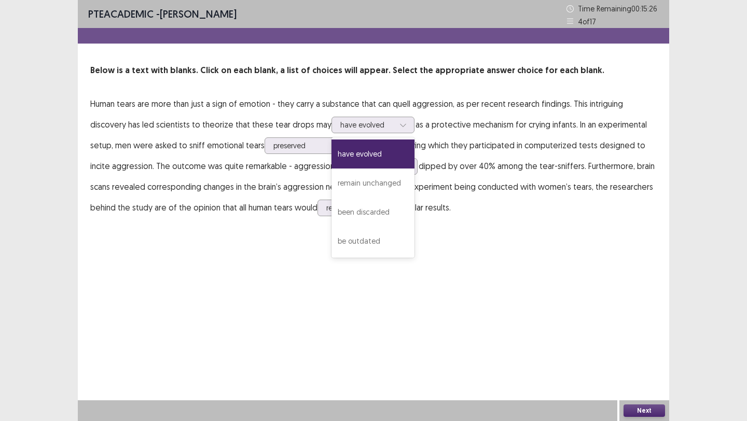
click at [286, 255] on div "PTE academic - [PERSON_NAME] Time Remaining 00 : 15 : 26 4 of 17 Below is a tex…" at bounding box center [373, 210] width 591 height 421
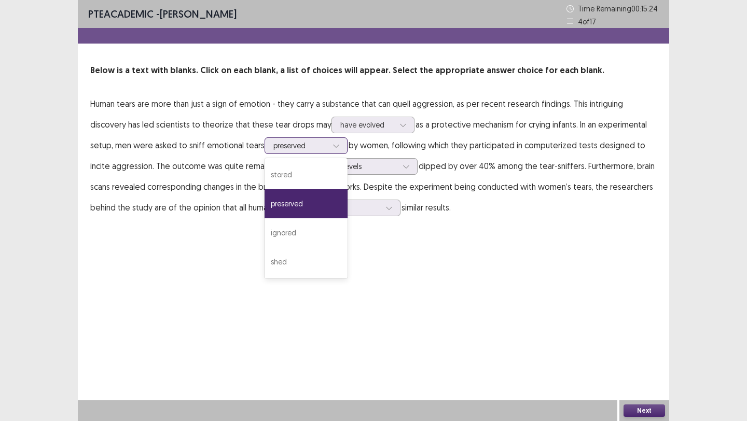
click at [303, 150] on div at bounding box center [300, 146] width 54 height 10
click at [305, 260] on div "shed" at bounding box center [306, 261] width 83 height 29
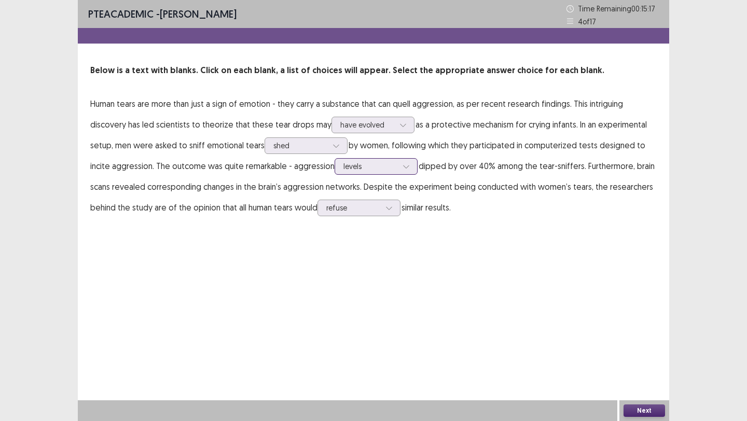
click at [359, 173] on div "levels" at bounding box center [370, 167] width 54 height 16
click at [547, 229] on div "PTE academic - [PERSON_NAME] Time Remaining 00 : 15 : 15 4 of 17 Below is a tex…" at bounding box center [373, 119] width 591 height 239
click at [384, 205] on div at bounding box center [389, 208] width 16 height 16
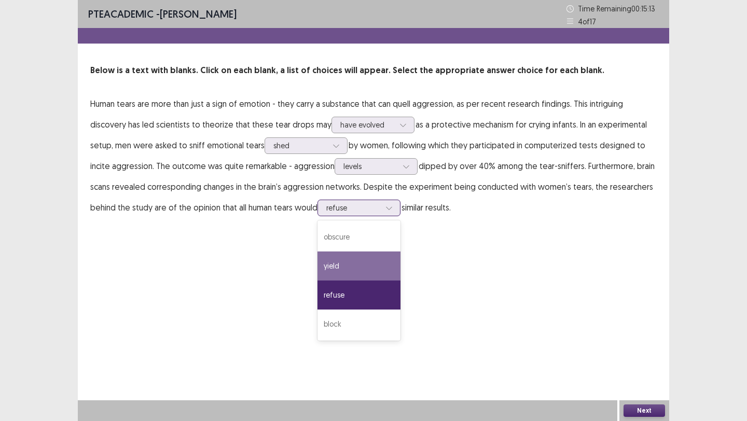
drag, startPoint x: 351, startPoint y: 261, endPoint x: 583, endPoint y: 338, distance: 244.1
click at [351, 261] on div "yield" at bounding box center [358, 266] width 83 height 29
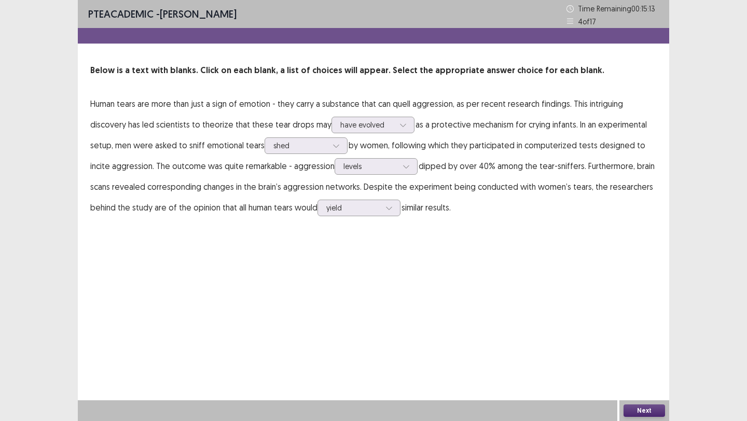
click at [651, 411] on button "Next" at bounding box center [643, 411] width 41 height 12
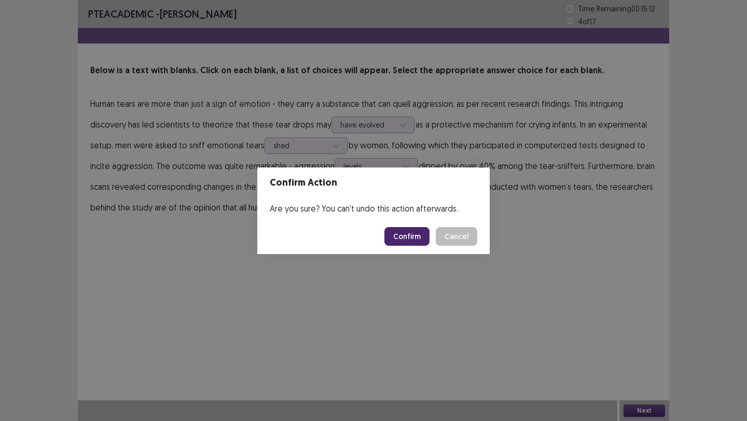
click at [408, 233] on button "Confirm" at bounding box center [406, 236] width 45 height 19
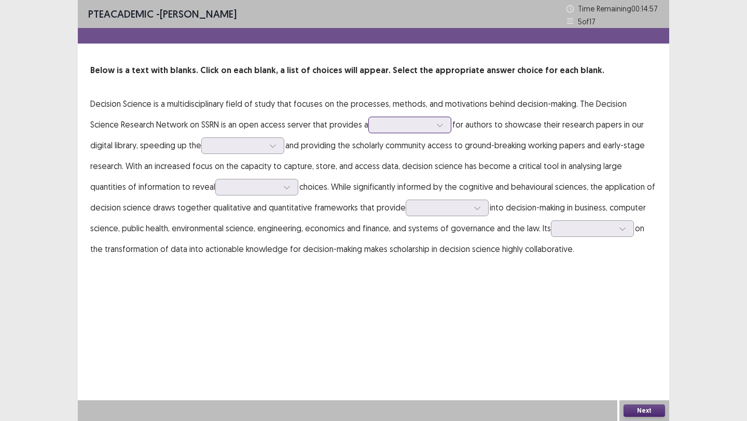
click at [393, 124] on div at bounding box center [404, 125] width 54 height 10
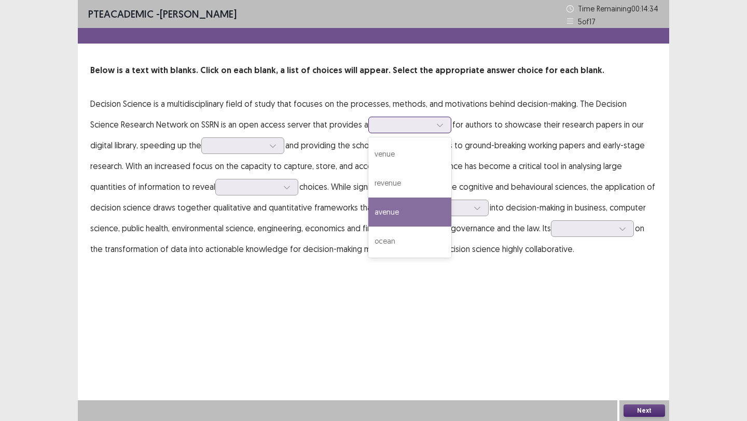
click at [385, 209] on div "avenue" at bounding box center [409, 212] width 83 height 29
click at [384, 127] on div at bounding box center [404, 125] width 54 height 10
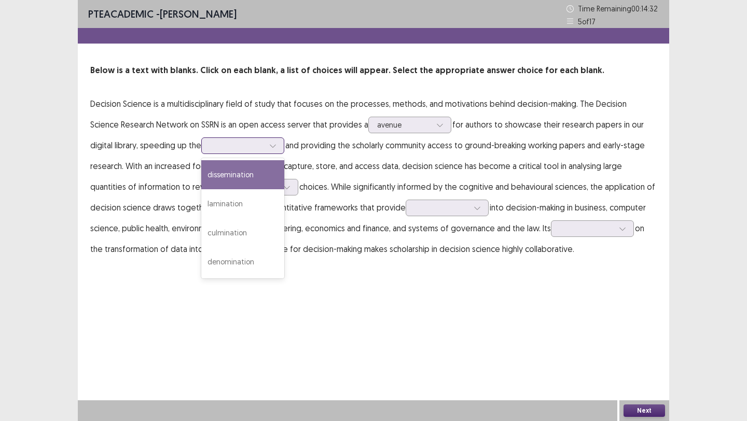
click at [218, 148] on div at bounding box center [237, 146] width 54 height 10
click at [201, 174] on div "dissemination" at bounding box center [242, 174] width 83 height 29
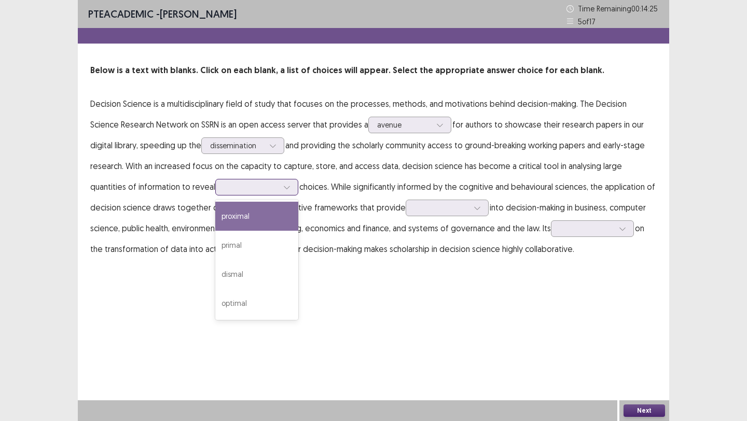
click at [224, 189] on div at bounding box center [251, 187] width 54 height 10
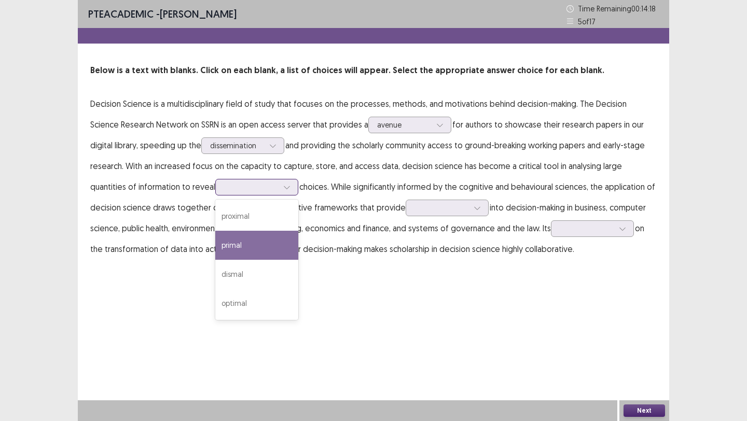
click at [215, 254] on div "primal" at bounding box center [256, 245] width 83 height 29
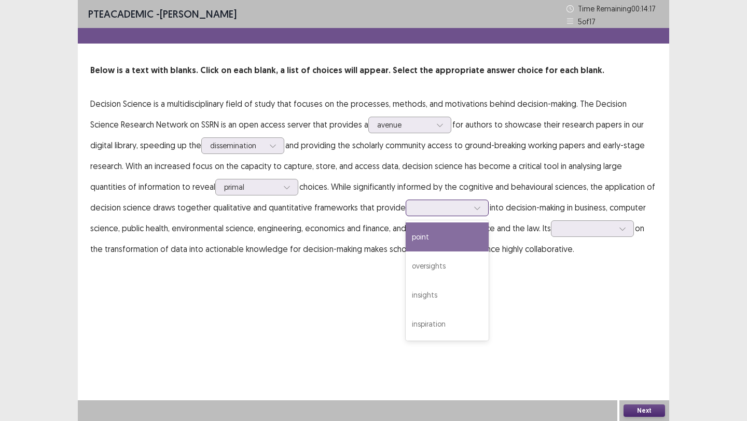
click at [414, 206] on div at bounding box center [441, 208] width 54 height 10
click at [406, 246] on div "point" at bounding box center [447, 237] width 83 height 29
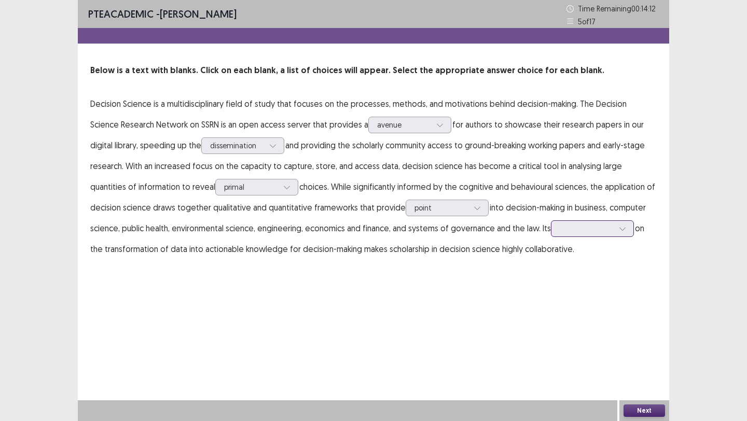
click at [570, 225] on div at bounding box center [587, 229] width 54 height 10
click at [551, 269] on div "concentration" at bounding box center [592, 257] width 83 height 29
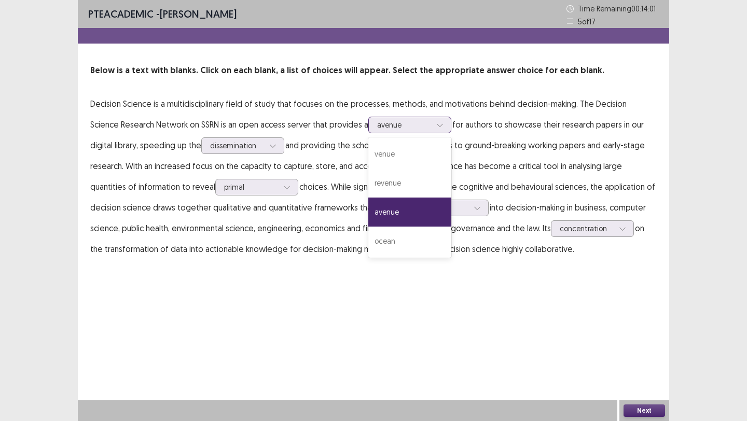
click at [400, 117] on div "avenue" at bounding box center [409, 125] width 83 height 17
click at [224, 150] on div at bounding box center [237, 146] width 54 height 10
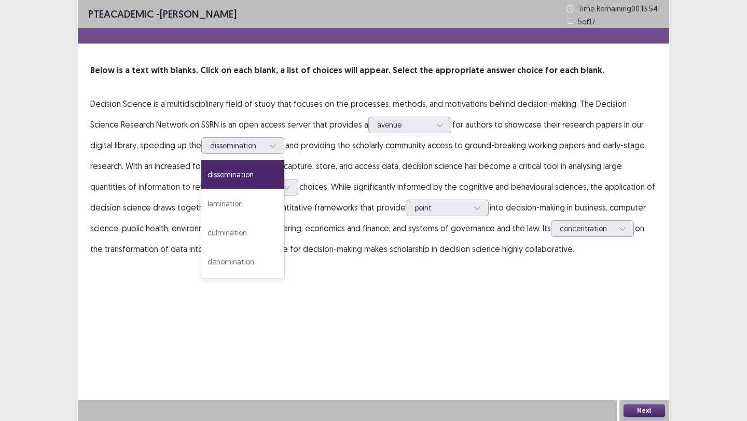
click at [296, 202] on p "Decision Science is a multidisciplinary field of study that focuses on the proc…" at bounding box center [373, 176] width 566 height 166
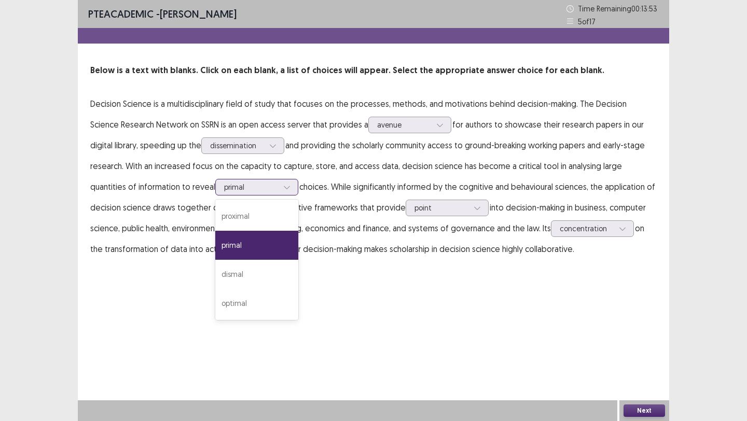
click at [225, 188] on div at bounding box center [251, 187] width 54 height 10
click at [232, 303] on div "optimal" at bounding box center [256, 303] width 83 height 29
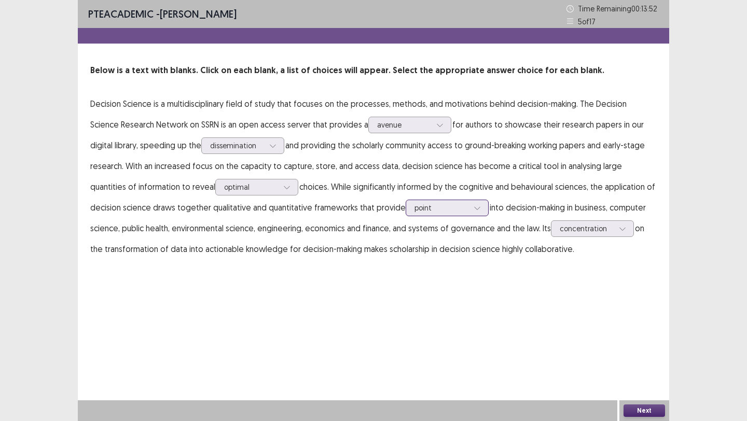
click at [414, 201] on div "point" at bounding box center [441, 208] width 54 height 16
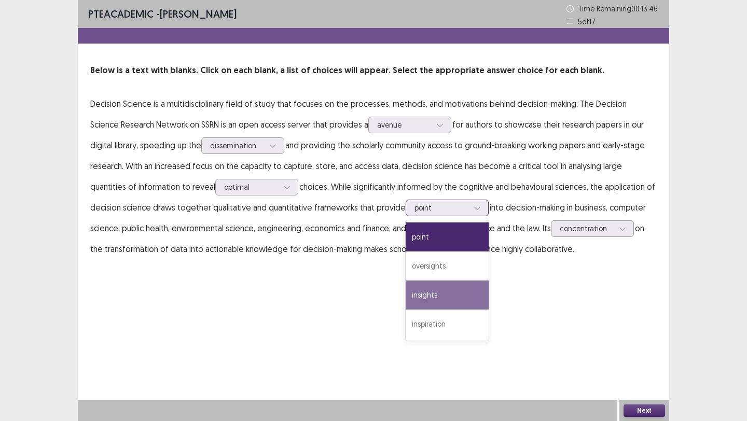
click at [411, 285] on div "insights" at bounding box center [447, 295] width 83 height 29
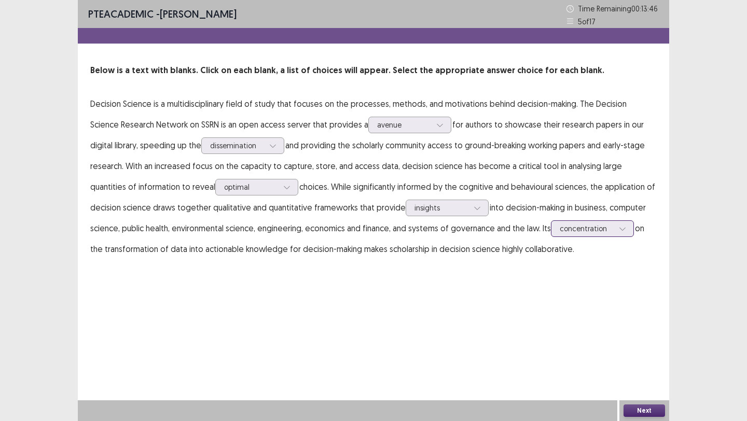
click at [560, 231] on div at bounding box center [587, 229] width 54 height 10
click at [629, 365] on div "PTE academic - [PERSON_NAME] Time Remaining 00 : 13 : 39 5 of 17 Below is a tex…" at bounding box center [373, 210] width 591 height 421
click at [635, 417] on div "Next" at bounding box center [644, 410] width 50 height 21
click at [647, 411] on button "Next" at bounding box center [643, 411] width 41 height 12
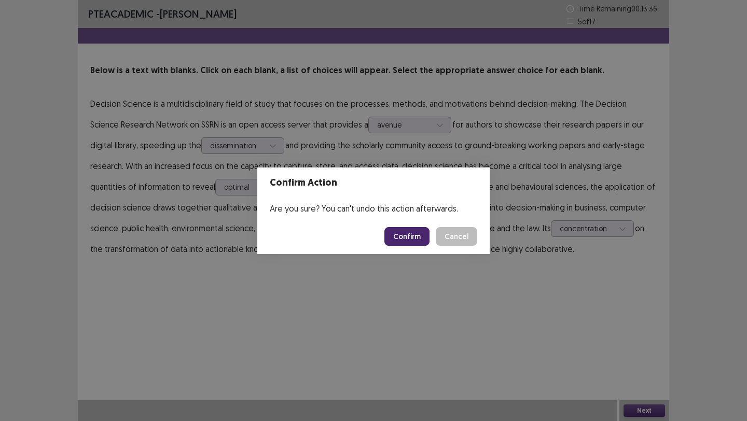
click at [417, 238] on button "Confirm" at bounding box center [406, 236] width 45 height 19
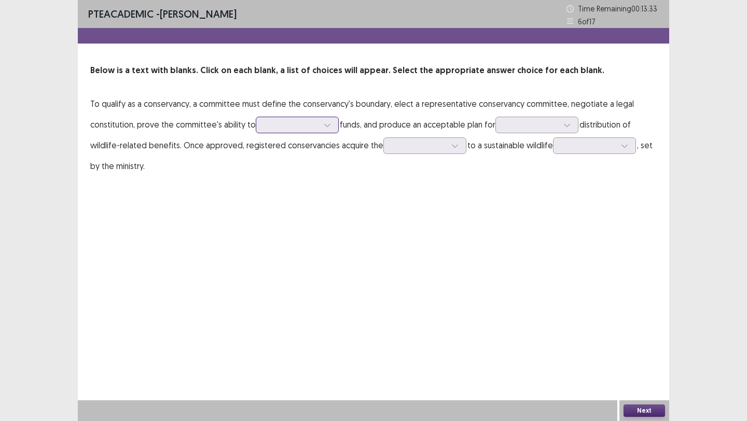
click at [300, 125] on div at bounding box center [292, 125] width 54 height 10
click at [311, 160] on div "guide" at bounding box center [297, 154] width 83 height 29
click at [288, 128] on div at bounding box center [292, 125] width 54 height 10
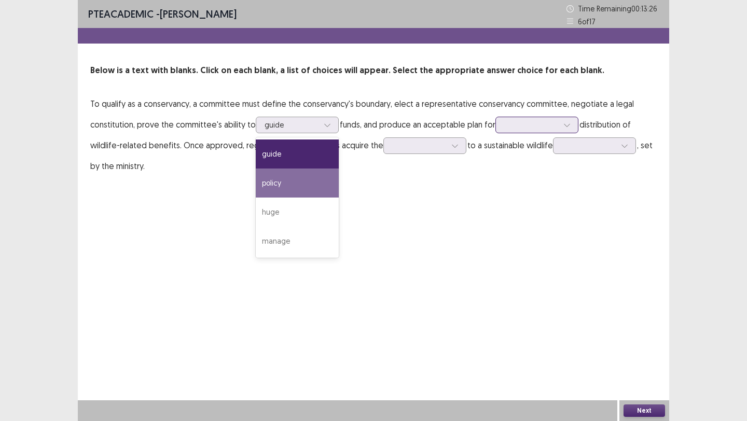
click at [519, 123] on div at bounding box center [531, 125] width 54 height 10
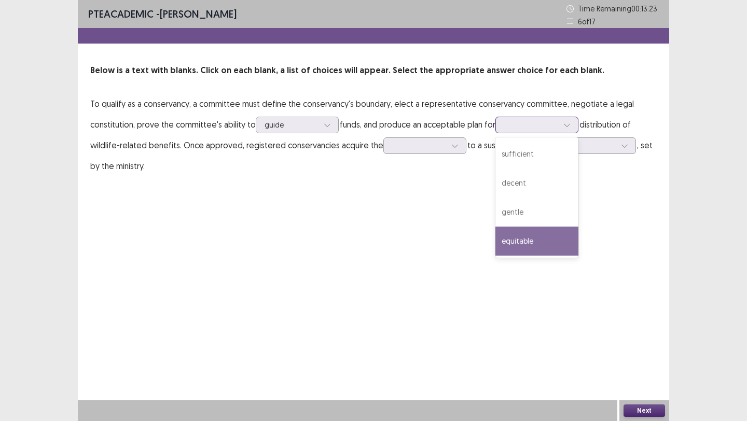
click at [543, 239] on div "equitable" at bounding box center [536, 241] width 83 height 29
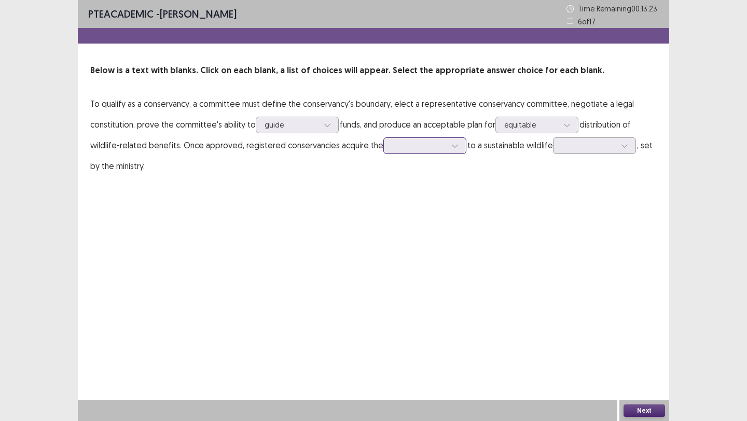
click at [439, 146] on div at bounding box center [419, 146] width 54 height 10
click at [426, 250] on div "rights" at bounding box center [424, 261] width 83 height 29
click at [586, 143] on div at bounding box center [589, 146] width 54 height 10
click at [598, 259] on div "facility" at bounding box center [594, 261] width 83 height 29
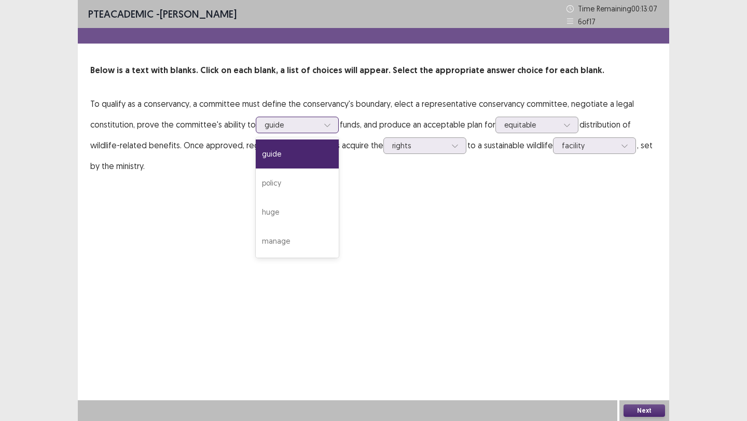
click at [297, 120] on div at bounding box center [292, 125] width 54 height 10
click at [289, 219] on div "huge" at bounding box center [297, 212] width 83 height 29
click at [513, 121] on div at bounding box center [531, 125] width 54 height 10
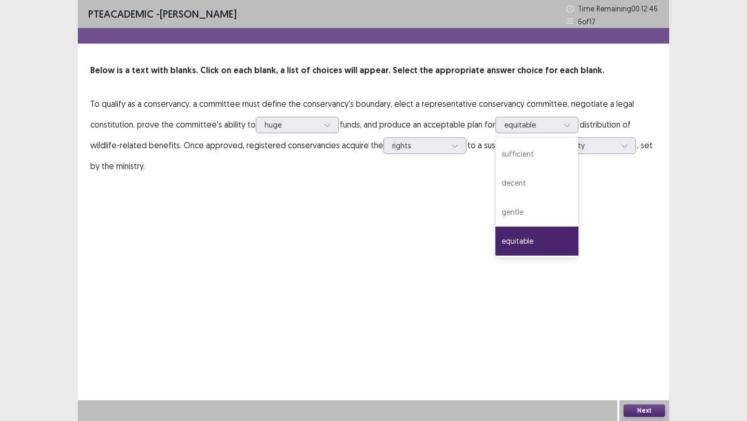
click at [550, 347] on div "PTE academic - [PERSON_NAME] Time Remaining 00 : 12 : 46 6 of 17 Below is a tex…" at bounding box center [373, 210] width 591 height 421
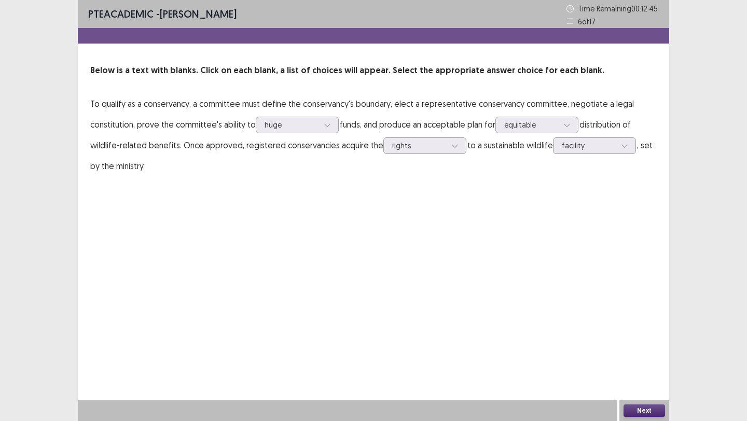
click at [639, 410] on button "Next" at bounding box center [643, 411] width 41 height 12
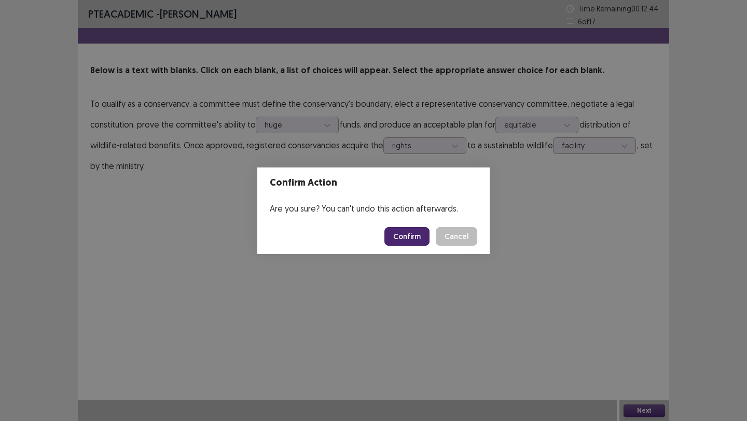
click at [400, 239] on button "Confirm" at bounding box center [406, 236] width 45 height 19
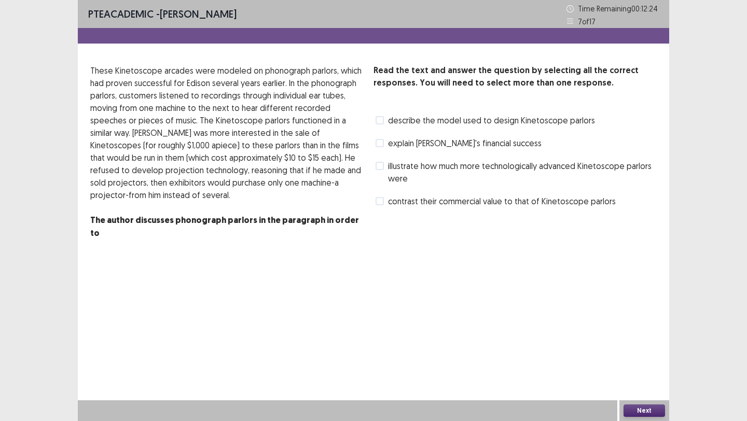
click at [379, 143] on span at bounding box center [380, 143] width 8 height 8
click at [380, 124] on span at bounding box center [380, 120] width 8 height 8
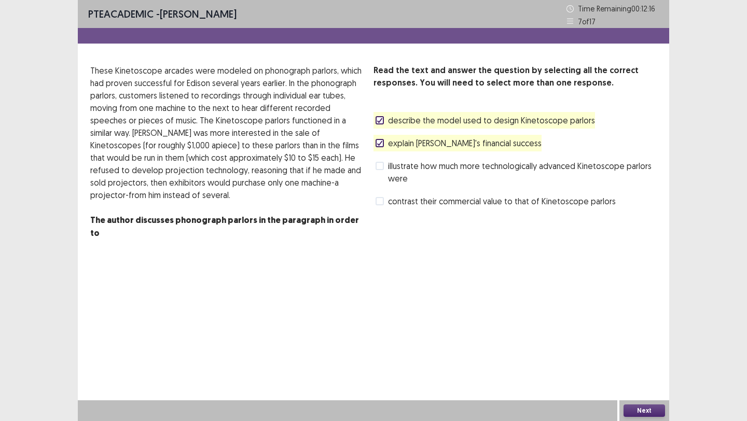
click at [379, 200] on span at bounding box center [380, 201] width 8 height 8
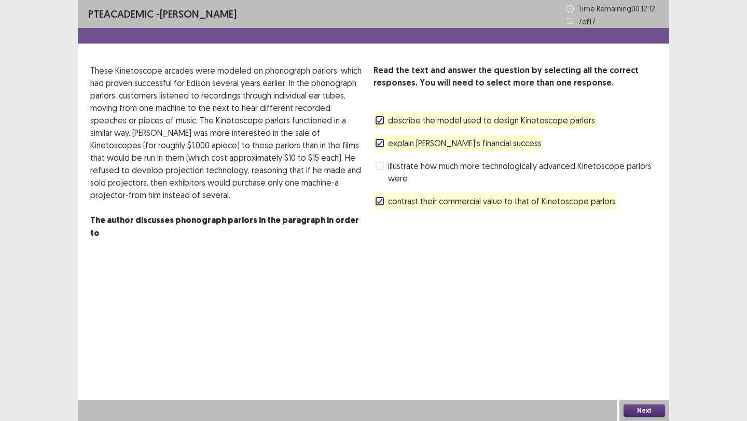
click at [378, 199] on icon at bounding box center [380, 201] width 6 height 5
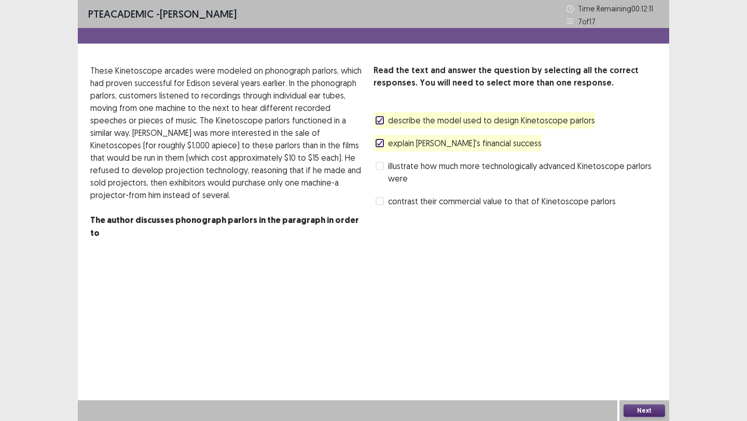
click at [638, 408] on button "Next" at bounding box center [643, 411] width 41 height 12
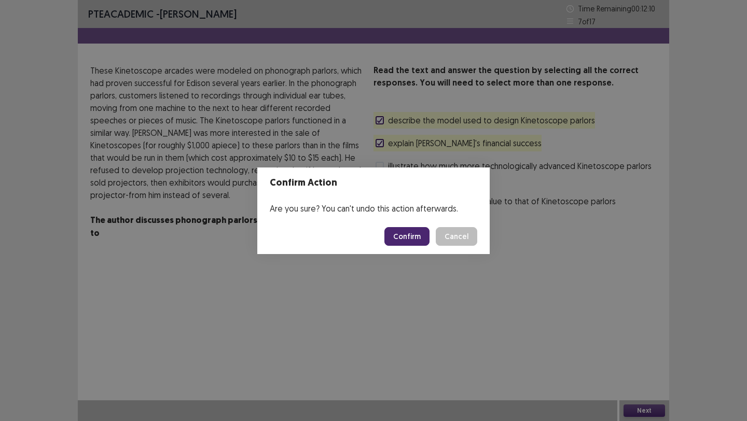
click at [402, 224] on footer "Confirm Cancel" at bounding box center [373, 236] width 232 height 35
click at [406, 239] on button "Confirm" at bounding box center [406, 236] width 45 height 19
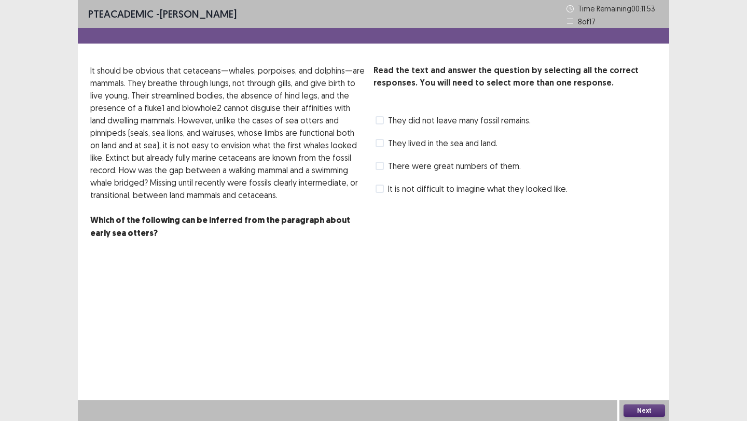
click at [386, 189] on label "It is not difficult to imagine what they looked like." at bounding box center [472, 189] width 192 height 12
click at [392, 162] on span "There were great numbers of them." at bounding box center [454, 166] width 133 height 12
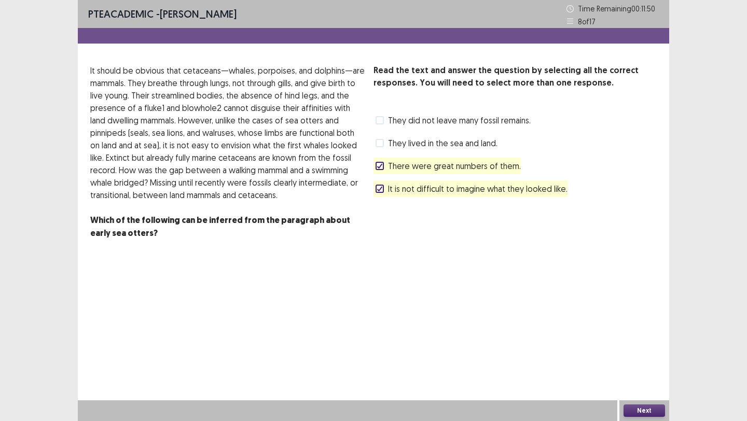
click at [370, 143] on div "Read the text and answer the question by selecting all the correct responses. Y…" at bounding box center [373, 164] width 591 height 200
click at [377, 144] on span at bounding box center [380, 143] width 8 height 8
click at [378, 170] on span at bounding box center [380, 166] width 8 height 8
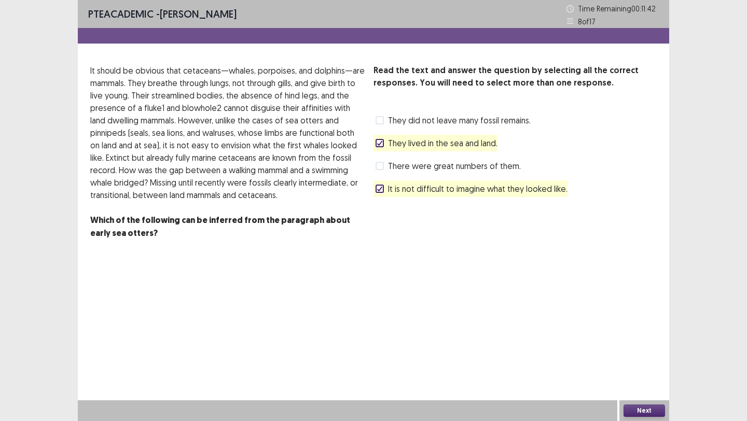
click at [670, 421] on div "PTE academic - [PERSON_NAME] Time Remaining 00 : 11 : 42 8 of 17 Read the text …" at bounding box center [373, 210] width 747 height 421
click at [381, 119] on span at bounding box center [380, 120] width 8 height 8
click at [380, 190] on icon at bounding box center [380, 188] width 6 height 5
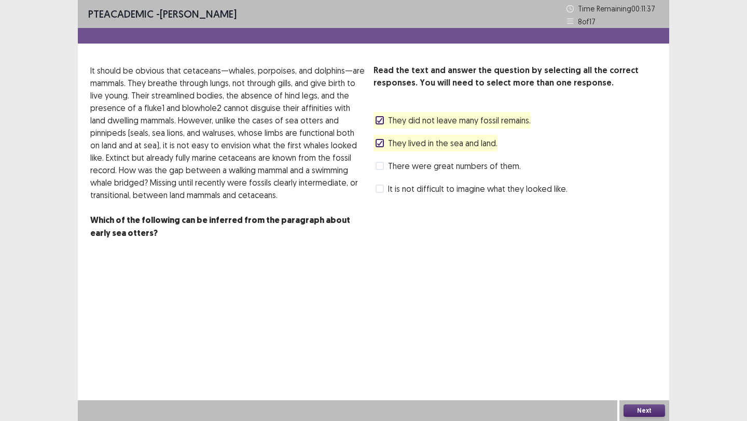
click at [630, 409] on button "Next" at bounding box center [643, 411] width 41 height 12
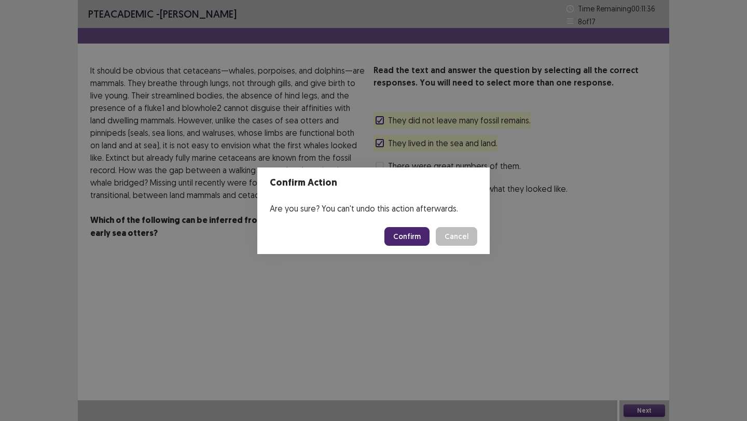
click at [427, 244] on button "Confirm" at bounding box center [406, 236] width 45 height 19
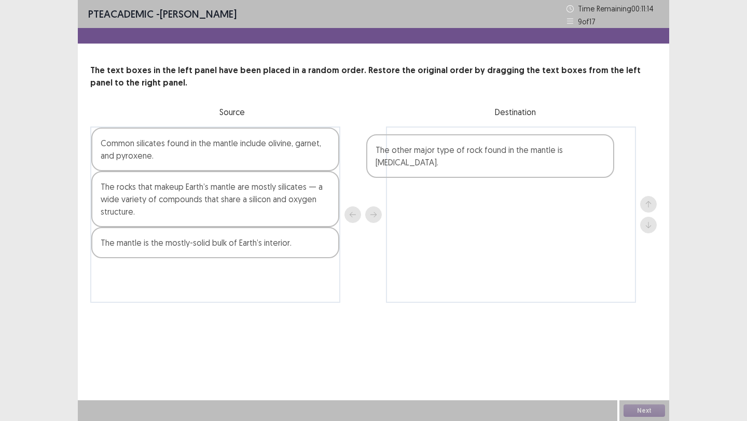
drag, startPoint x: 192, startPoint y: 258, endPoint x: 470, endPoint y: 165, distance: 293.1
click at [470, 165] on div "Common silicates found in the mantle include olivine, garnet, and pyroxene. The…" at bounding box center [373, 215] width 566 height 176
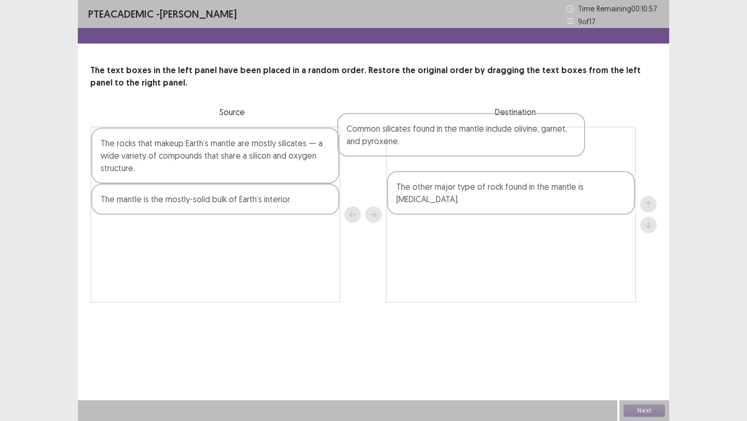
drag, startPoint x: 282, startPoint y: 160, endPoint x: 533, endPoint y: 145, distance: 251.0
click at [533, 145] on div "Common silicates found in the mantle include olivine, garnet, and pyroxene. The…" at bounding box center [373, 215] width 566 height 176
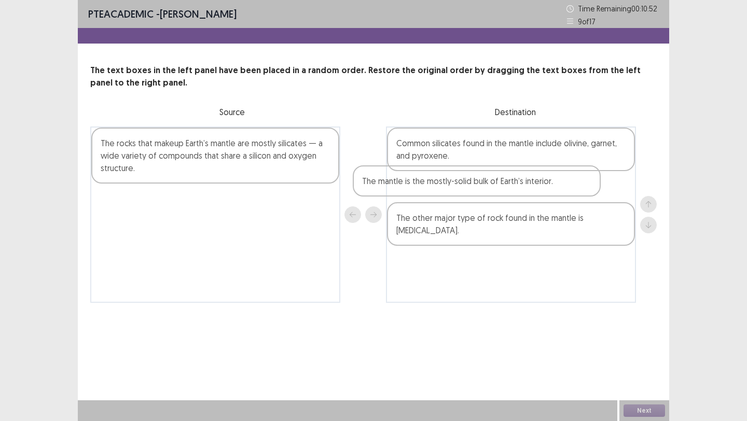
drag, startPoint x: 260, startPoint y: 206, endPoint x: 410, endPoint y: 182, distance: 151.5
click at [530, 187] on div "The rocks that makeup Earth’s mantle are mostly silicates — a wide variety of c…" at bounding box center [373, 215] width 566 height 176
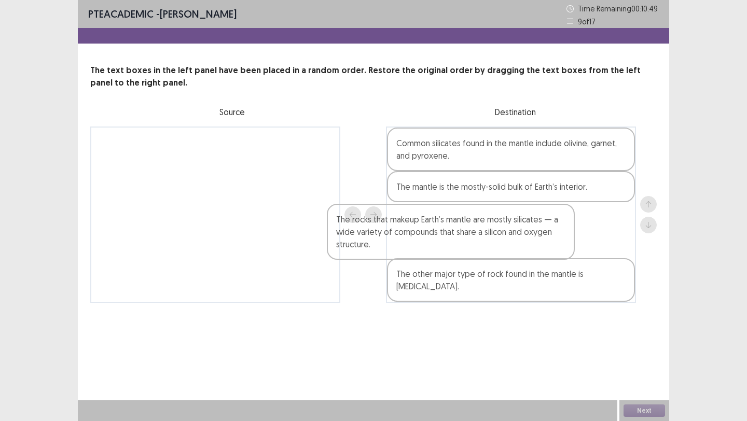
drag, startPoint x: 119, startPoint y: 161, endPoint x: 373, endPoint y: 239, distance: 266.0
click at [373, 239] on div "The rocks that makeup Earth’s mantle are mostly silicates — a wide variety of c…" at bounding box center [373, 215] width 566 height 176
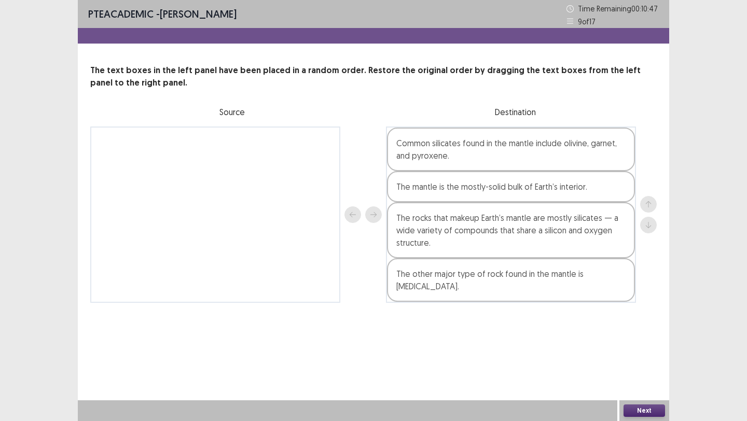
click at [655, 418] on div "Next" at bounding box center [644, 410] width 50 height 21
click at [652, 414] on button "Next" at bounding box center [643, 411] width 41 height 12
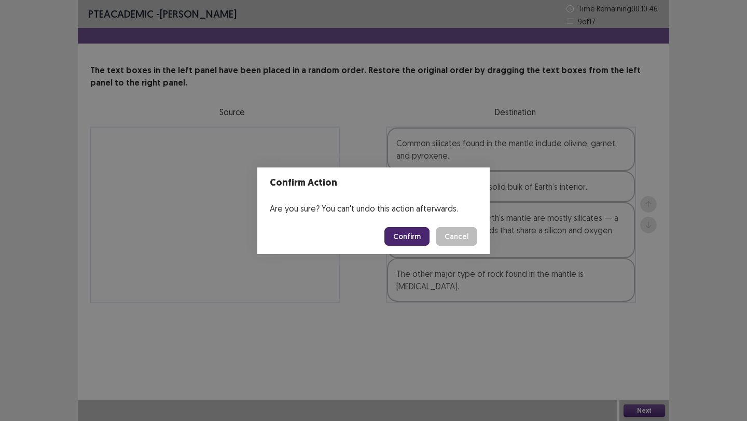
click at [411, 231] on button "Confirm" at bounding box center [406, 236] width 45 height 19
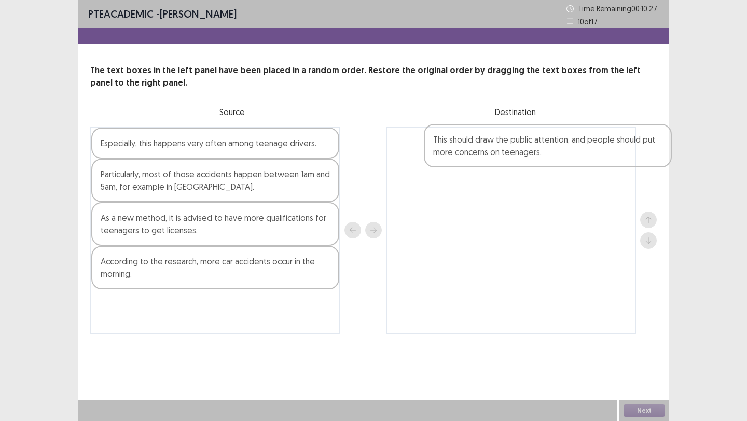
drag, startPoint x: 175, startPoint y: 328, endPoint x: 514, endPoint y: 159, distance: 378.4
click at [514, 159] on div "Especially, this happens very often among teenage drivers. Particularly, most o…" at bounding box center [373, 230] width 566 height 207
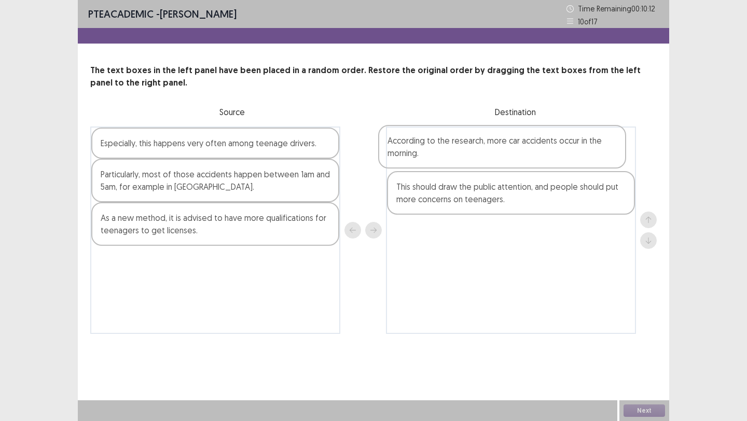
drag, startPoint x: 147, startPoint y: 282, endPoint x: 436, endPoint y: 160, distance: 314.1
click at [436, 160] on div "Especially, this happens very often among teenage drivers. Particularly, most o…" at bounding box center [373, 230] width 566 height 207
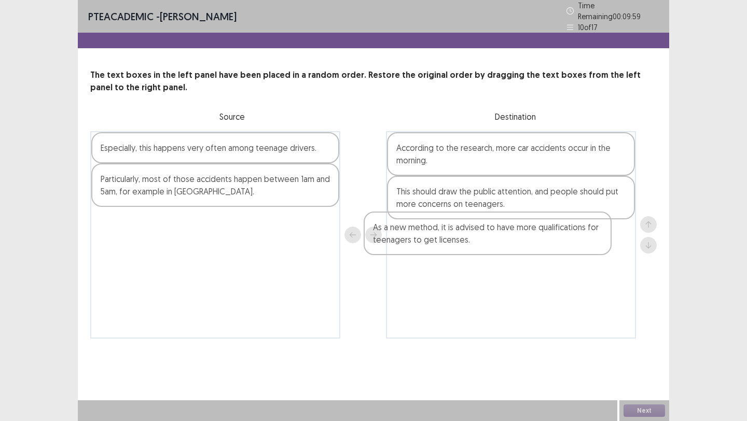
drag, startPoint x: 219, startPoint y: 233, endPoint x: 454, endPoint y: 232, distance: 235.0
click at [496, 243] on div "Especially, this happens very often among teenage drivers. Particularly, most o…" at bounding box center [373, 234] width 566 height 207
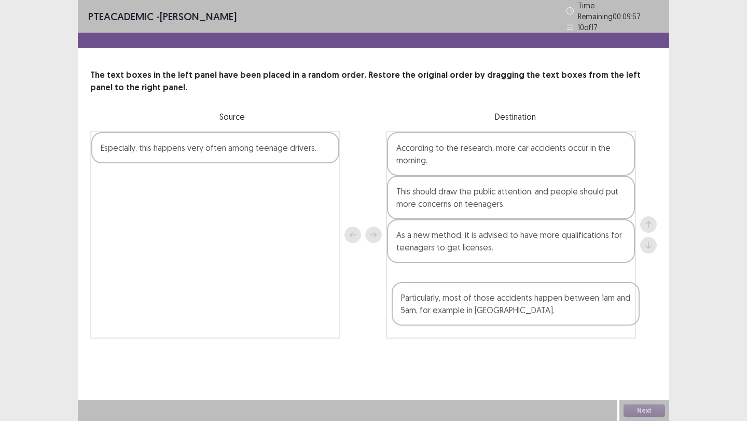
drag, startPoint x: 186, startPoint y: 180, endPoint x: 491, endPoint y: 300, distance: 327.7
click at [491, 302] on div "Especially, this happens very often among teenage drivers. Particularly, most o…" at bounding box center [373, 234] width 566 height 207
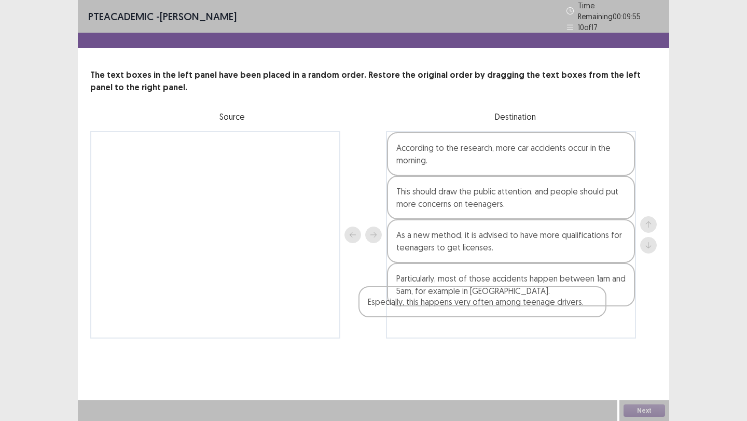
drag, startPoint x: 149, startPoint y: 138, endPoint x: 420, endPoint y: 295, distance: 313.1
click at [419, 295] on div "Especially, this happens very often among teenage drivers. According to the res…" at bounding box center [373, 234] width 566 height 207
click at [646, 410] on button "Next" at bounding box center [643, 411] width 41 height 12
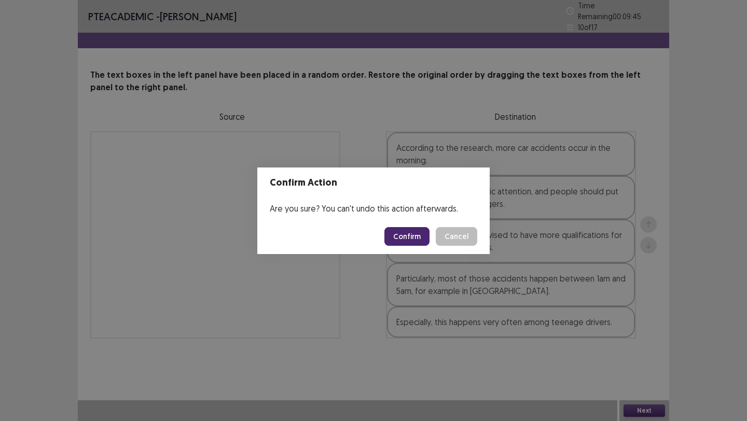
click at [421, 235] on button "Confirm" at bounding box center [406, 236] width 45 height 19
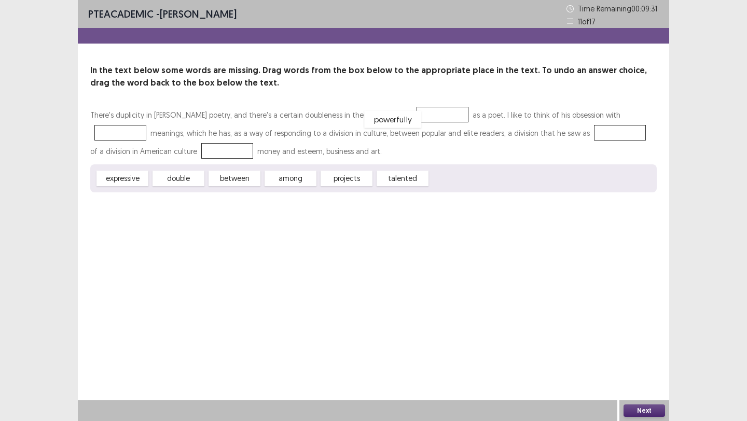
drag, startPoint x: 469, startPoint y: 181, endPoint x: 398, endPoint y: 117, distance: 95.5
drag, startPoint x: 347, startPoint y: 178, endPoint x: 318, endPoint y: 179, distance: 28.5
click at [318, 179] on div "projects" at bounding box center [317, 178] width 57 height 17
drag, startPoint x: 411, startPoint y: 177, endPoint x: 599, endPoint y: 112, distance: 198.3
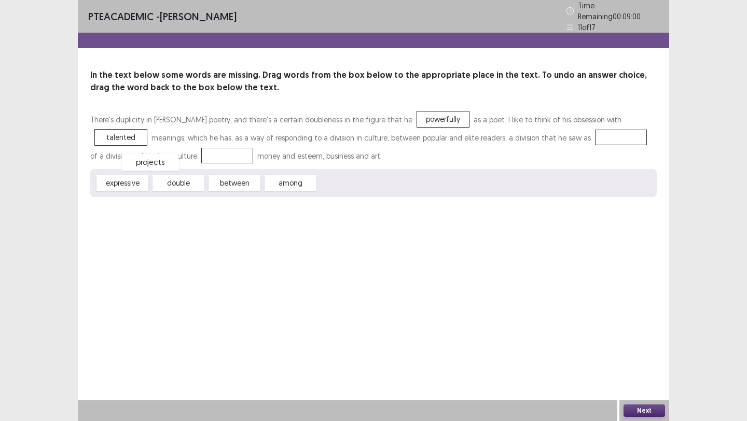
drag, startPoint x: 335, startPoint y: 179, endPoint x: 138, endPoint y: 151, distance: 198.7
drag, startPoint x: 184, startPoint y: 181, endPoint x: 537, endPoint y: 134, distance: 356.3
drag, startPoint x: 236, startPoint y: 177, endPoint x: 618, endPoint y: 108, distance: 388.0
click at [643, 410] on button "Next" at bounding box center [643, 411] width 41 height 12
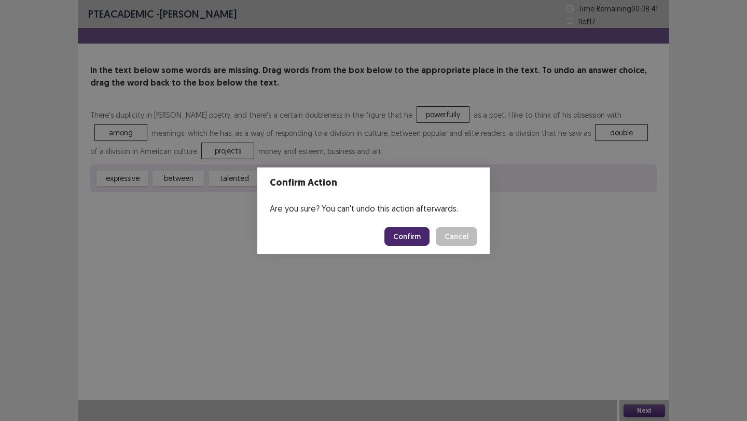
click at [407, 235] on button "Confirm" at bounding box center [406, 236] width 45 height 19
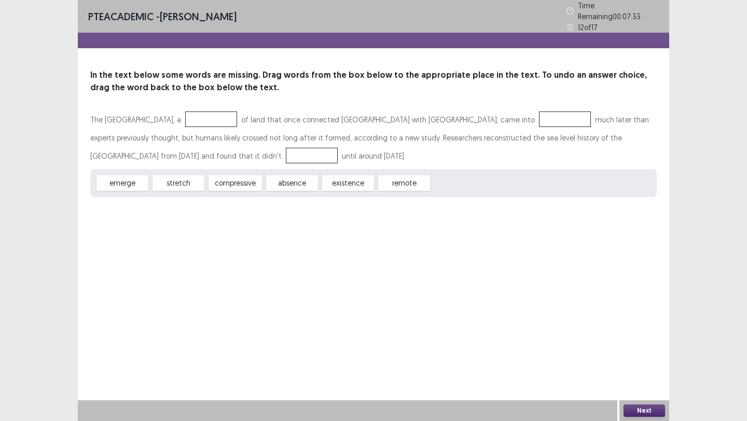
click at [206, 114] on div at bounding box center [211, 120] width 52 height 16
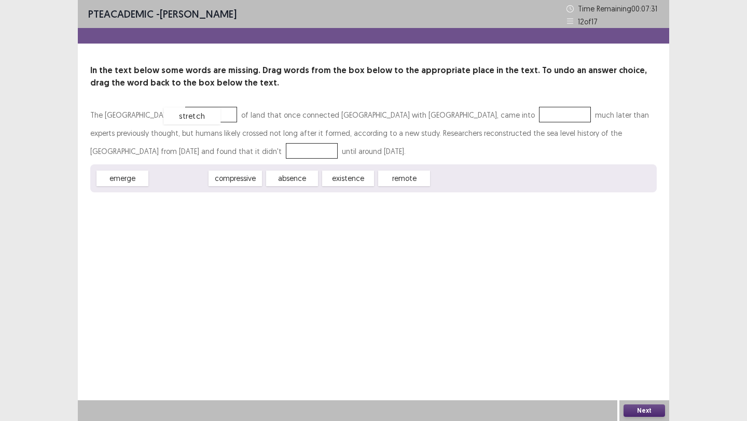
drag, startPoint x: 181, startPoint y: 185, endPoint x: 195, endPoint y: 122, distance: 64.8
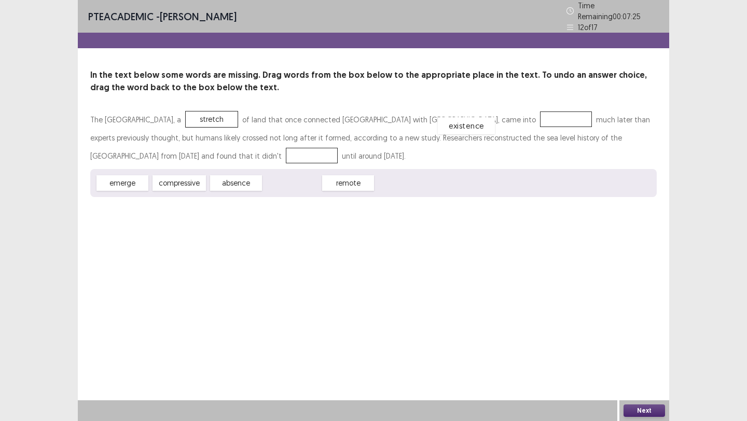
drag, startPoint x: 276, startPoint y: 178, endPoint x: 450, endPoint y: 121, distance: 183.4
drag, startPoint x: 125, startPoint y: 180, endPoint x: 177, endPoint y: 143, distance: 63.9
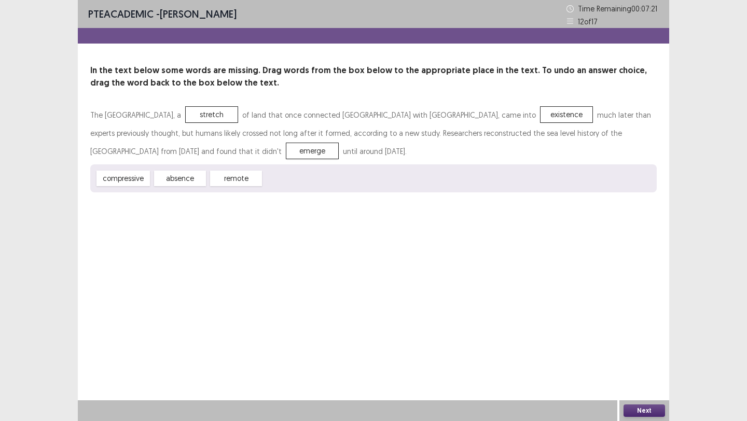
click at [633, 403] on div "Next" at bounding box center [644, 410] width 50 height 21
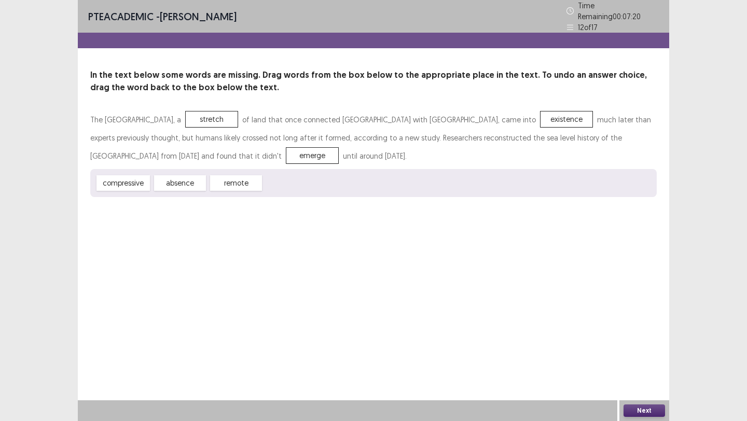
click at [652, 409] on button "Next" at bounding box center [643, 411] width 41 height 12
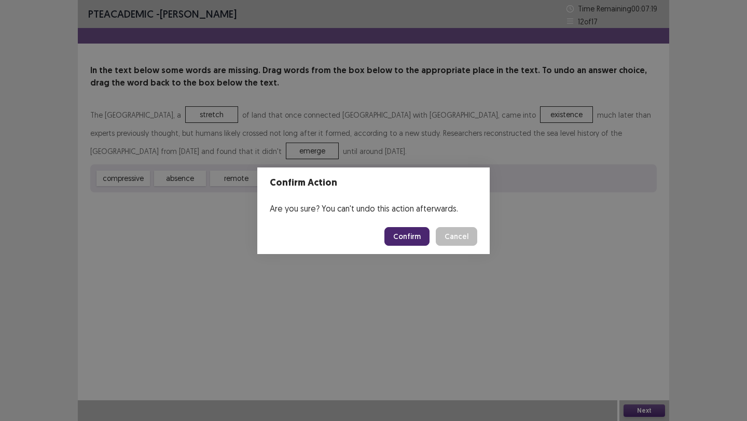
click at [409, 228] on button "Confirm" at bounding box center [406, 236] width 45 height 19
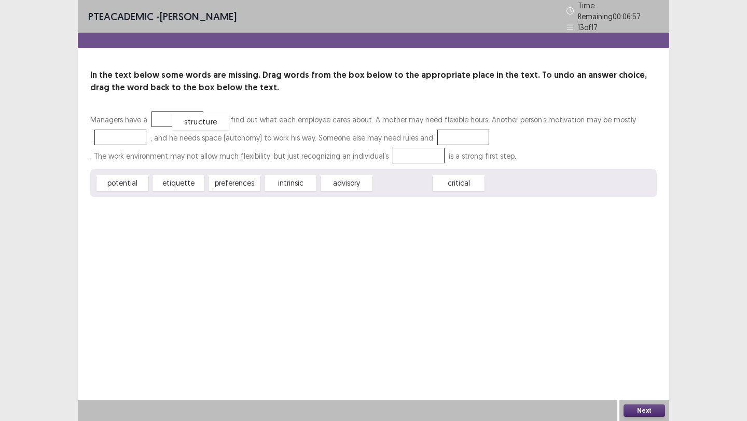
drag, startPoint x: 415, startPoint y: 179, endPoint x: 195, endPoint y: 114, distance: 229.9
drag, startPoint x: 142, startPoint y: 178, endPoint x: 141, endPoint y: 138, distance: 40.5
drag, startPoint x: 178, startPoint y: 183, endPoint x: 466, endPoint y: 137, distance: 291.1
drag, startPoint x: 286, startPoint y: 185, endPoint x: 407, endPoint y: 161, distance: 122.8
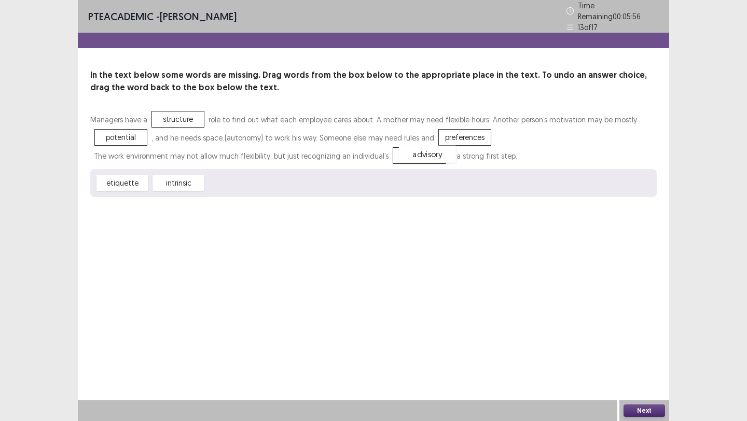
drag, startPoint x: 221, startPoint y: 185, endPoint x: 414, endPoint y: 156, distance: 195.1
drag, startPoint x: 245, startPoint y: 179, endPoint x: 179, endPoint y: 116, distance: 91.3
drag, startPoint x: 173, startPoint y: 175, endPoint x: 124, endPoint y: 135, distance: 63.4
click at [178, 184] on div "structure" at bounding box center [179, 183] width 52 height 16
drag, startPoint x: 176, startPoint y: 181, endPoint x: 451, endPoint y: 145, distance: 277.2
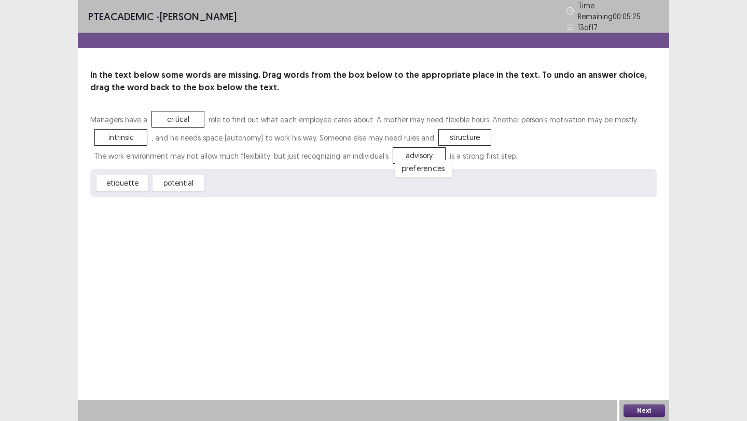
drag, startPoint x: 236, startPoint y: 177, endPoint x: 421, endPoint y: 153, distance: 186.3
click at [654, 413] on button "Next" at bounding box center [643, 411] width 41 height 12
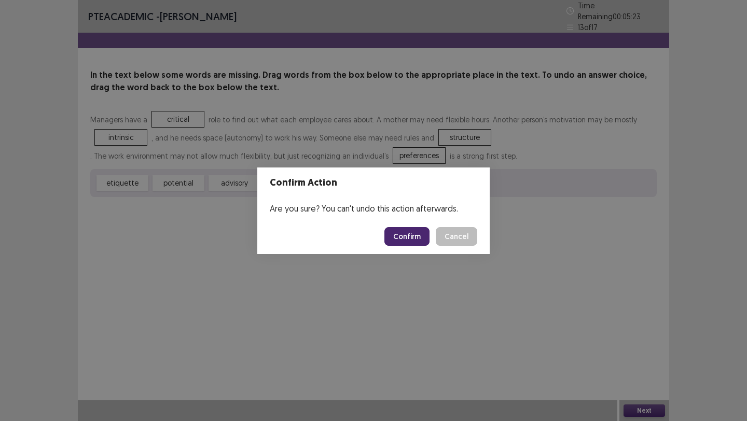
click at [404, 240] on button "Confirm" at bounding box center [406, 236] width 45 height 19
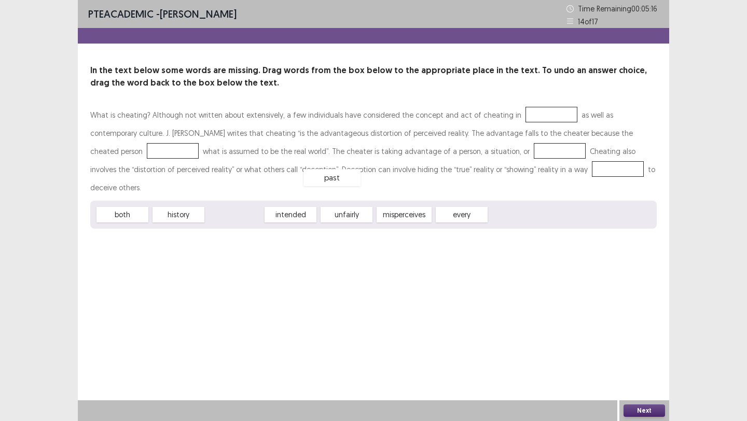
drag, startPoint x: 226, startPoint y: 201, endPoint x: 265, endPoint y: 190, distance: 40.8
click at [303, 184] on div "past" at bounding box center [331, 177] width 57 height 17
drag, startPoint x: 463, startPoint y: 199, endPoint x: 467, endPoint y: 193, distance: 7.8
click at [467, 196] on div "every" at bounding box center [466, 204] width 57 height 17
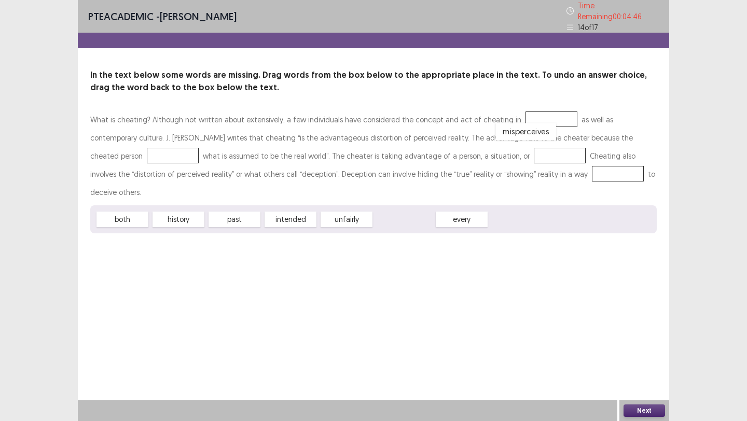
drag, startPoint x: 385, startPoint y: 200, endPoint x: 506, endPoint y: 112, distance: 149.7
drag, startPoint x: 199, startPoint y: 198, endPoint x: 522, endPoint y: 116, distance: 334.0
drag, startPoint x: 187, startPoint y: 200, endPoint x: 166, endPoint y: 185, distance: 25.6
click at [178, 211] on div "past" at bounding box center [178, 219] width 57 height 17
drag, startPoint x: 174, startPoint y: 194, endPoint x: 96, endPoint y: 138, distance: 95.9
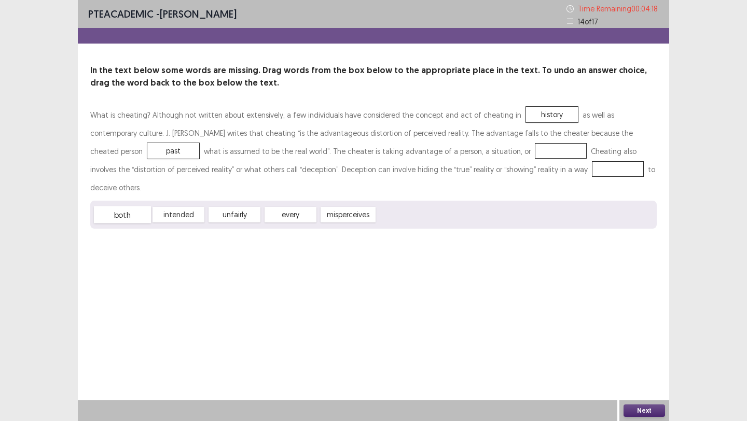
click at [137, 206] on div "both" at bounding box center [122, 214] width 57 height 17
drag, startPoint x: 128, startPoint y: 191, endPoint x: 489, endPoint y: 142, distance: 364.4
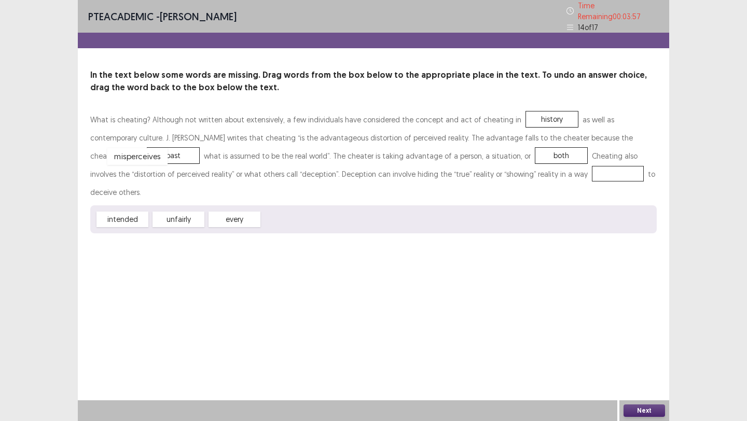
drag, startPoint x: 293, startPoint y: 200, endPoint x: 140, endPoint y: 146, distance: 162.7
drag, startPoint x: 237, startPoint y: 192, endPoint x: 501, endPoint y: 145, distance: 268.3
drag, startPoint x: 121, startPoint y: 196, endPoint x: 529, endPoint y: 183, distance: 407.9
click at [651, 416] on button "Next" at bounding box center [643, 411] width 41 height 12
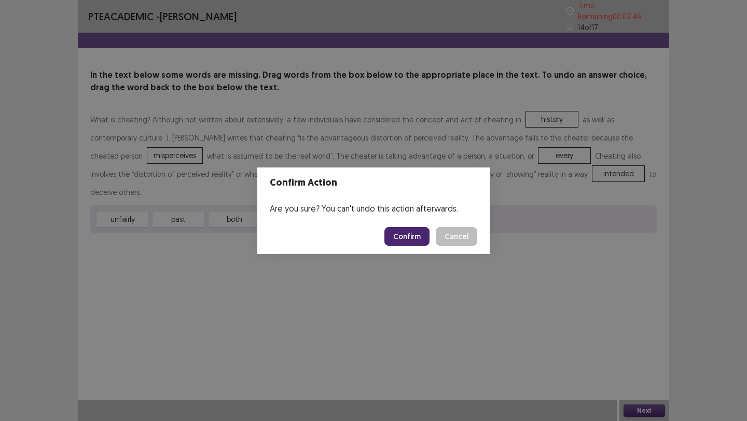
click at [389, 230] on button "Confirm" at bounding box center [406, 236] width 45 height 19
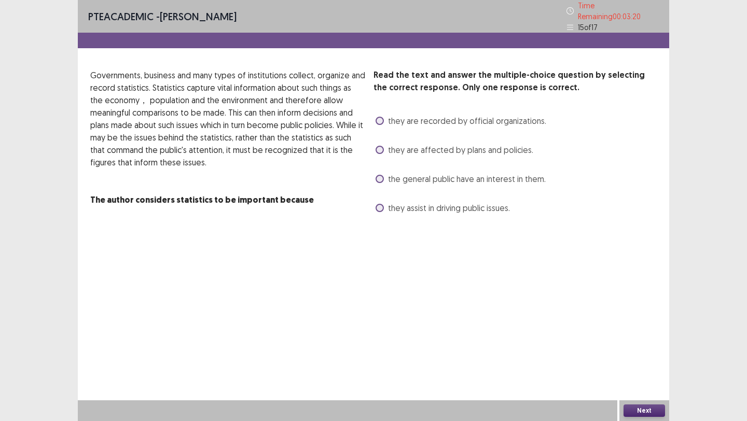
click at [383, 206] on label "they assist in driving public issues." at bounding box center [443, 208] width 134 height 12
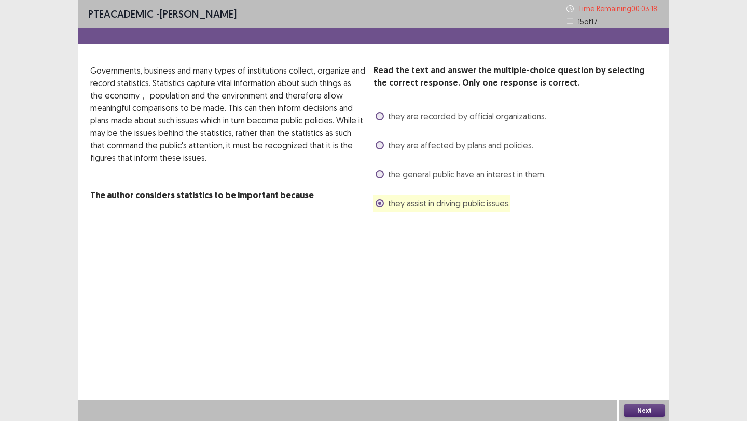
click at [662, 414] on button "Next" at bounding box center [643, 411] width 41 height 12
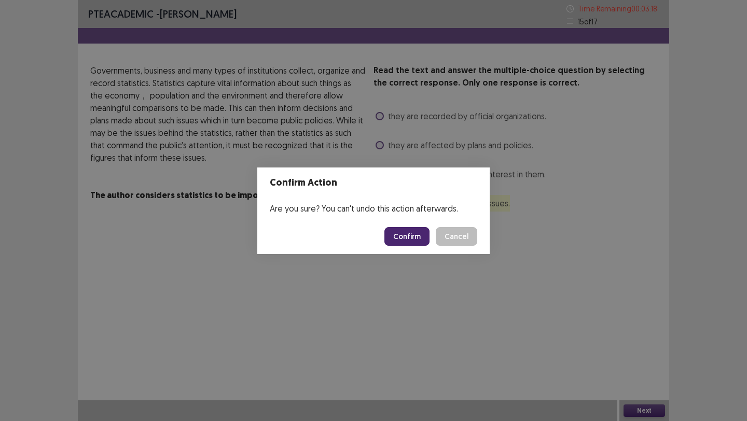
click at [394, 239] on button "Confirm" at bounding box center [406, 236] width 45 height 19
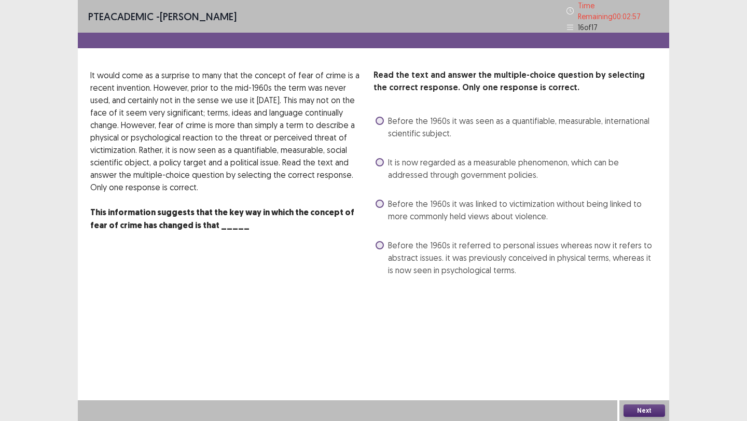
drag, startPoint x: 382, startPoint y: 161, endPoint x: 547, endPoint y: 315, distance: 226.1
click at [382, 161] on label "It is now regarded as a measurable phenomenon, which can be addressed through g…" at bounding box center [516, 168] width 281 height 25
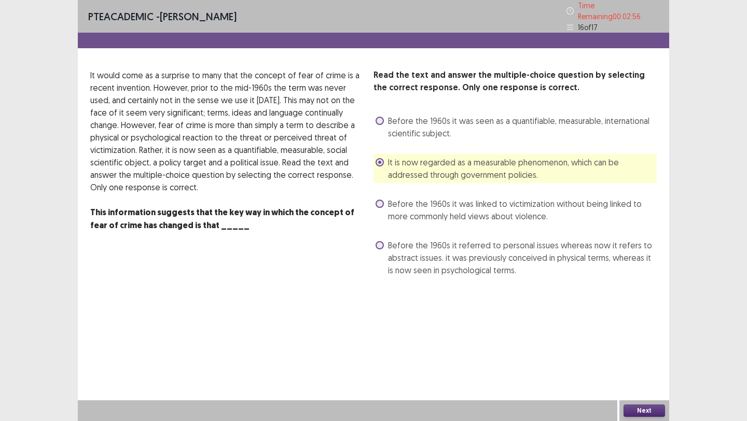
click at [652, 409] on button "Next" at bounding box center [643, 411] width 41 height 12
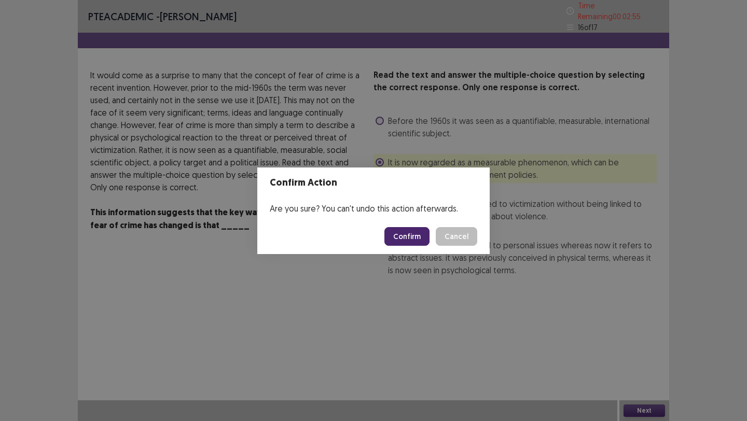
click at [404, 240] on button "Confirm" at bounding box center [406, 236] width 45 height 19
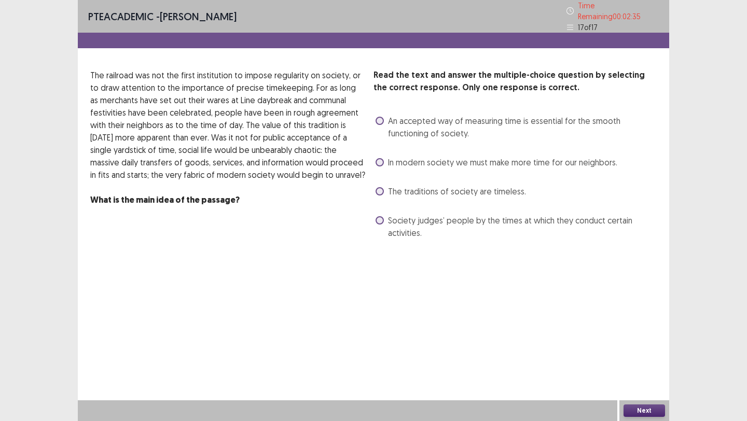
click at [378, 216] on span at bounding box center [380, 220] width 8 height 8
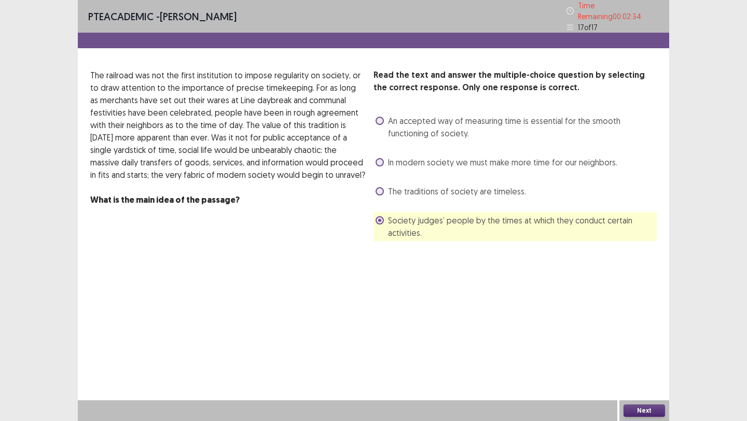
click at [648, 413] on button "Next" at bounding box center [643, 411] width 41 height 12
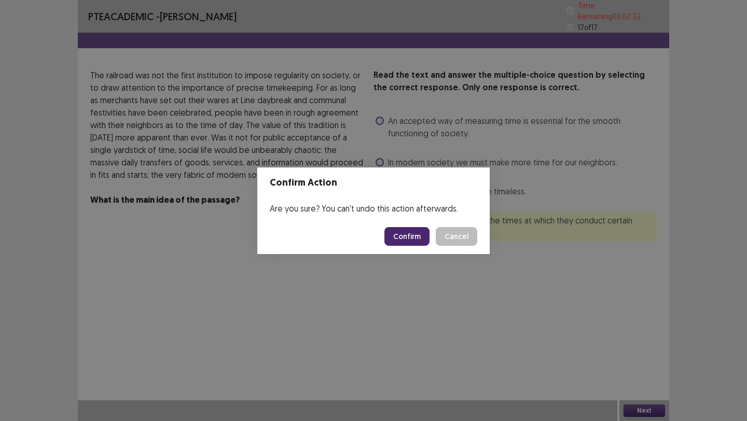
drag, startPoint x: 408, startPoint y: 234, endPoint x: 405, endPoint y: 229, distance: 6.5
click at [408, 234] on button "Confirm" at bounding box center [406, 236] width 45 height 19
